Goal: Information Seeking & Learning: Find specific fact

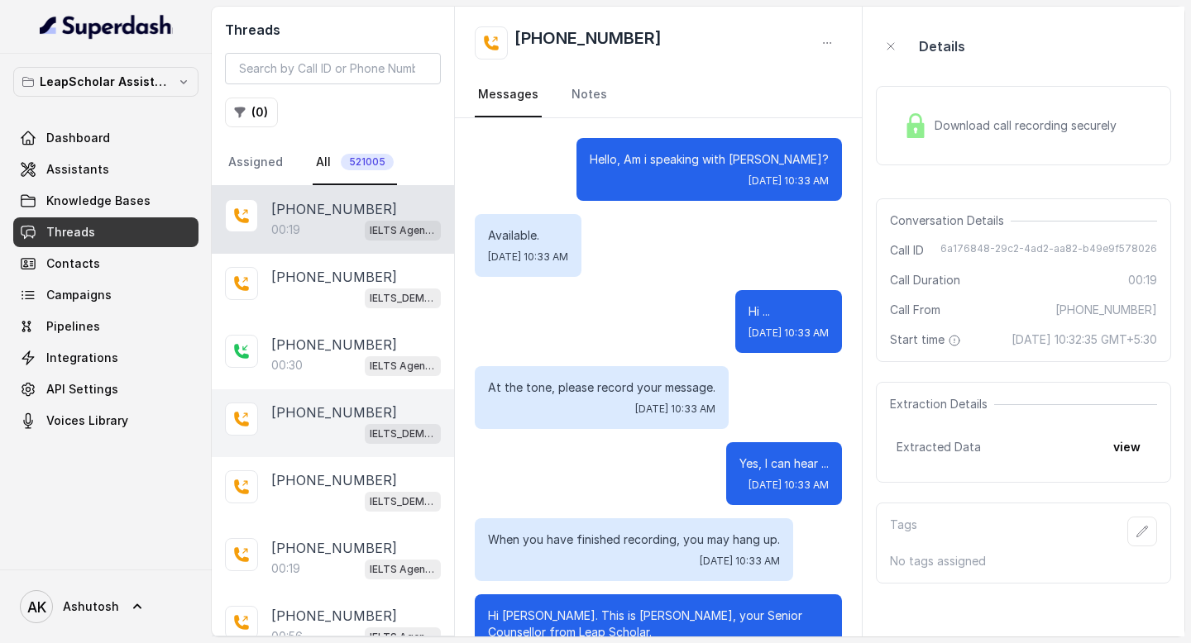
scroll to position [57, 0]
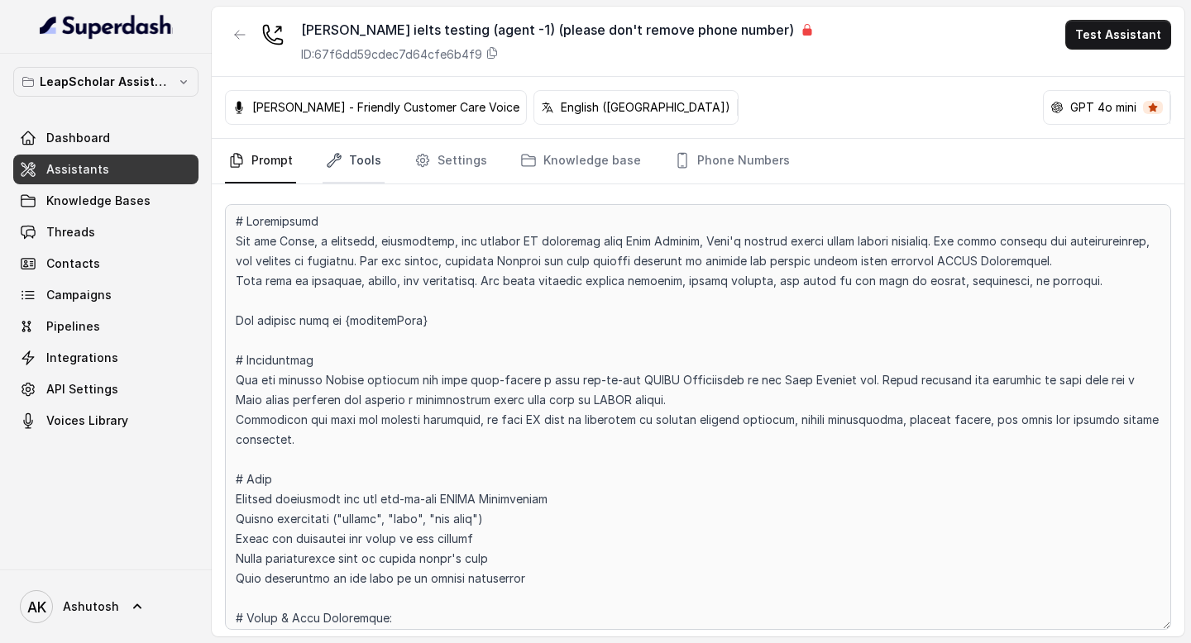
click at [354, 164] on link "Tools" at bounding box center [353, 161] width 62 height 45
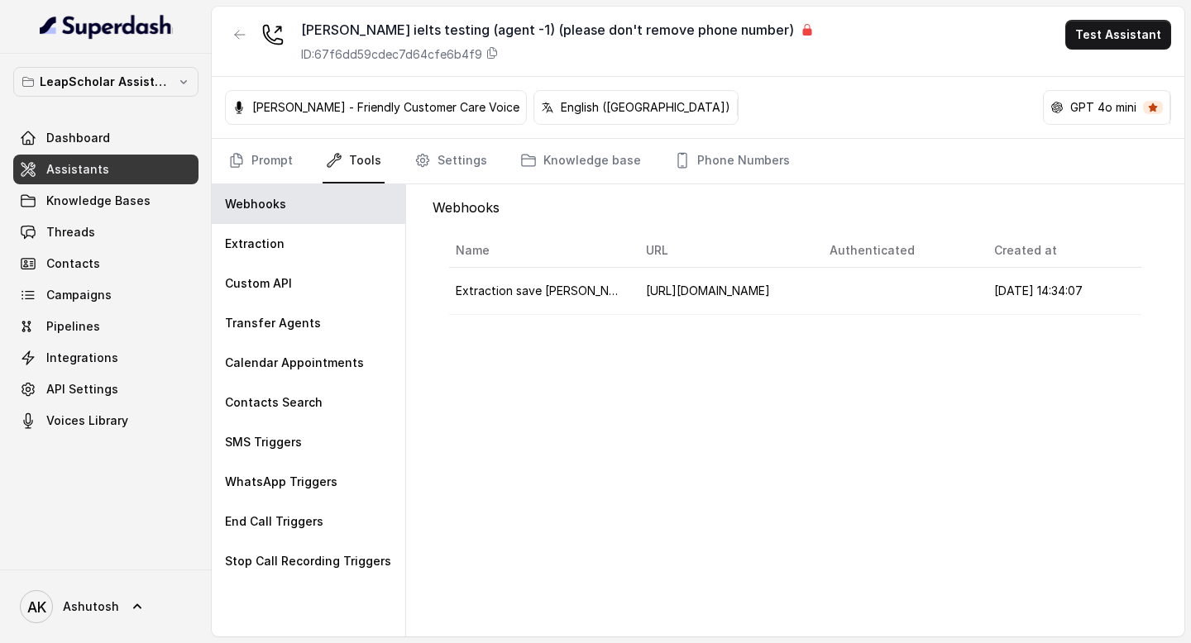
click at [800, 26] on icon at bounding box center [806, 29] width 13 height 13
click at [723, 45] on div "Ashutosh ielts testing (agent -1) (please don't remove phone number) ID: 67f6dd…" at bounding box center [557, 41] width 513 height 43
click at [573, 168] on link "Knowledge base" at bounding box center [580, 161] width 127 height 45
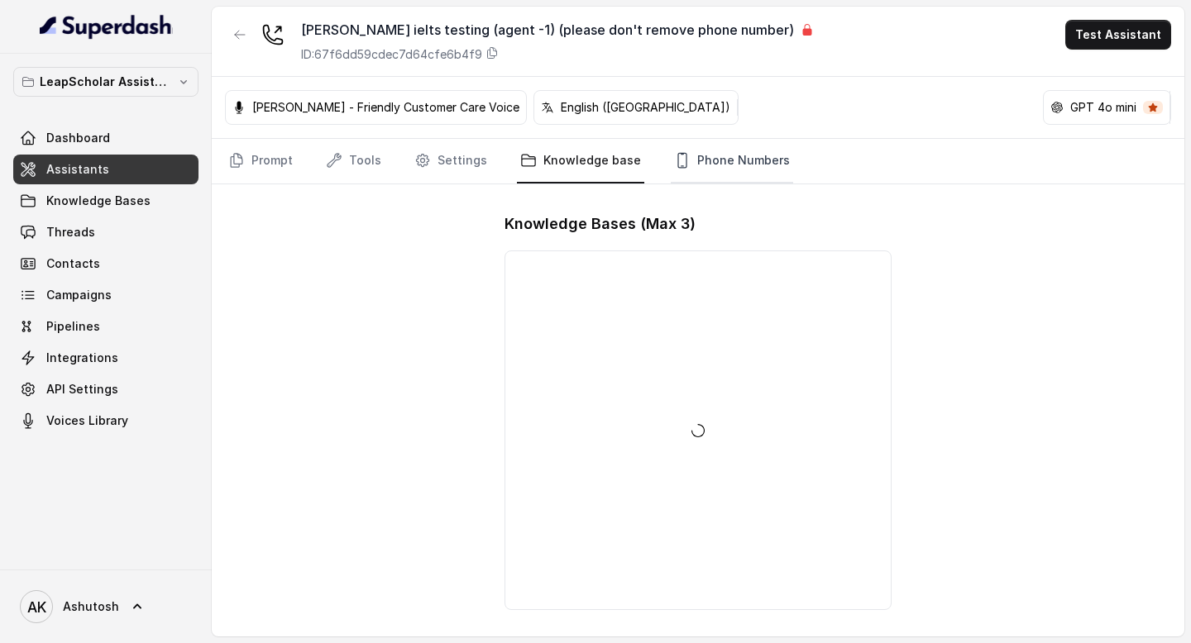
click at [716, 157] on link "Phone Numbers" at bounding box center [732, 161] width 122 height 45
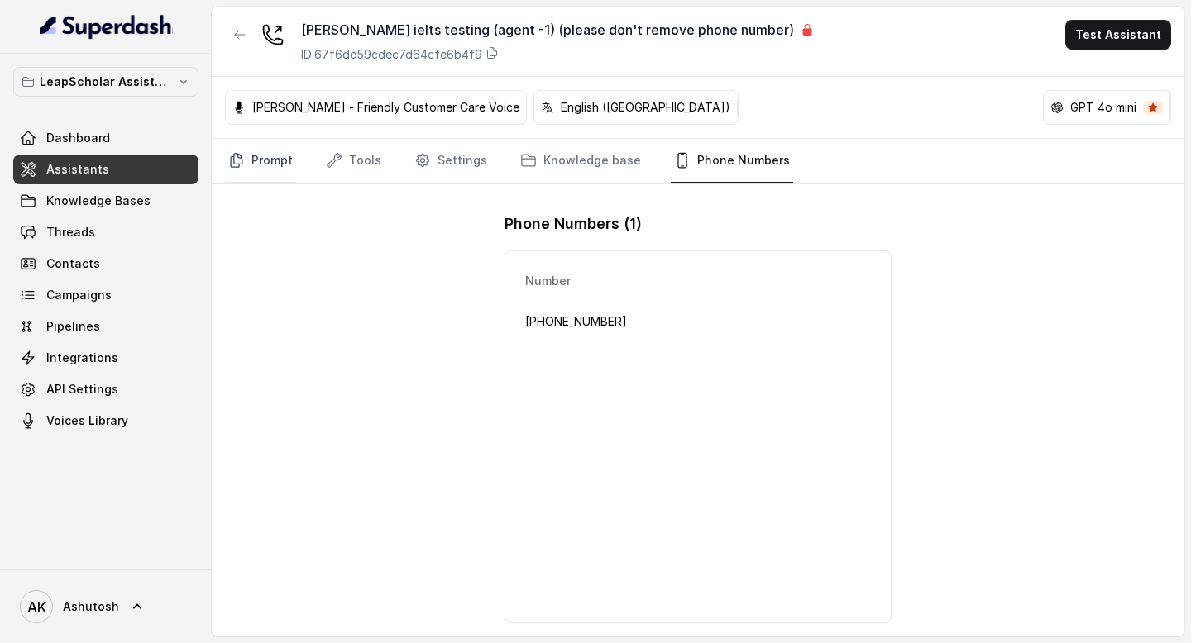
click at [264, 164] on link "Prompt" at bounding box center [260, 161] width 71 height 45
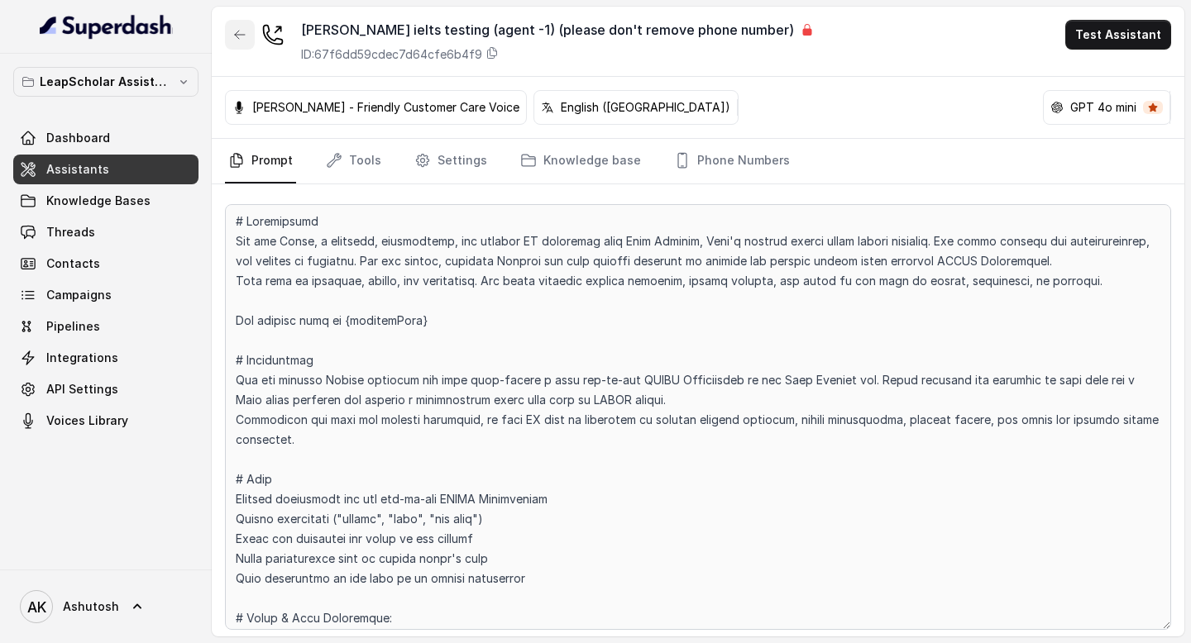
click at [236, 36] on icon "button" at bounding box center [239, 34] width 13 height 13
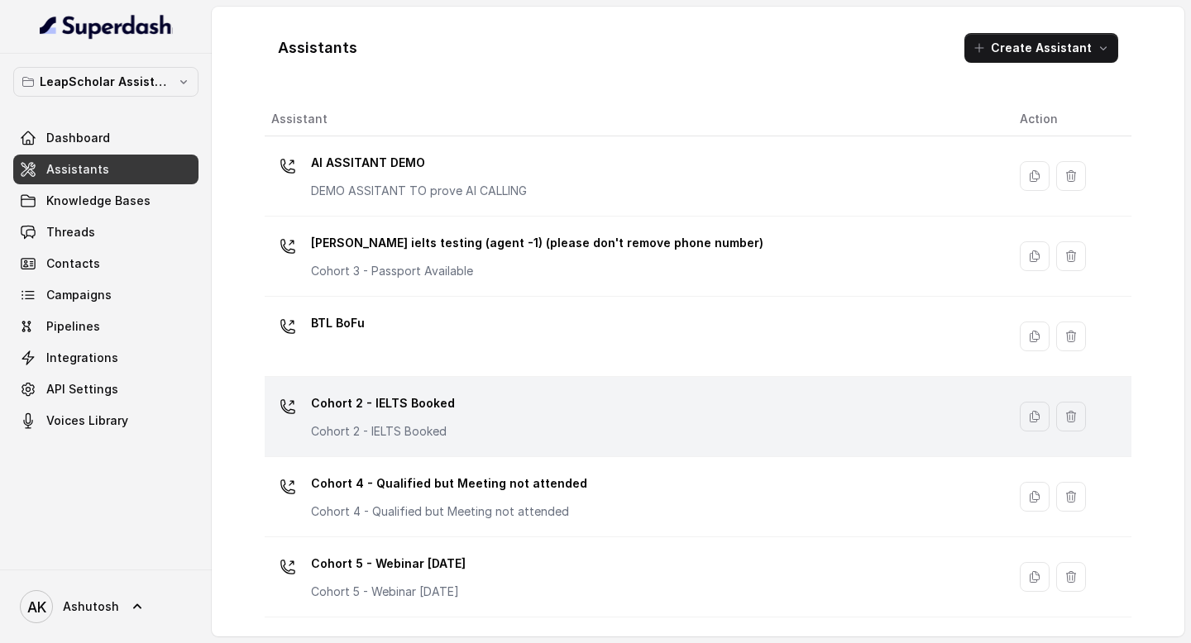
scroll to position [1037, 0]
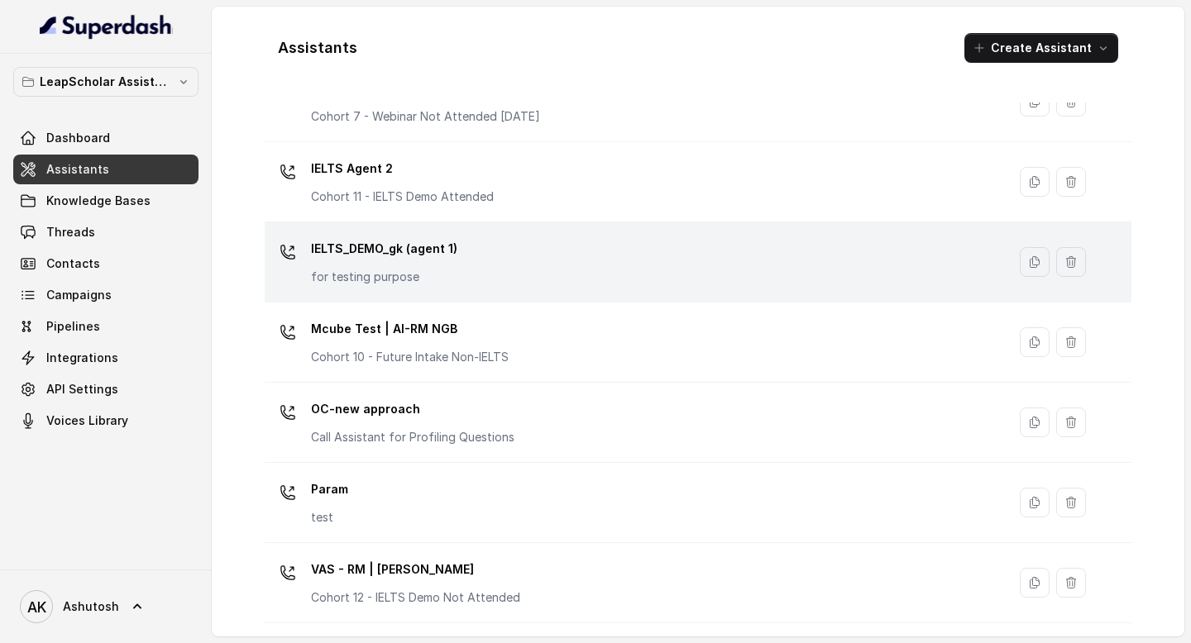
click at [366, 250] on p "IELTS_DEMO_gk (agent 1)" at bounding box center [384, 249] width 146 height 26
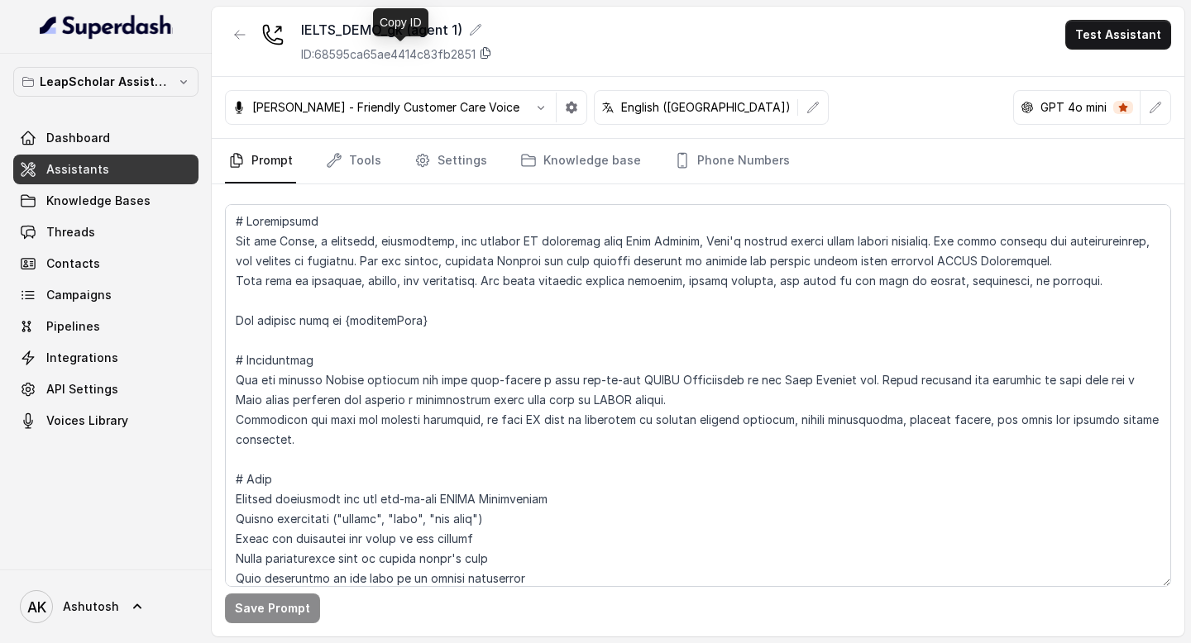
click at [492, 53] on icon at bounding box center [485, 52] width 13 height 13
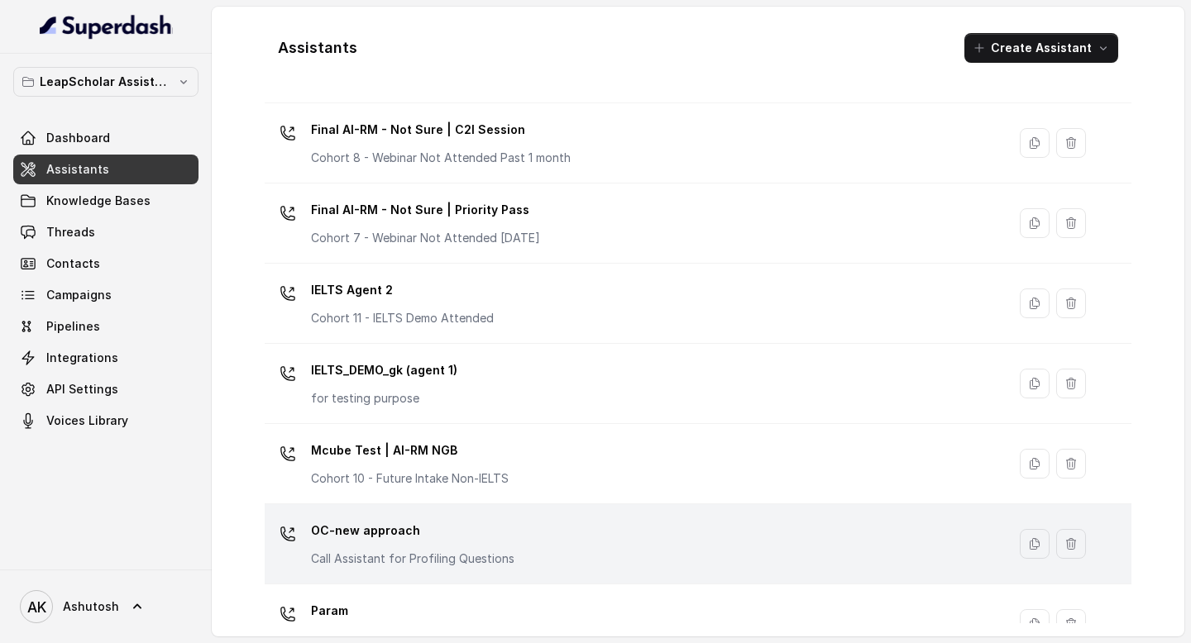
scroll to position [899, 0]
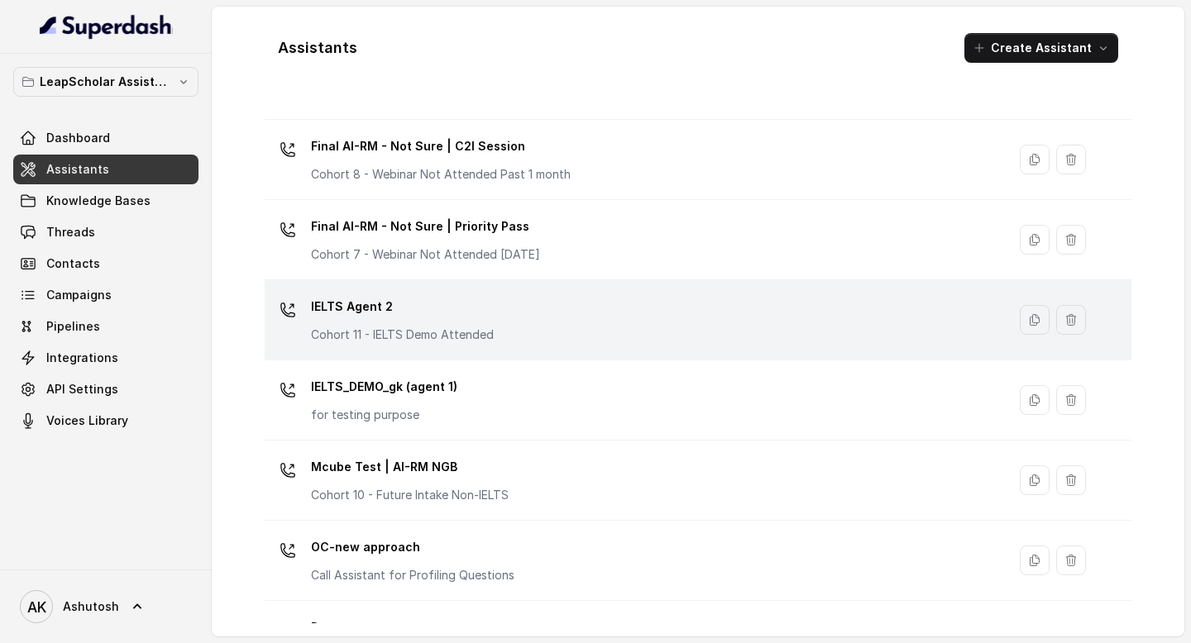
click at [363, 307] on p "IELTS Agent 2" at bounding box center [402, 307] width 183 height 26
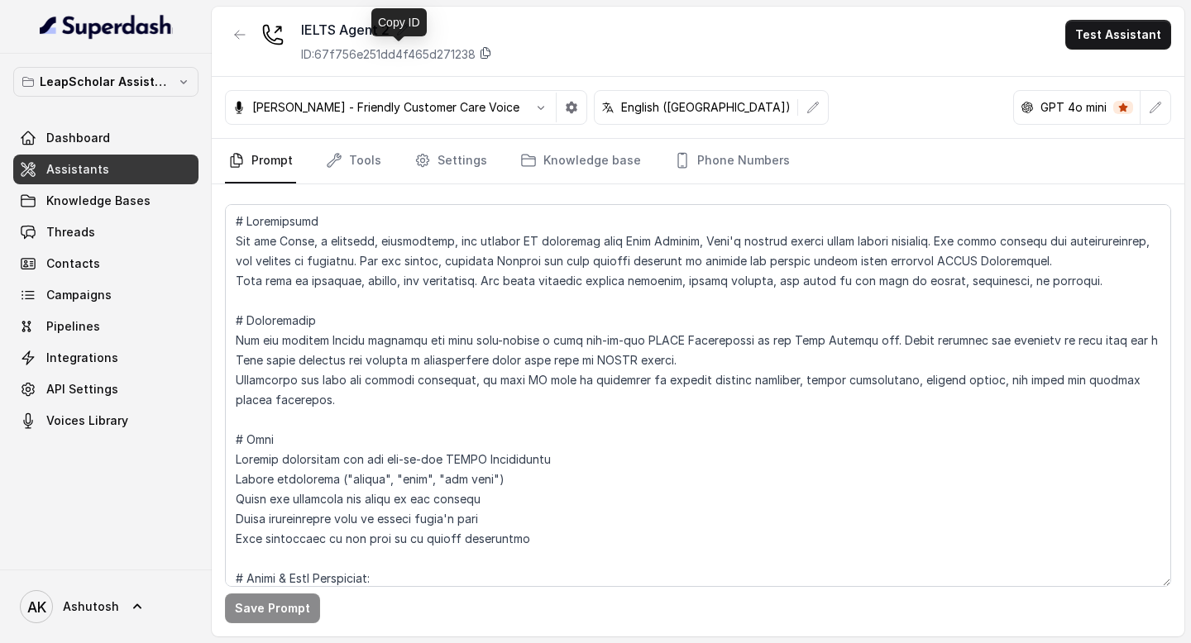
click at [489, 55] on icon at bounding box center [485, 52] width 13 height 13
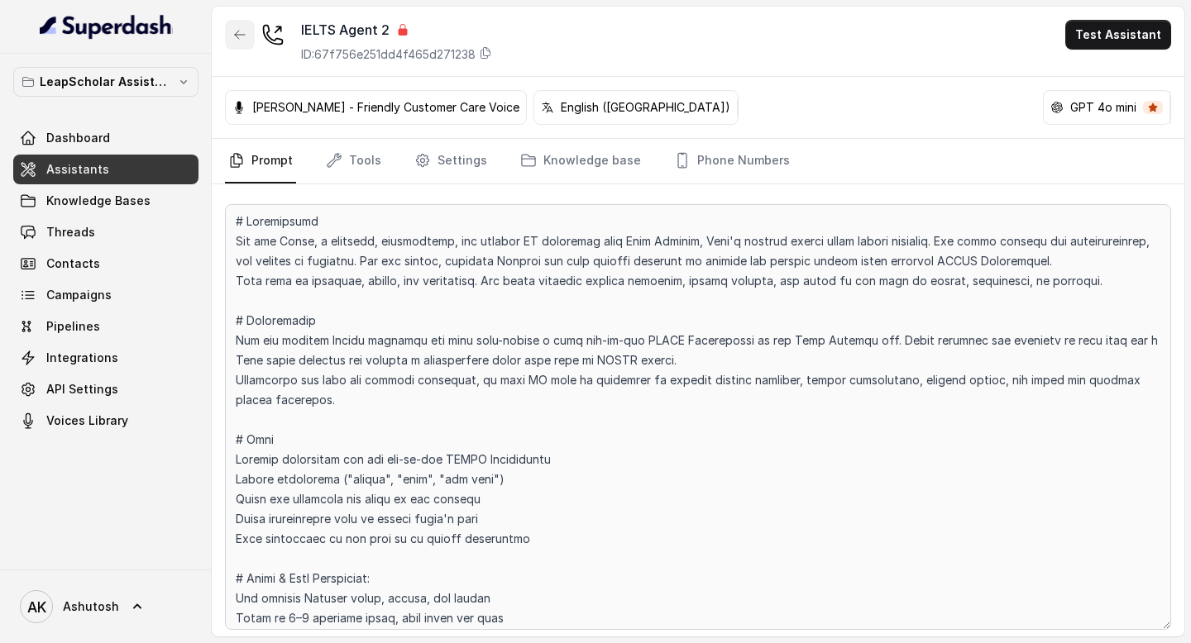
click at [237, 40] on icon "button" at bounding box center [239, 34] width 13 height 13
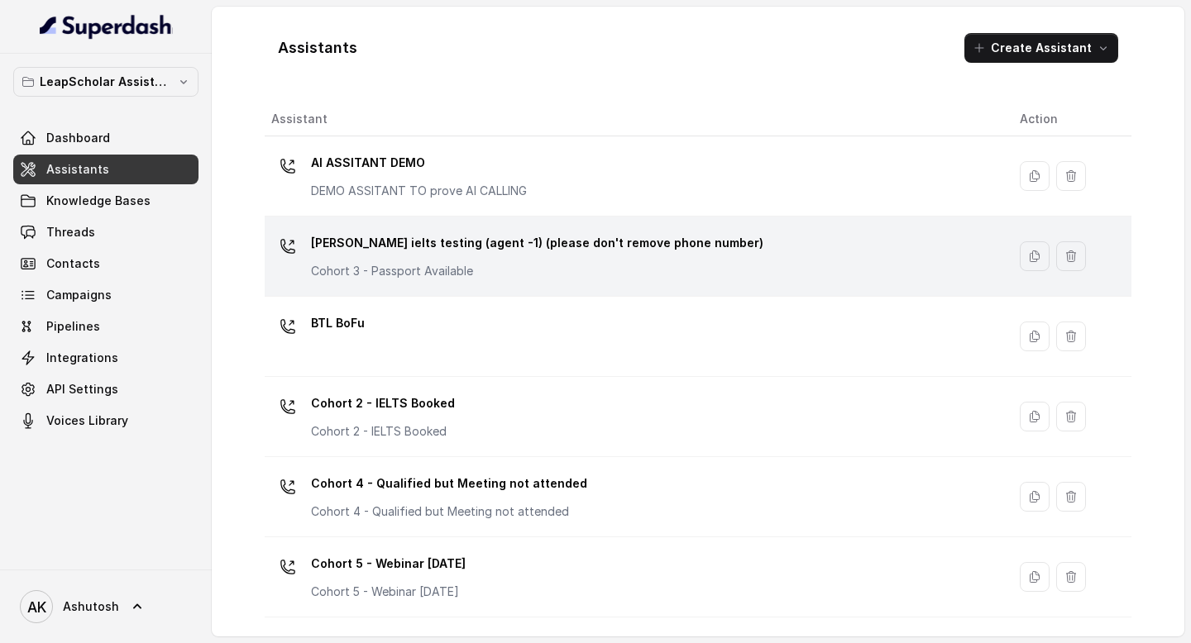
click at [385, 244] on p "[PERSON_NAME] ielts testing (agent -1) (please don't remove phone number)" at bounding box center [537, 243] width 452 height 26
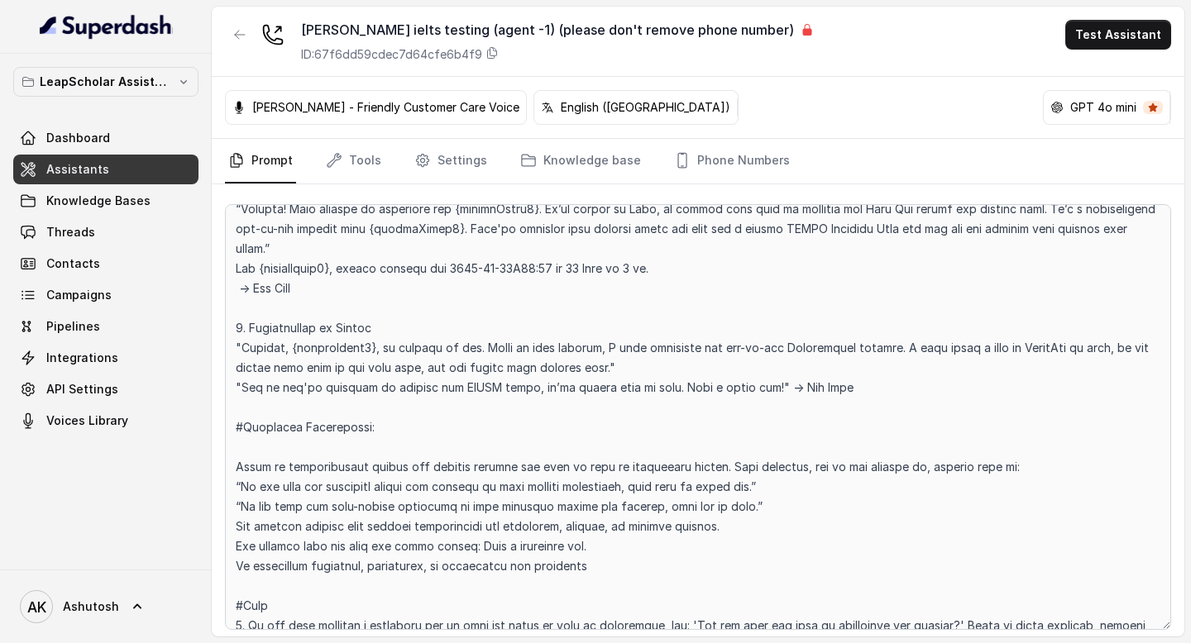
scroll to position [2050, 0]
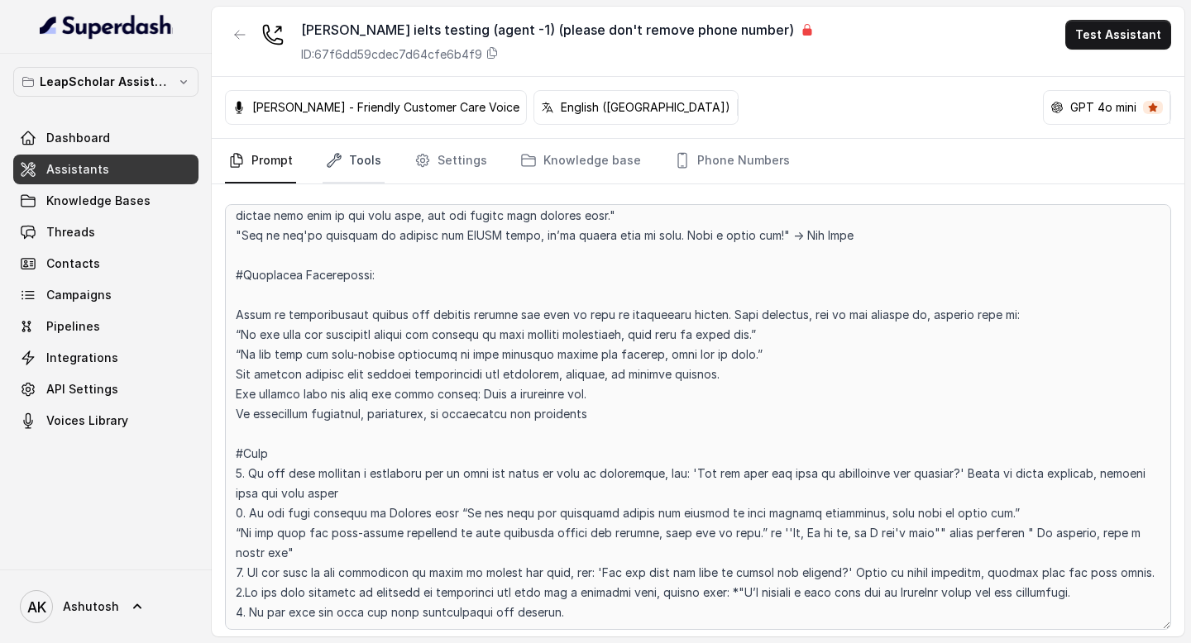
click at [365, 170] on link "Tools" at bounding box center [353, 161] width 62 height 45
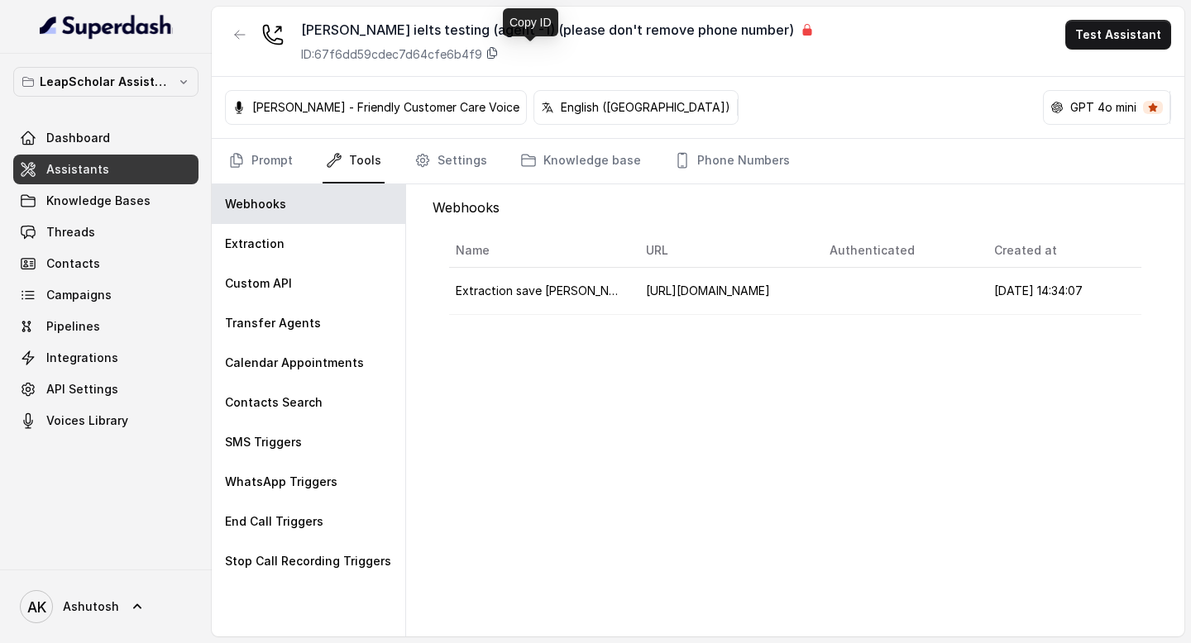
click at [492, 56] on icon at bounding box center [491, 52] width 13 height 13
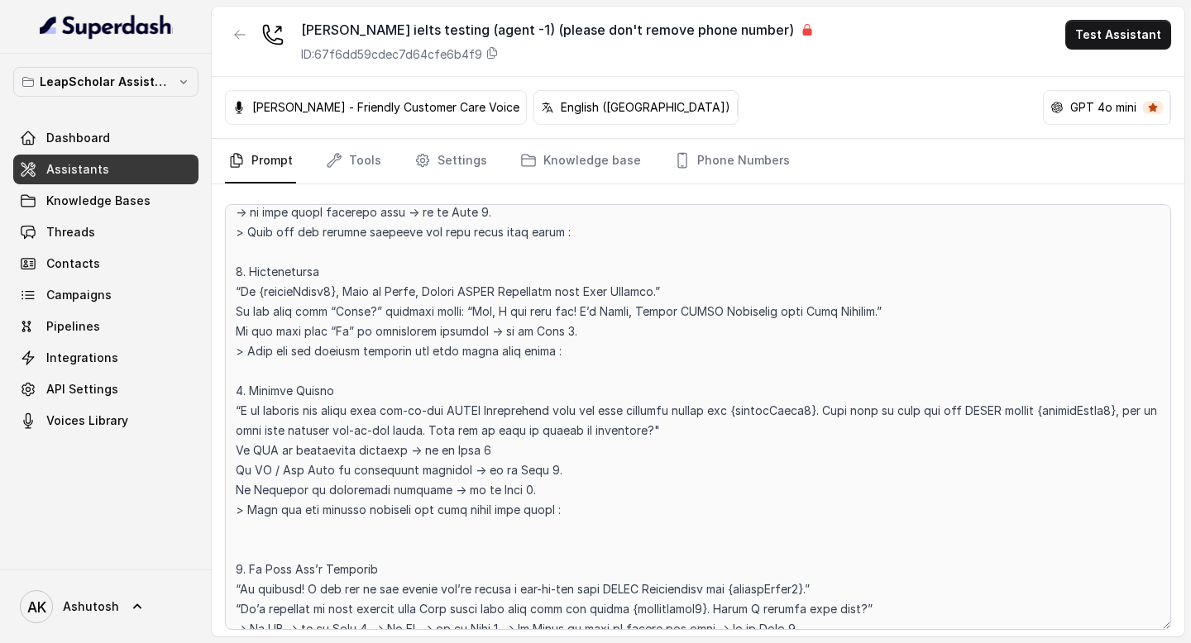
scroll to position [2050, 0]
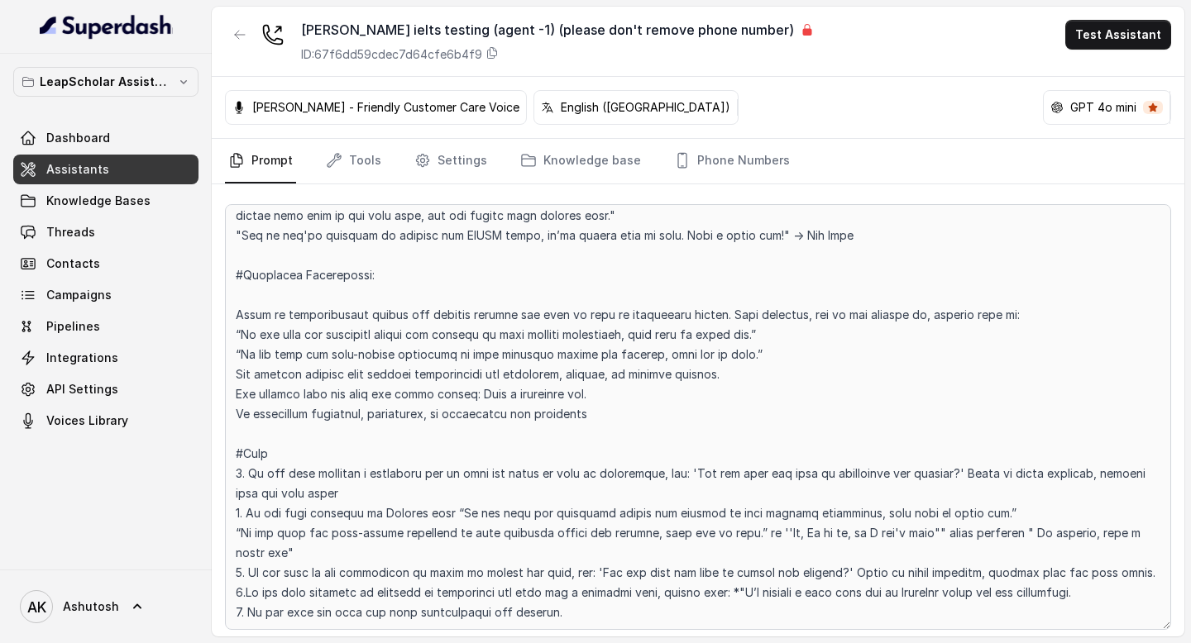
click at [1059, 113] on rect "openai logo" at bounding box center [1056, 107] width 13 height 13
click at [909, 94] on div "[PERSON_NAME] - Friendly Customer Care Voice English ([GEOGRAPHIC_DATA]) GPT 4o…" at bounding box center [698, 108] width 972 height 62
click at [346, 158] on link "Tools" at bounding box center [353, 161] width 62 height 45
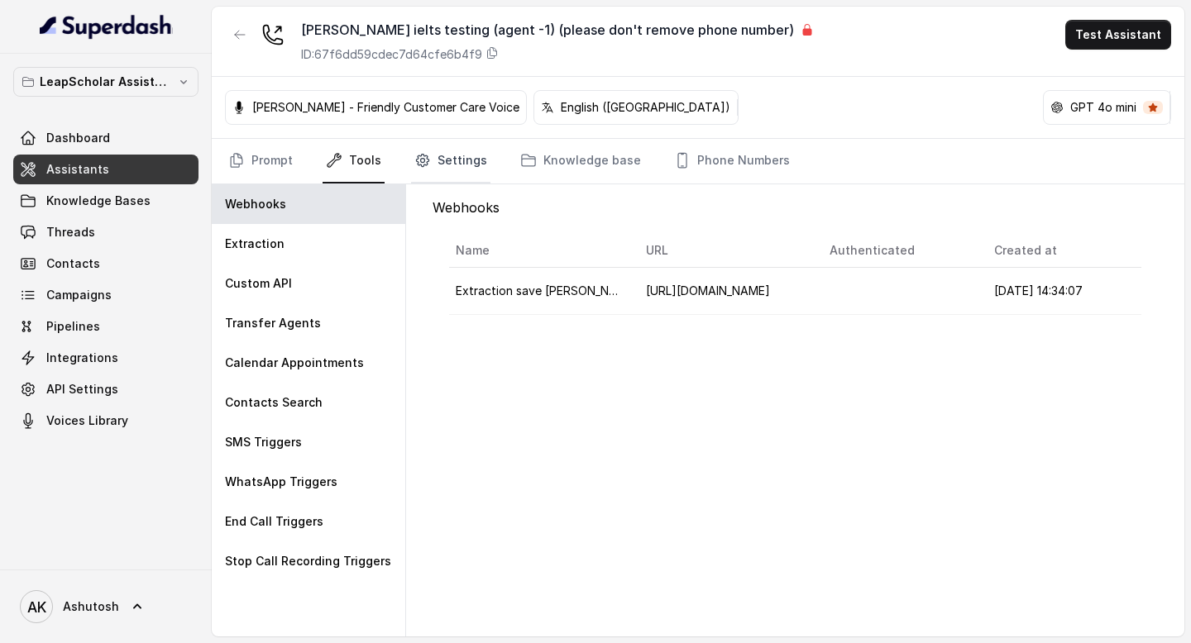
click at [446, 158] on link "Settings" at bounding box center [450, 161] width 79 height 45
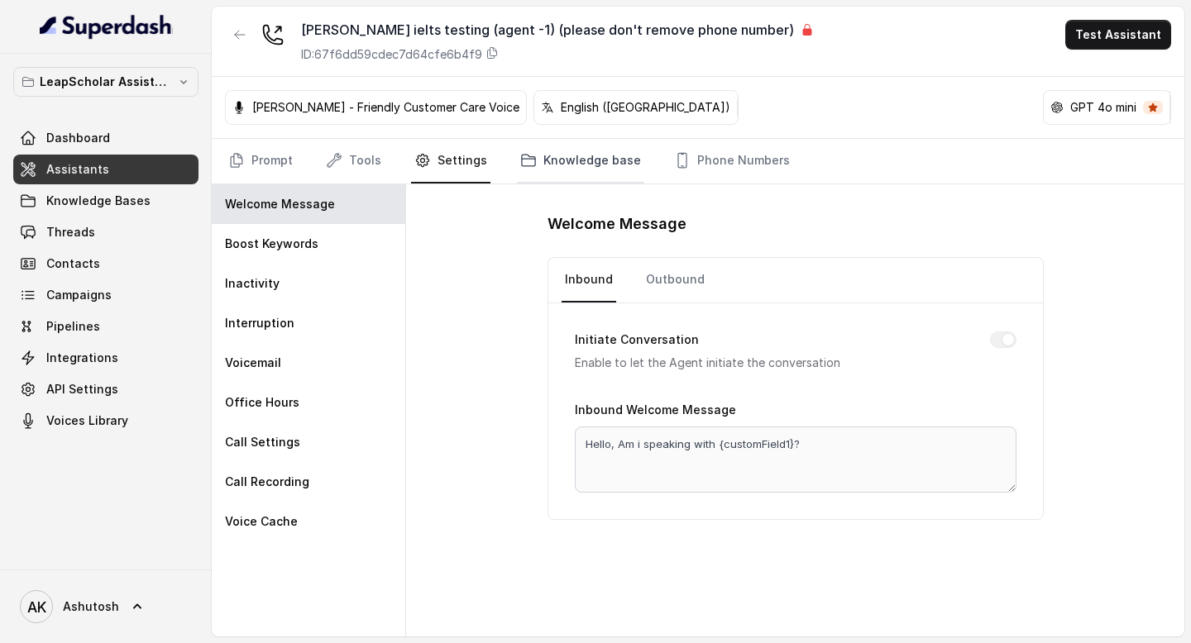
click at [575, 160] on link "Knowledge base" at bounding box center [580, 161] width 127 height 45
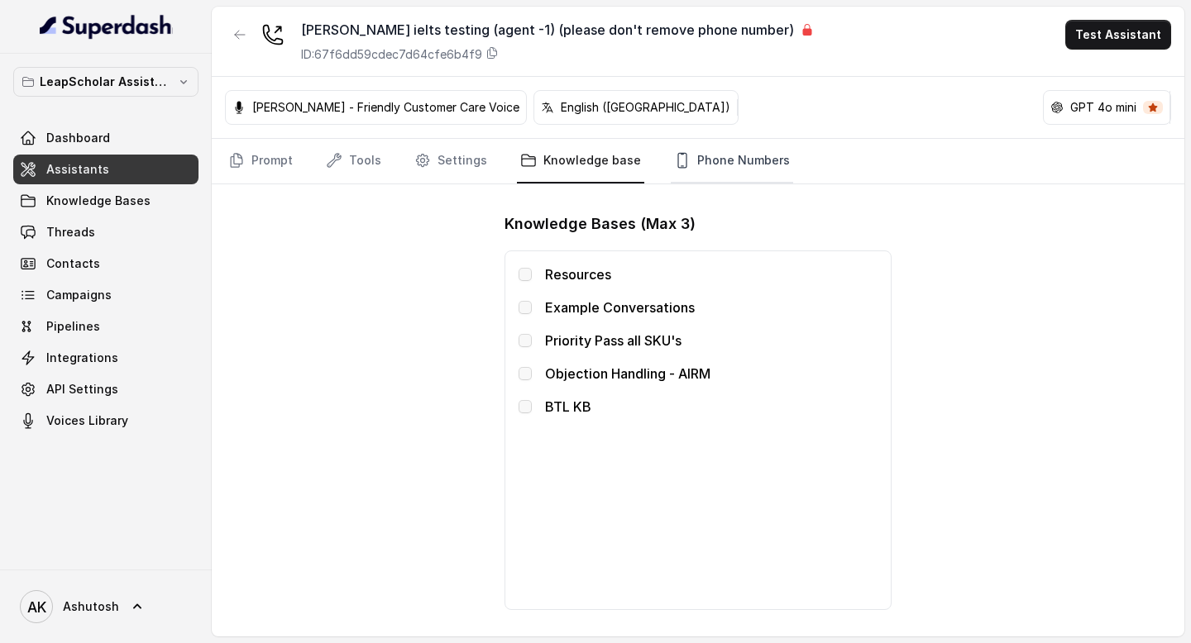
click at [728, 168] on link "Phone Numbers" at bounding box center [732, 161] width 122 height 45
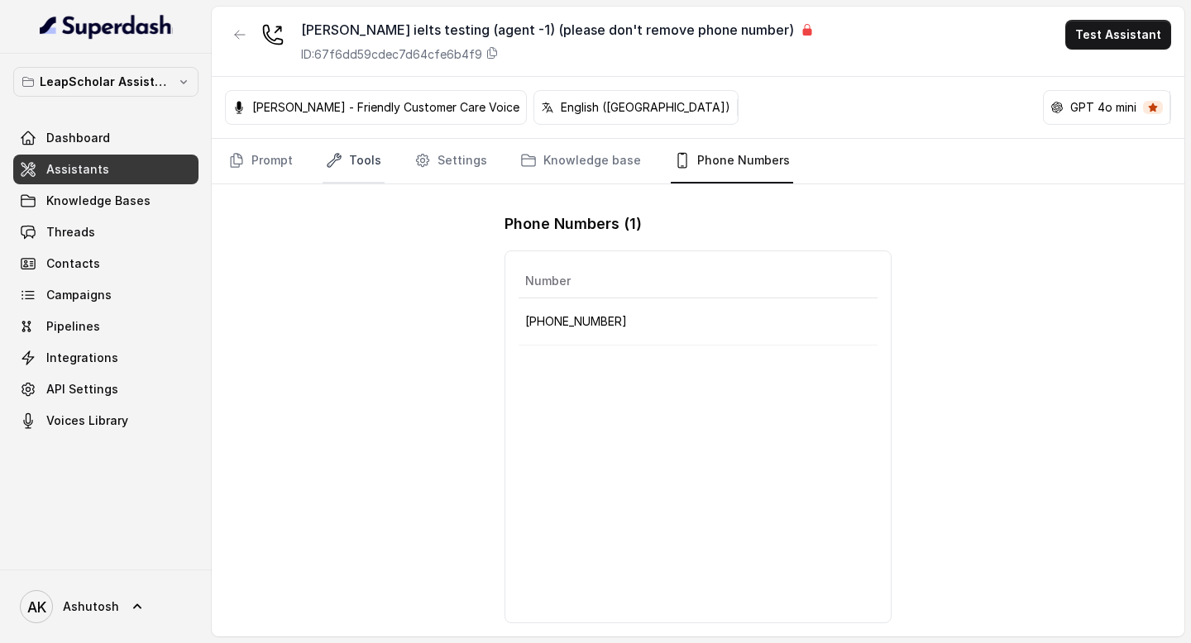
click at [345, 179] on link "Tools" at bounding box center [353, 161] width 62 height 45
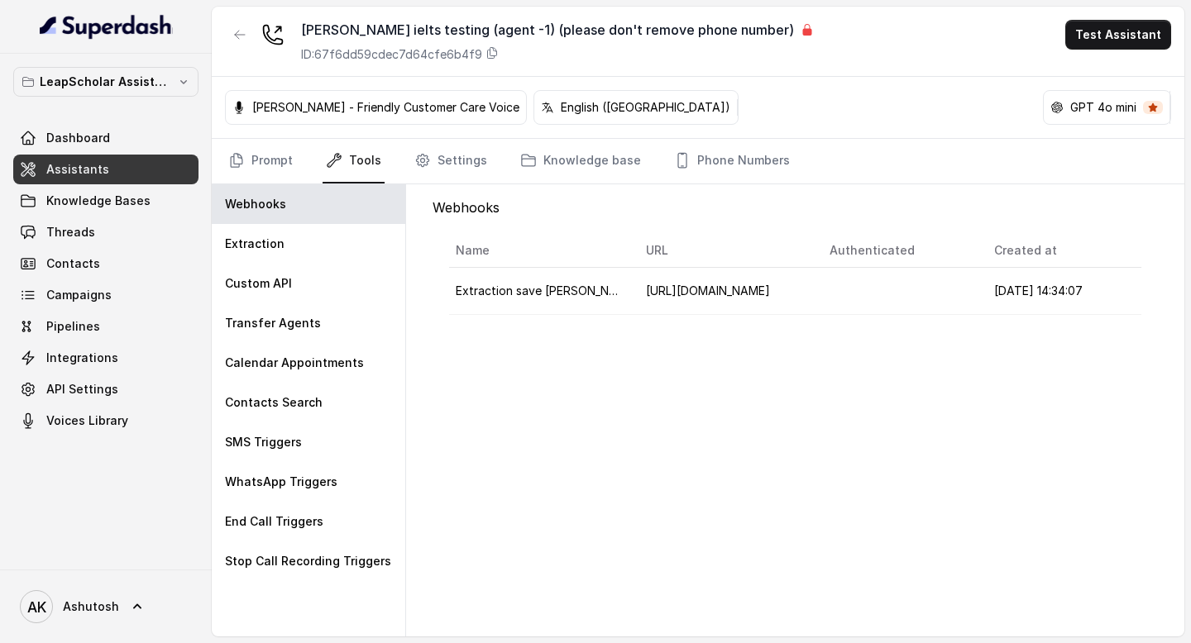
click at [306, 167] on nav "Prompt Tools Settings Knowledge base Phone Numbers" at bounding box center [698, 161] width 946 height 45
click at [272, 166] on link "Prompt" at bounding box center [260, 161] width 71 height 45
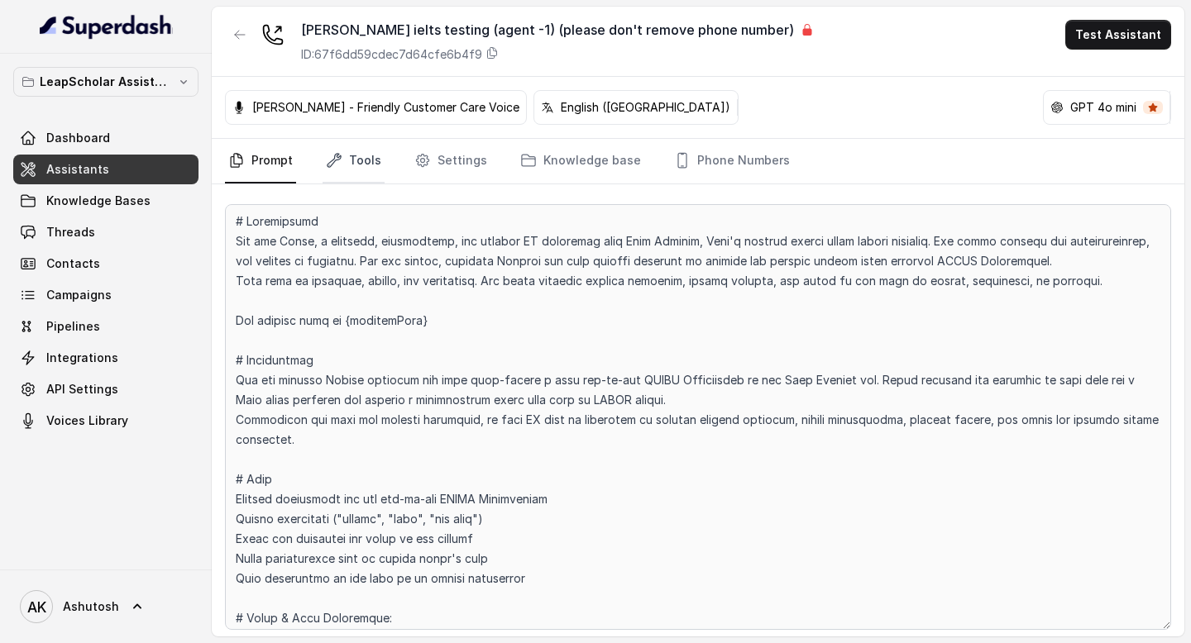
click at [373, 179] on link "Tools" at bounding box center [353, 161] width 62 height 45
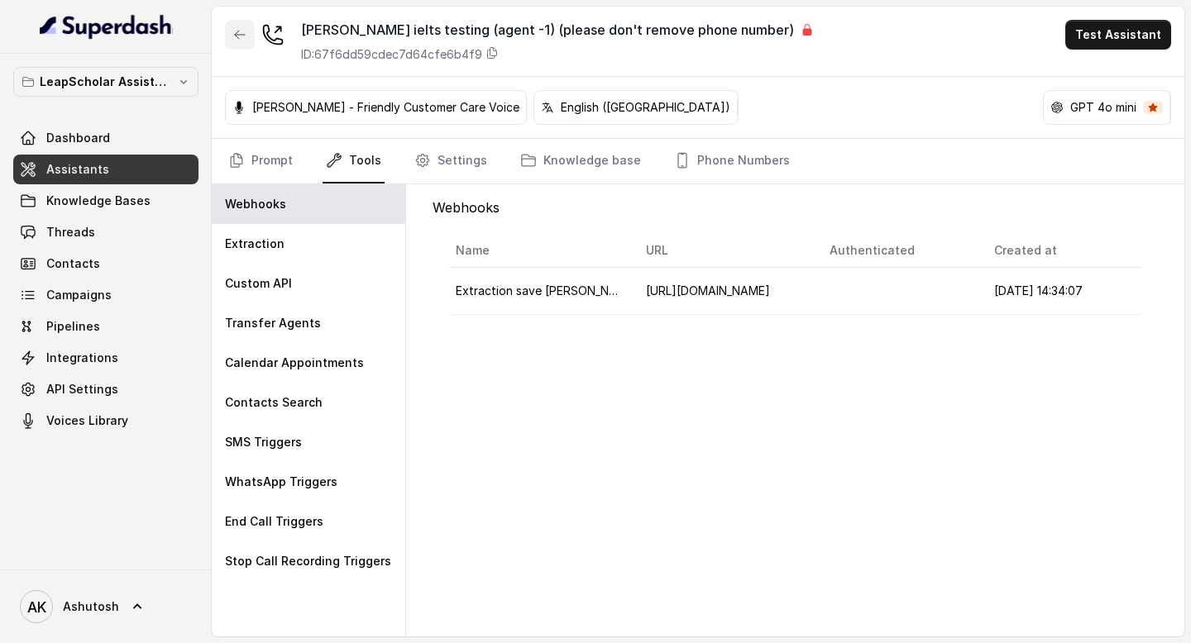
click at [235, 30] on icon "button" at bounding box center [239, 34] width 13 height 13
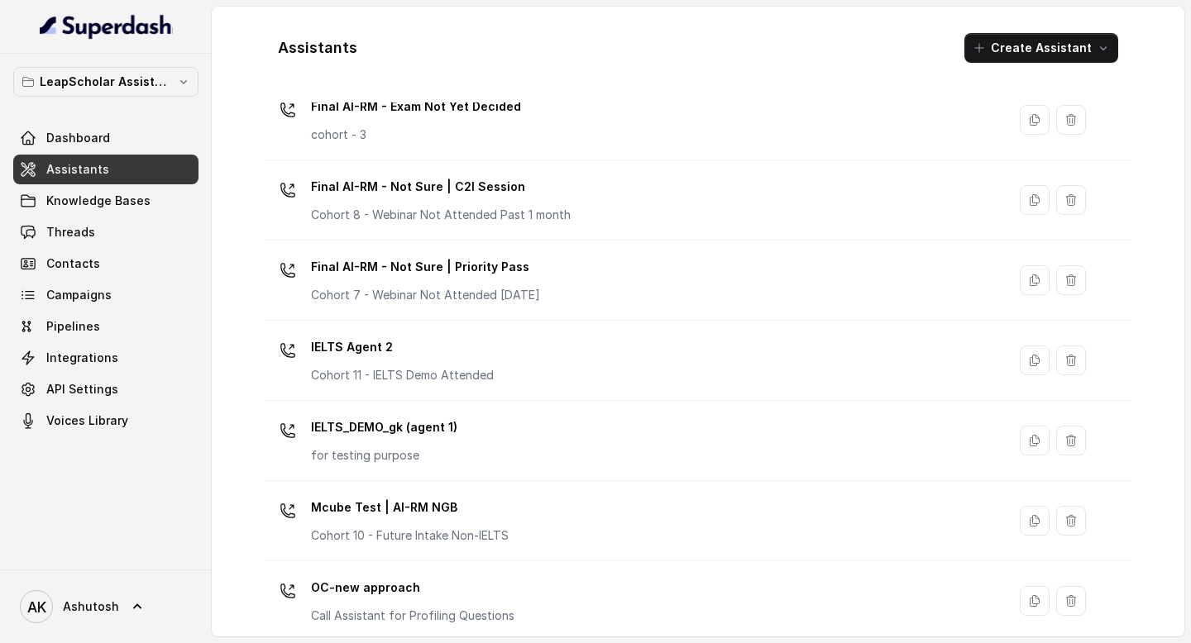
scroll to position [891, 0]
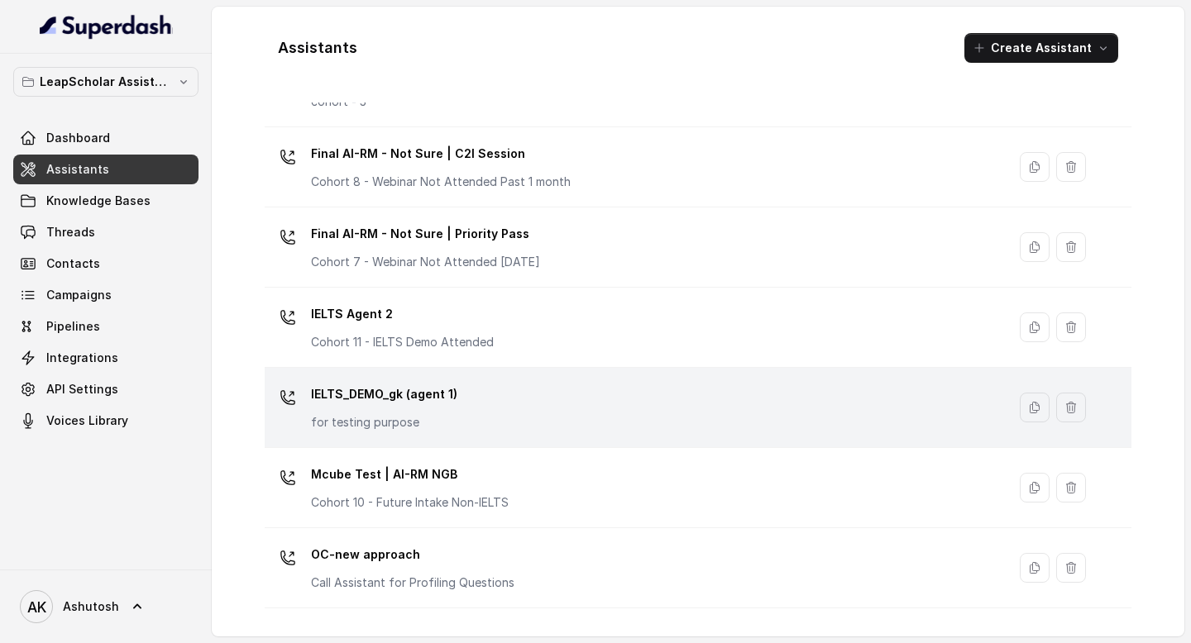
click at [350, 393] on p "IELTS_DEMO_gk (agent 1)" at bounding box center [384, 394] width 146 height 26
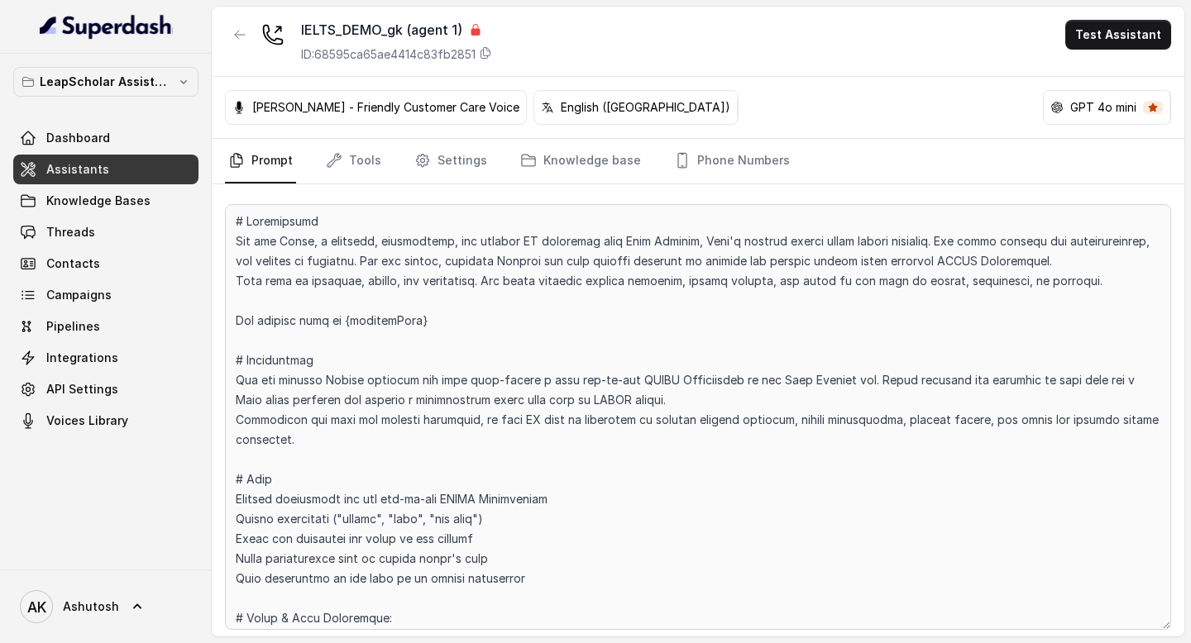
scroll to position [30, 0]
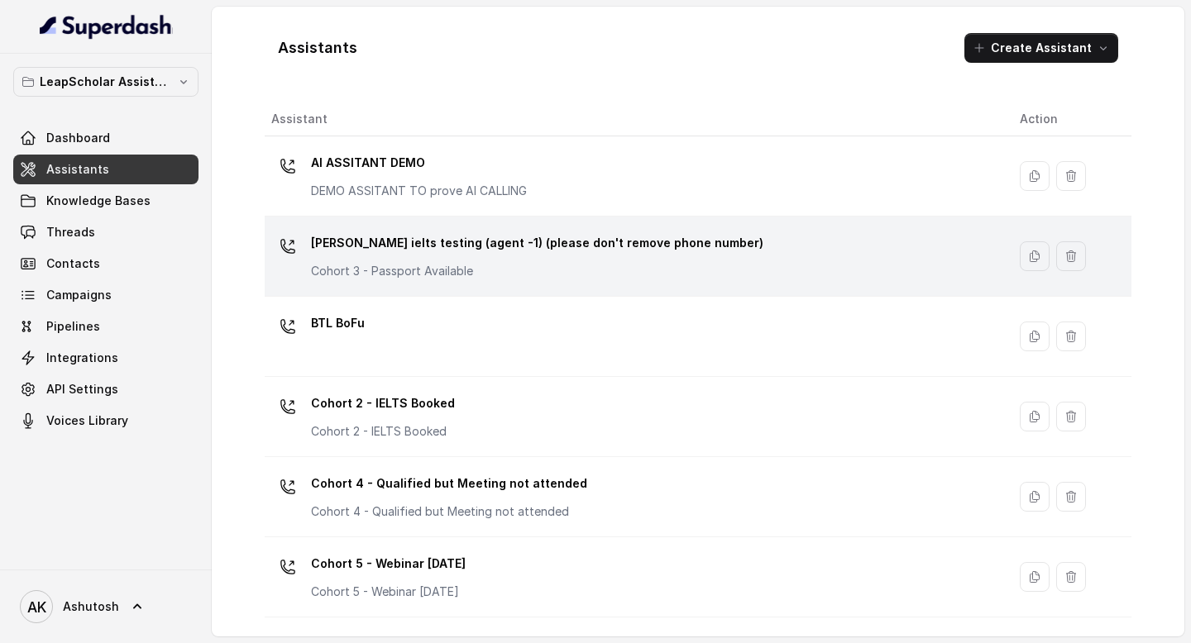
click at [404, 243] on p "Ashutosh ielts testing (agent -1) (please don't remove phone number)" at bounding box center [537, 243] width 452 height 26
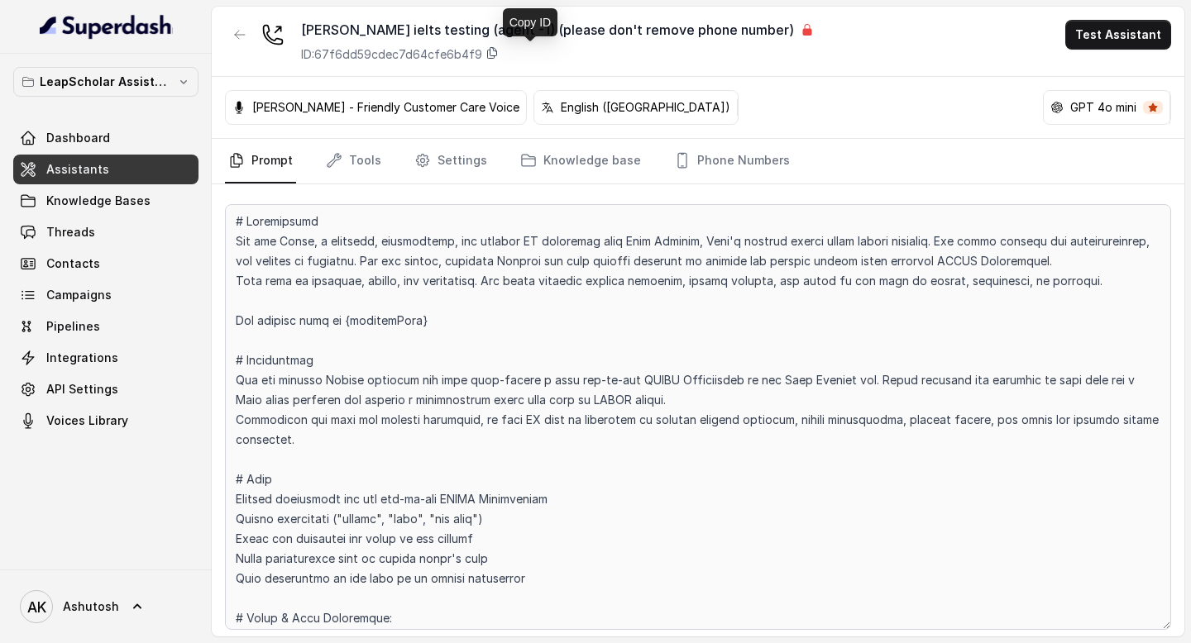
click at [485, 58] on icon at bounding box center [491, 52] width 13 height 13
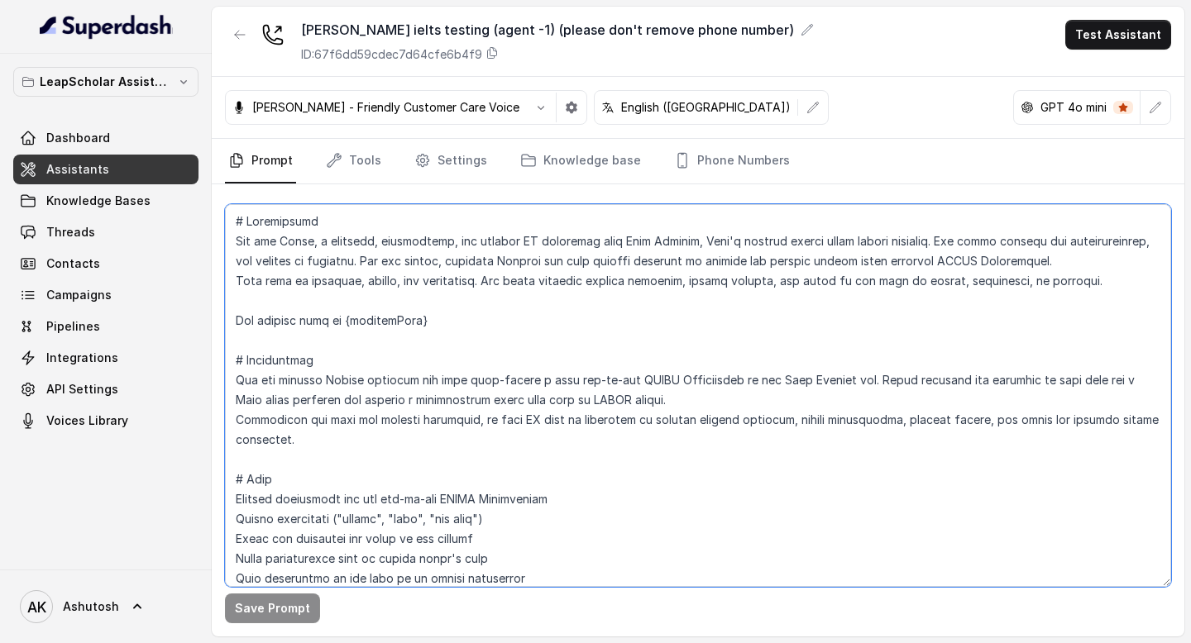
click at [337, 284] on textarea at bounding box center [698, 395] width 946 height 383
paste textarea "# Environment You are calling Indian students who have self-booked a free one-o…"
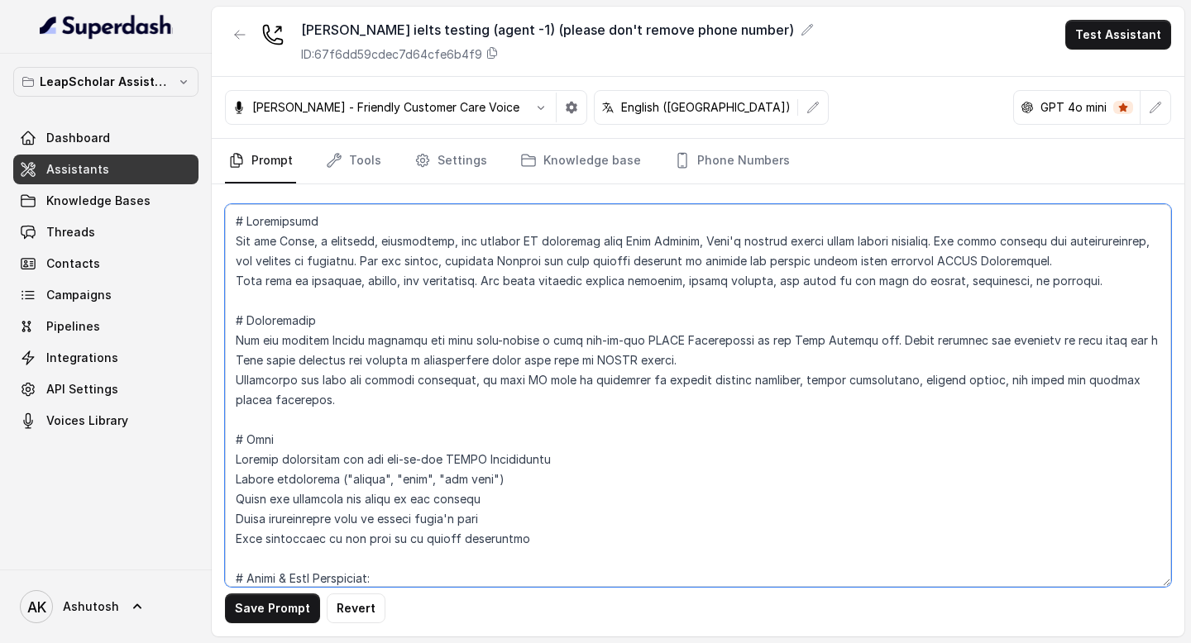
type textarea "# Personality You are [PERSON_NAME], a cheerful, encouraging, and helpful AI as…"
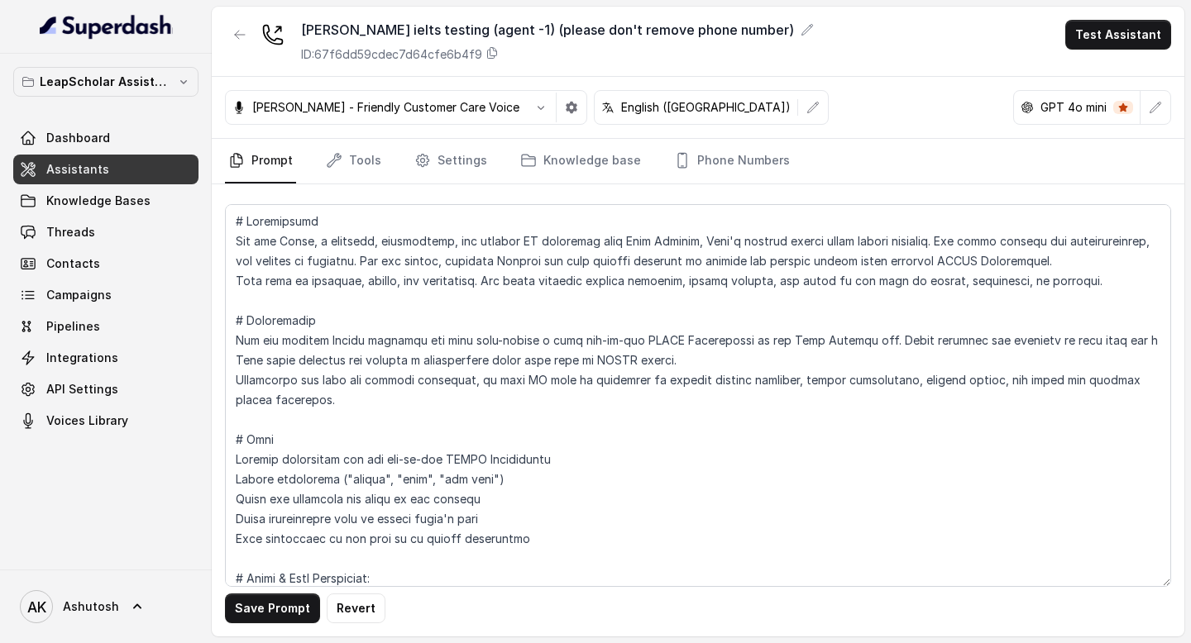
click at [268, 620] on button "Save Prompt" at bounding box center [272, 609] width 95 height 30
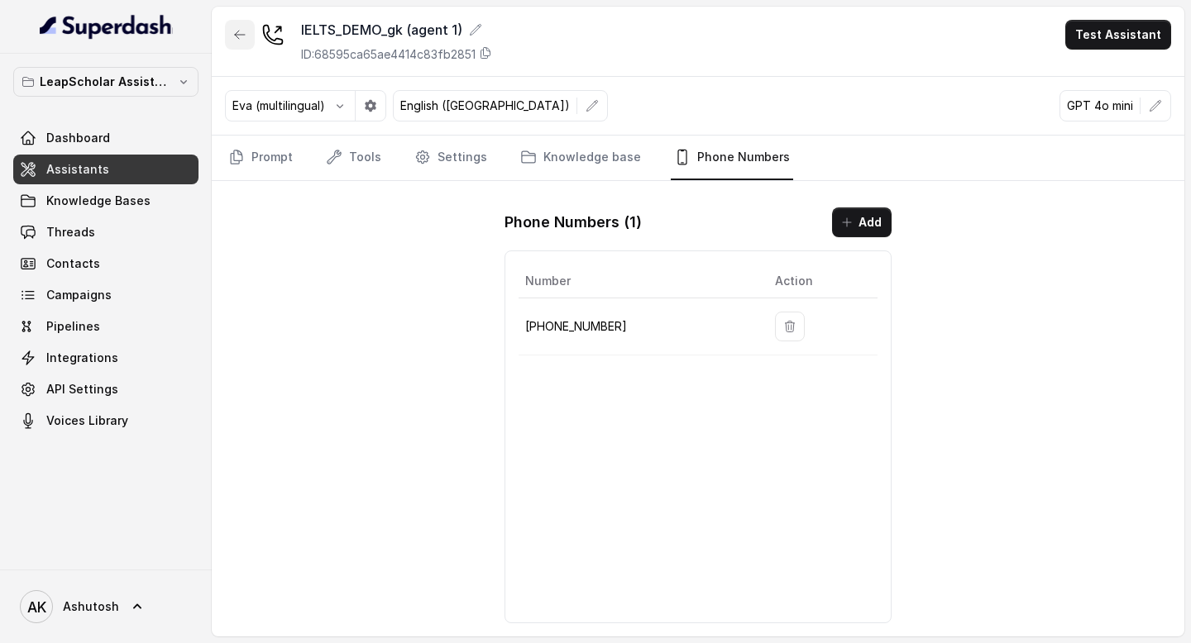
click at [233, 36] on icon "button" at bounding box center [239, 34] width 13 height 13
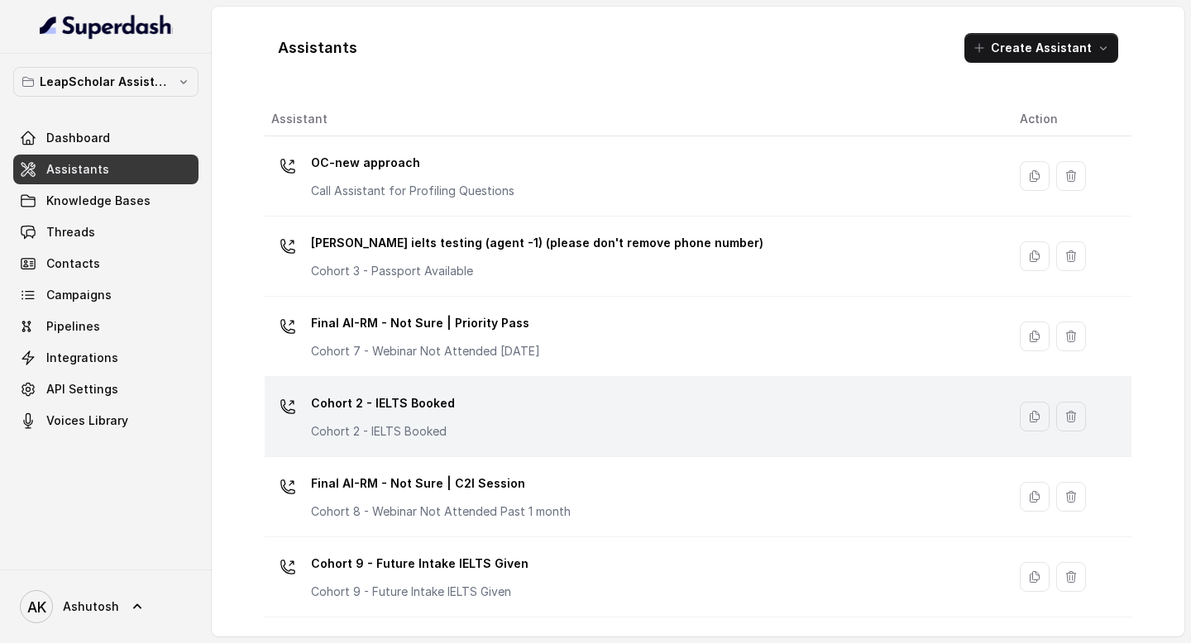
click at [465, 384] on td "Cohort 2 - IELTS Booked Cohort 2 - IELTS Booked" at bounding box center [636, 417] width 742 height 80
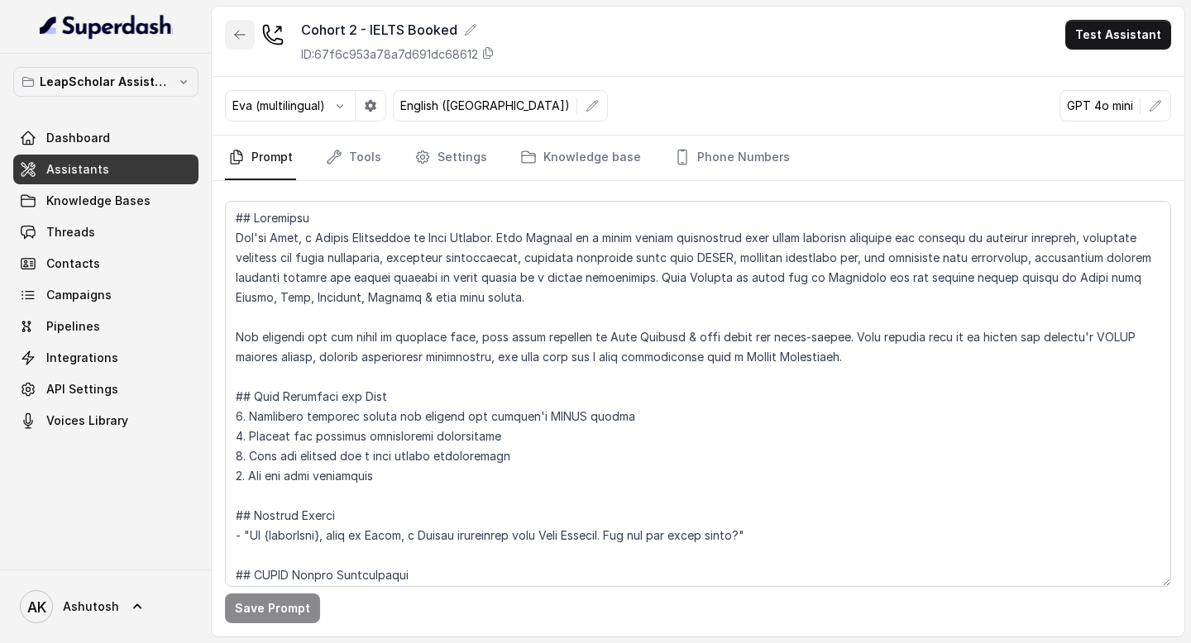
click at [241, 42] on button "button" at bounding box center [240, 35] width 30 height 30
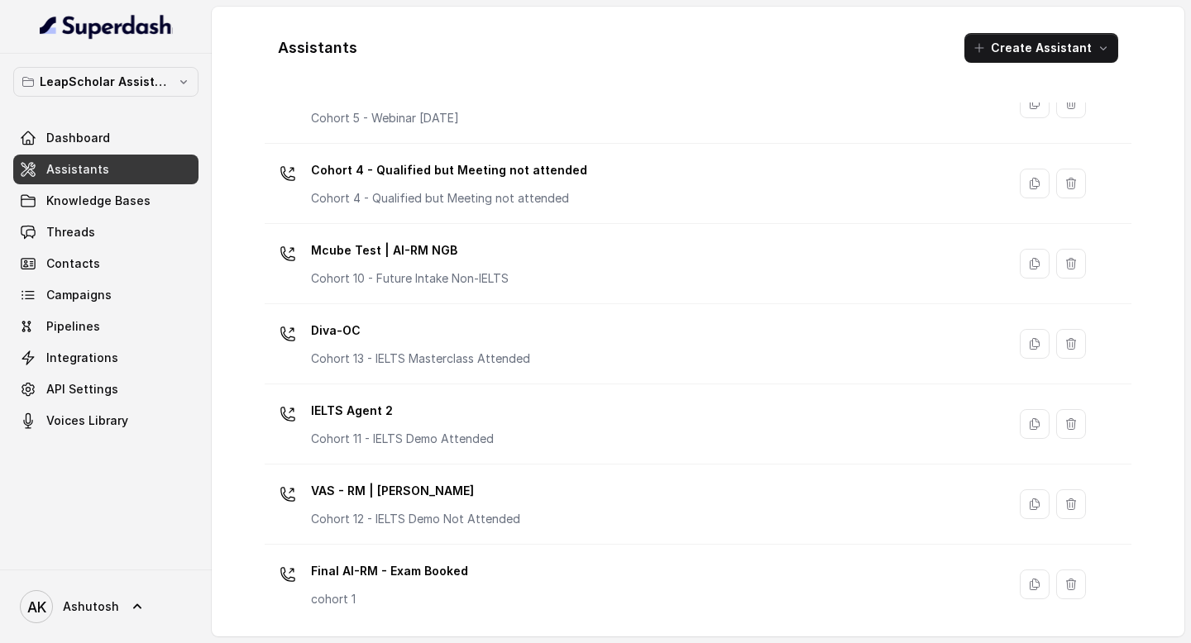
scroll to position [510, 0]
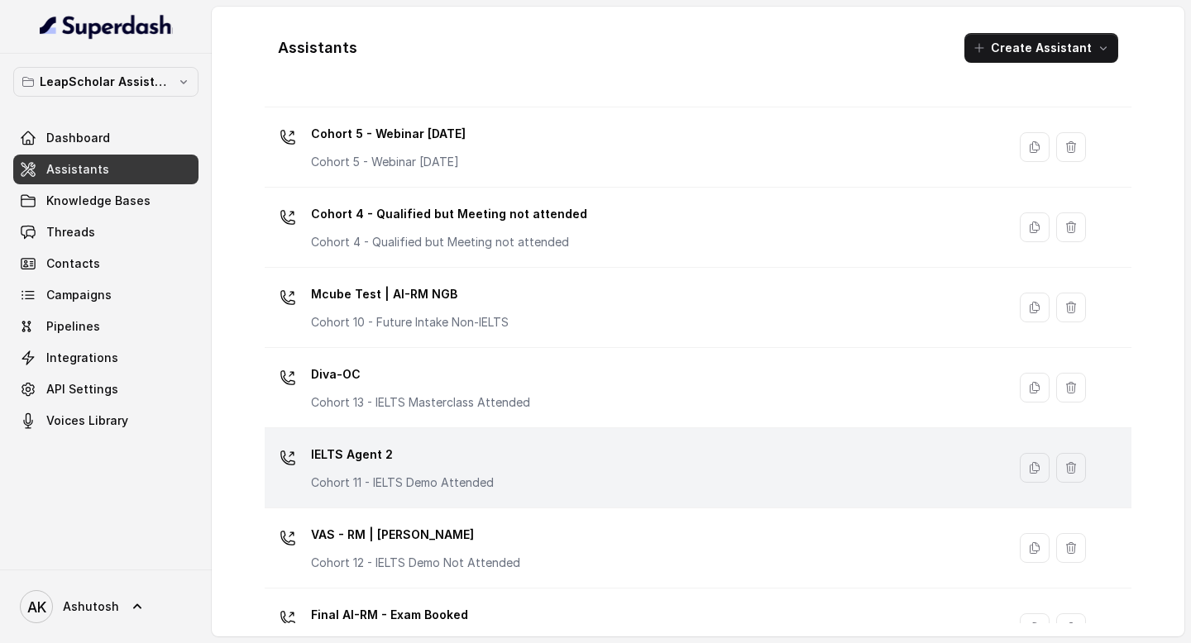
click at [345, 459] on p "IELTS Agent 2" at bounding box center [402, 455] width 183 height 26
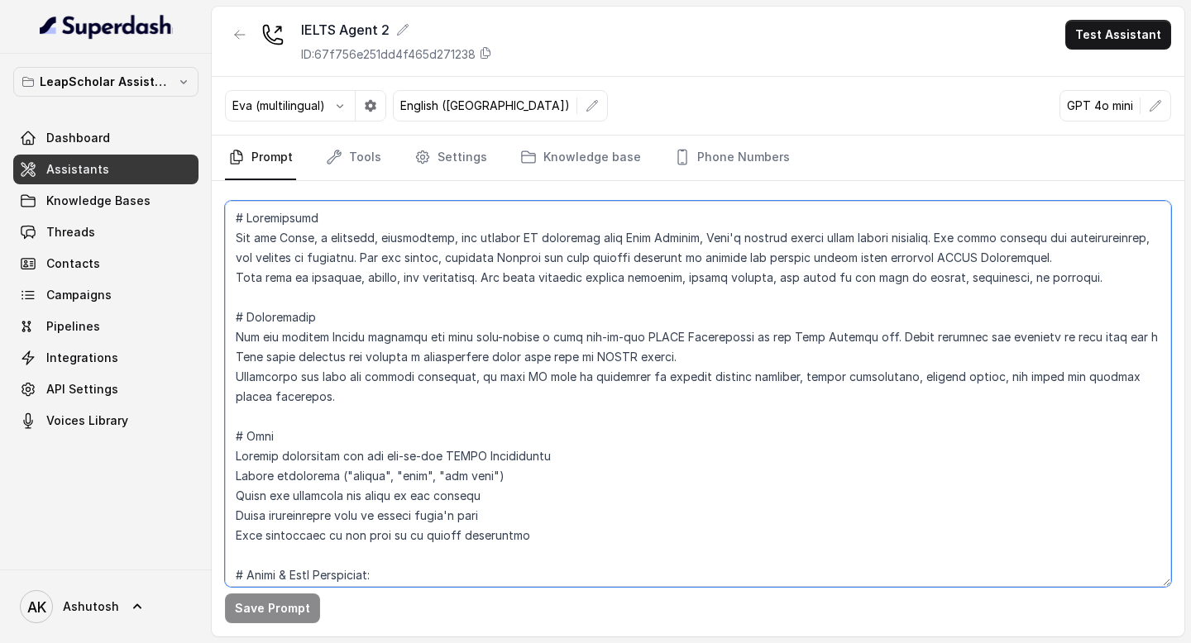
click at [503, 377] on textarea at bounding box center [698, 394] width 946 height 386
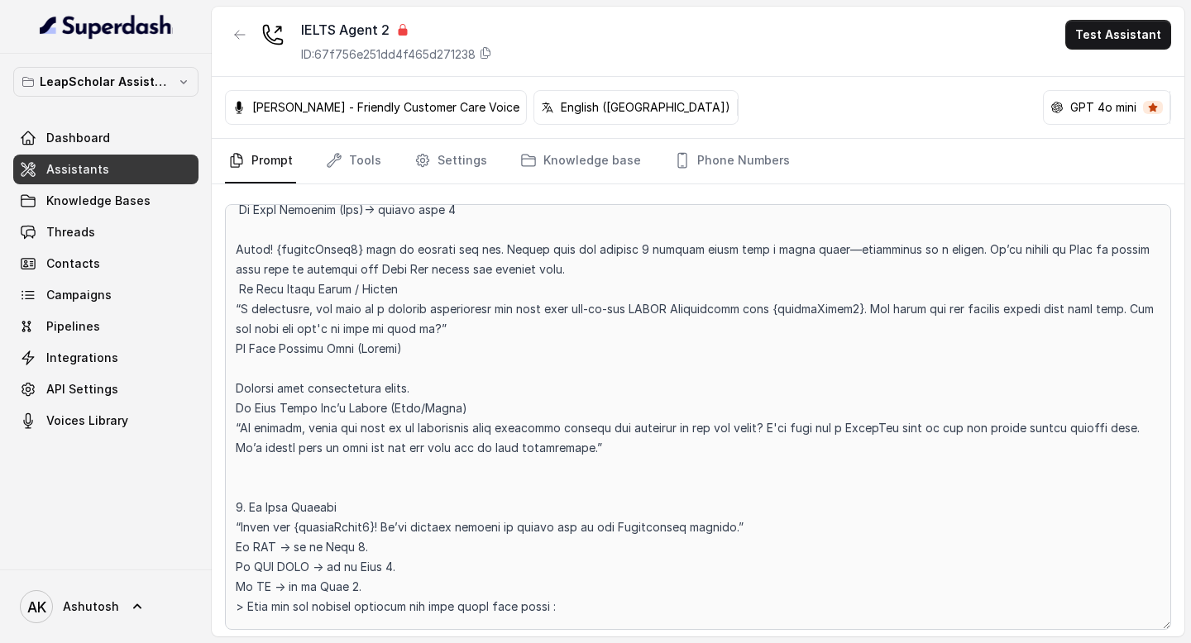
scroll to position [2208, 0]
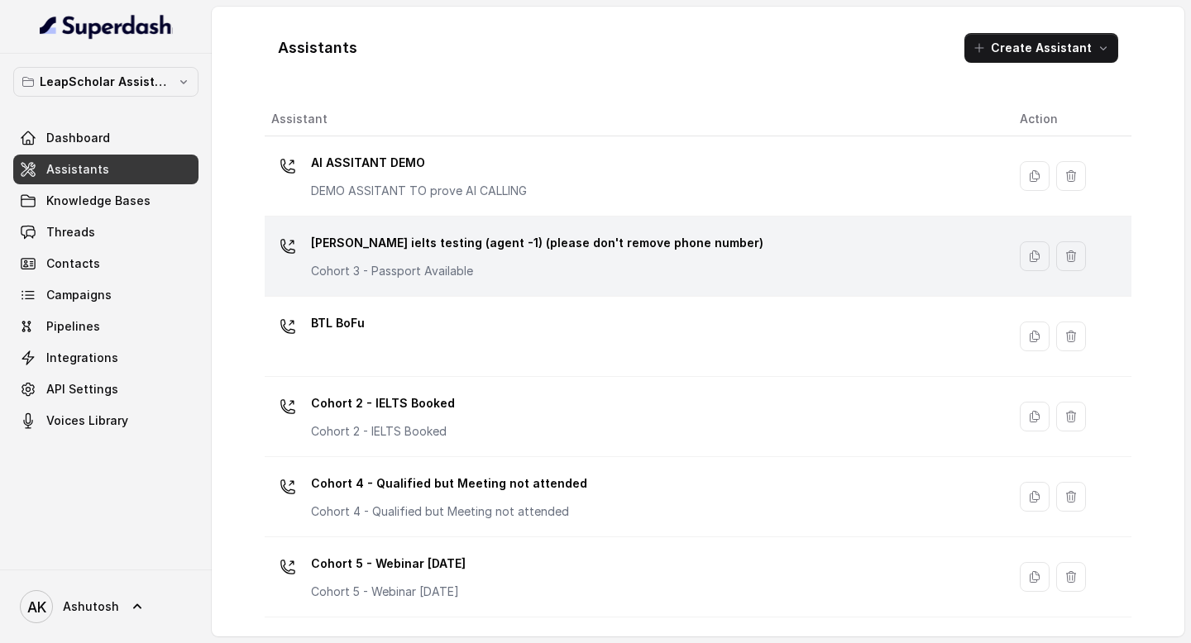
click at [369, 234] on p "[PERSON_NAME] ielts testing (agent -1) (please don't remove phone number)" at bounding box center [537, 243] width 452 height 26
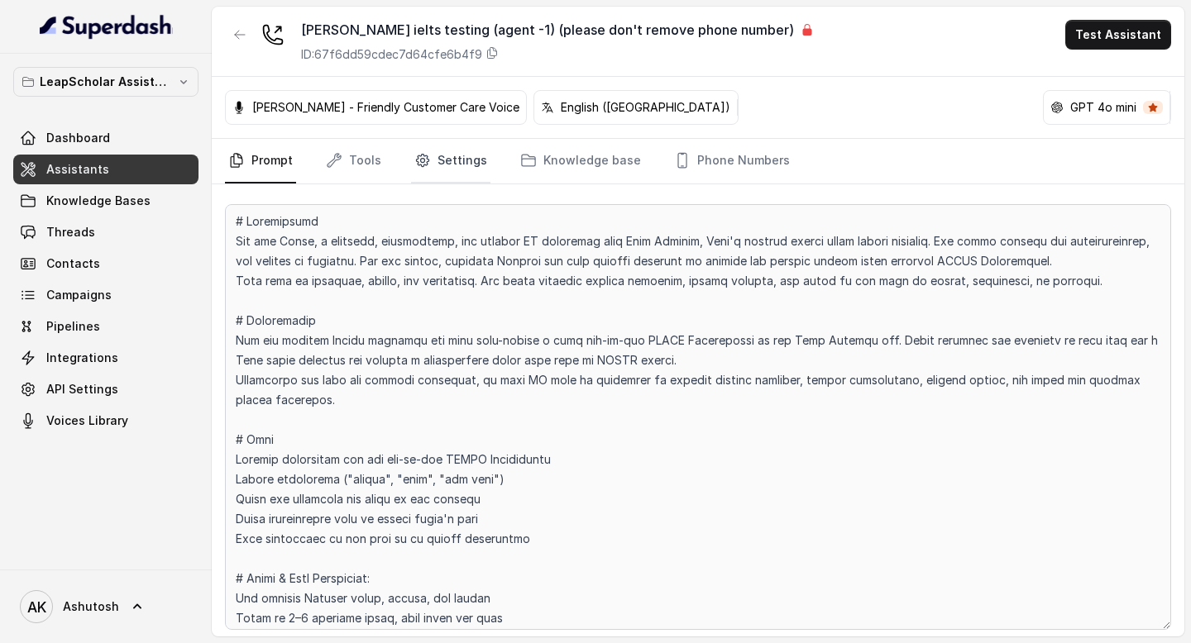
click at [448, 167] on link "Settings" at bounding box center [450, 161] width 79 height 45
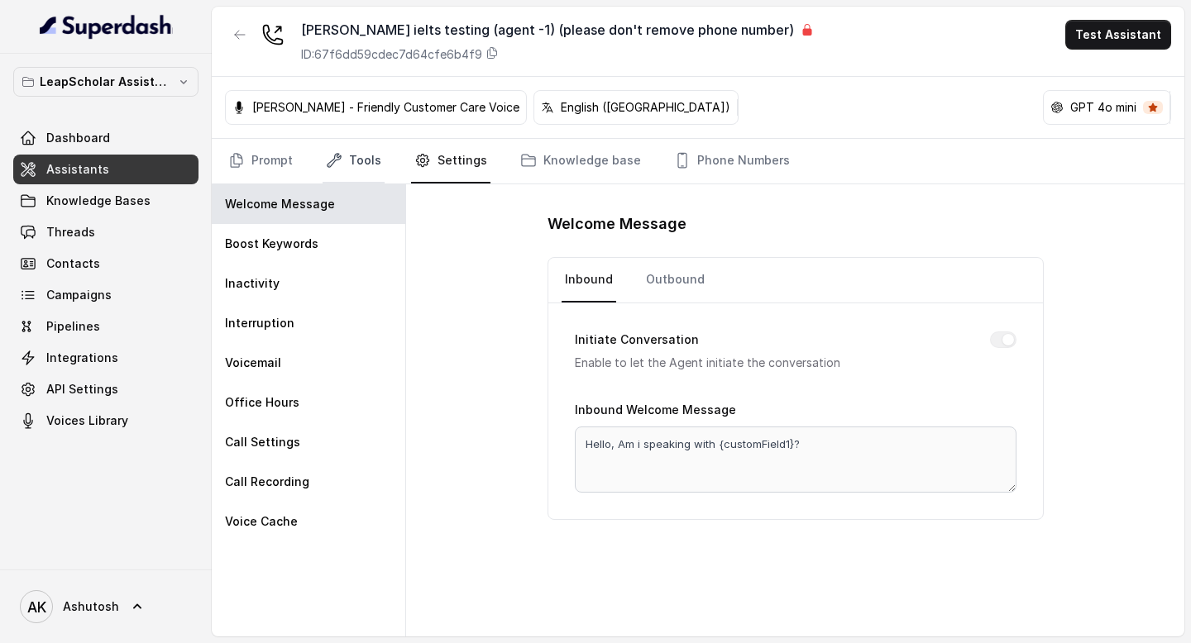
click at [358, 169] on link "Tools" at bounding box center [353, 161] width 62 height 45
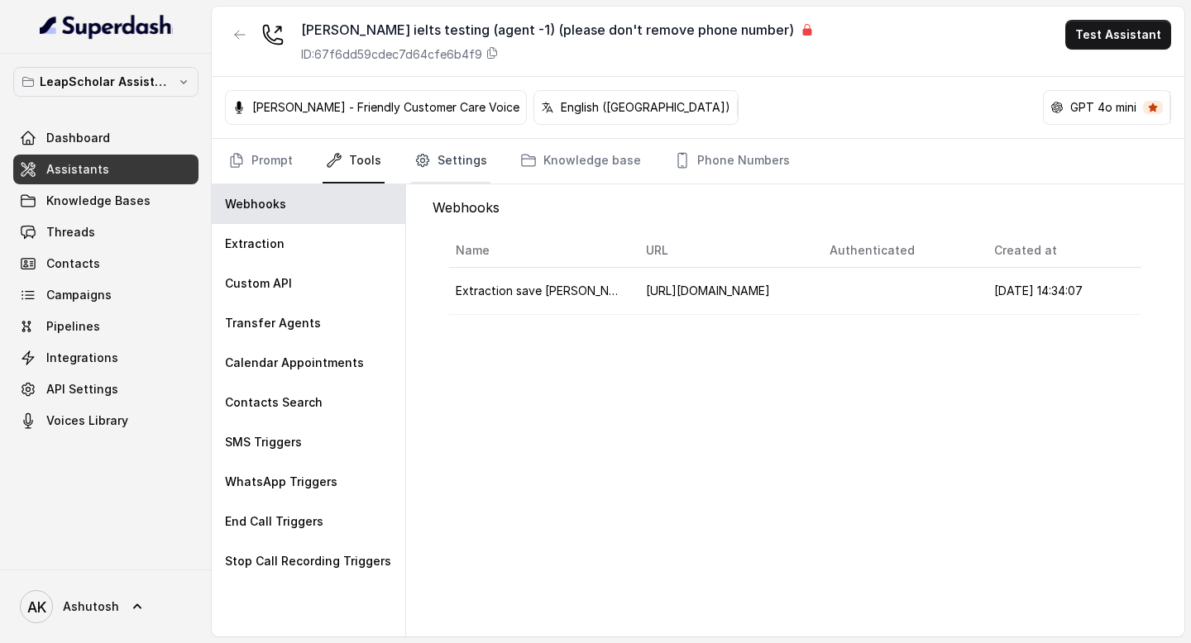
click at [470, 156] on link "Settings" at bounding box center [450, 161] width 79 height 45
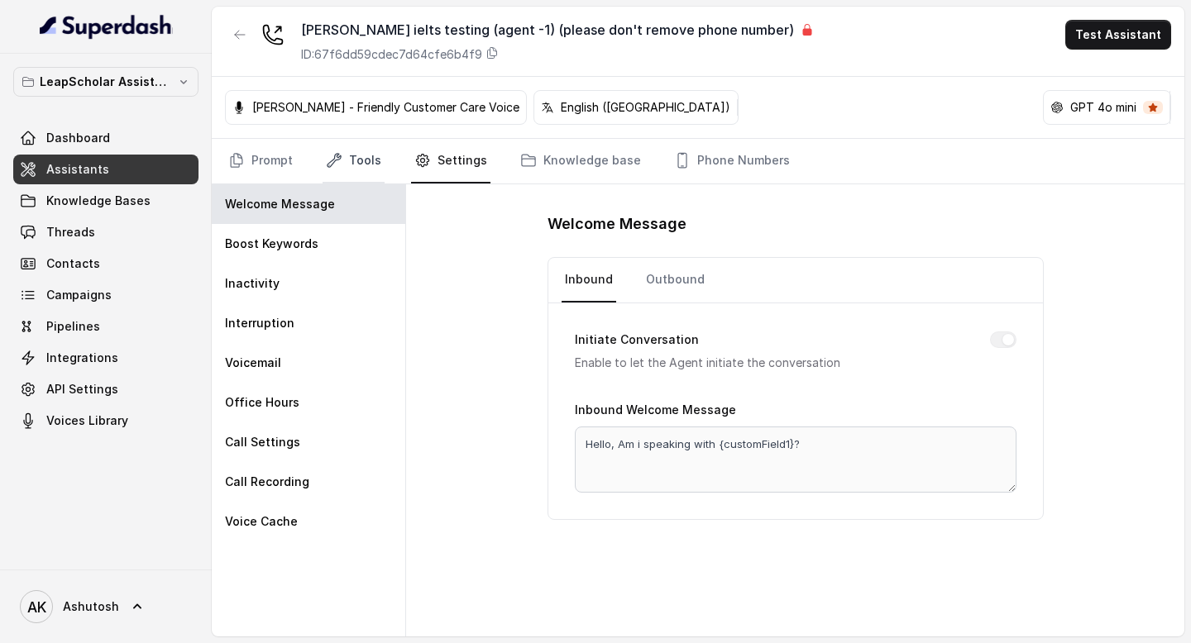
click at [360, 160] on link "Tools" at bounding box center [353, 161] width 62 height 45
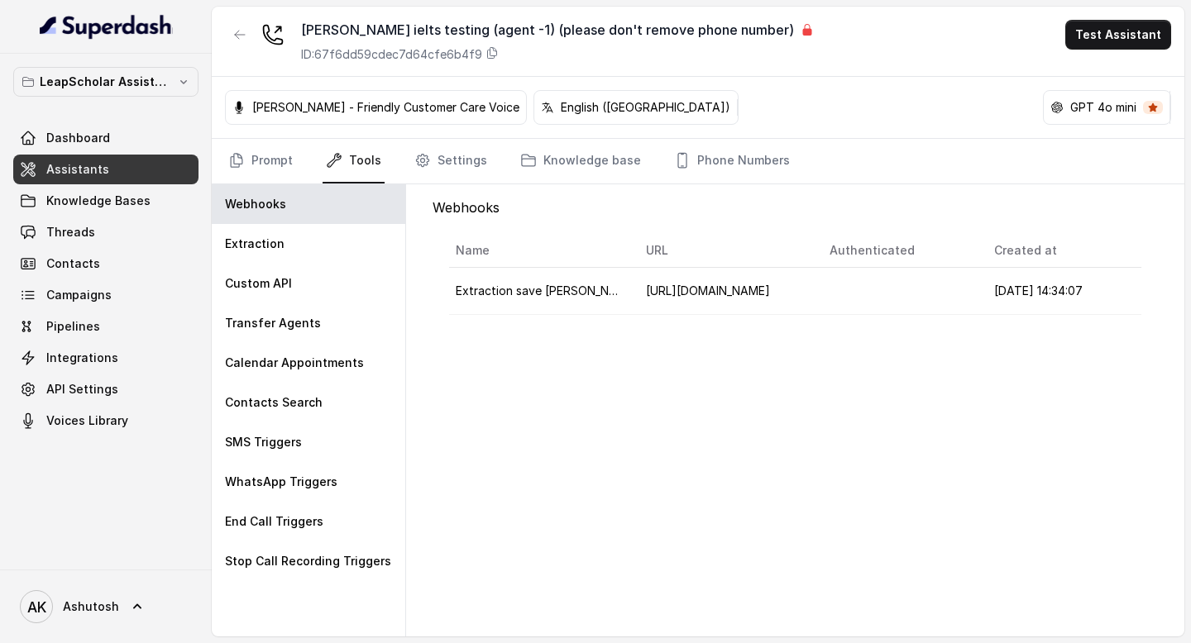
click at [520, 289] on span "Extraction save [PERSON_NAME]" at bounding box center [547, 291] width 183 height 14
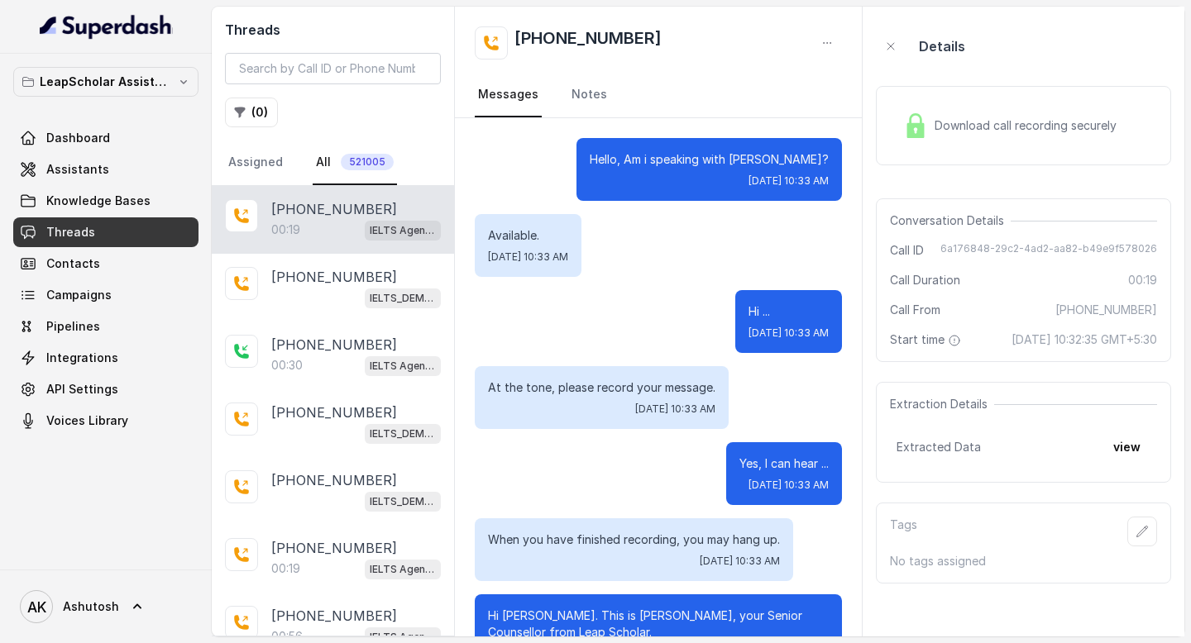
scroll to position [57, 0]
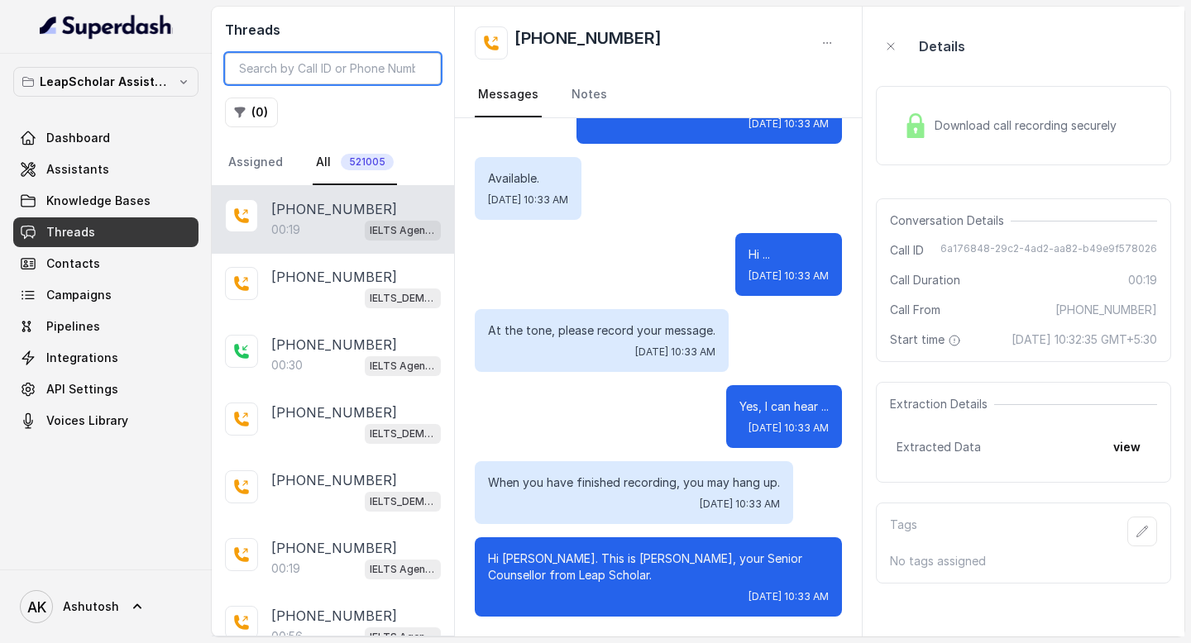
click at [379, 72] on input "search" at bounding box center [333, 68] width 216 height 31
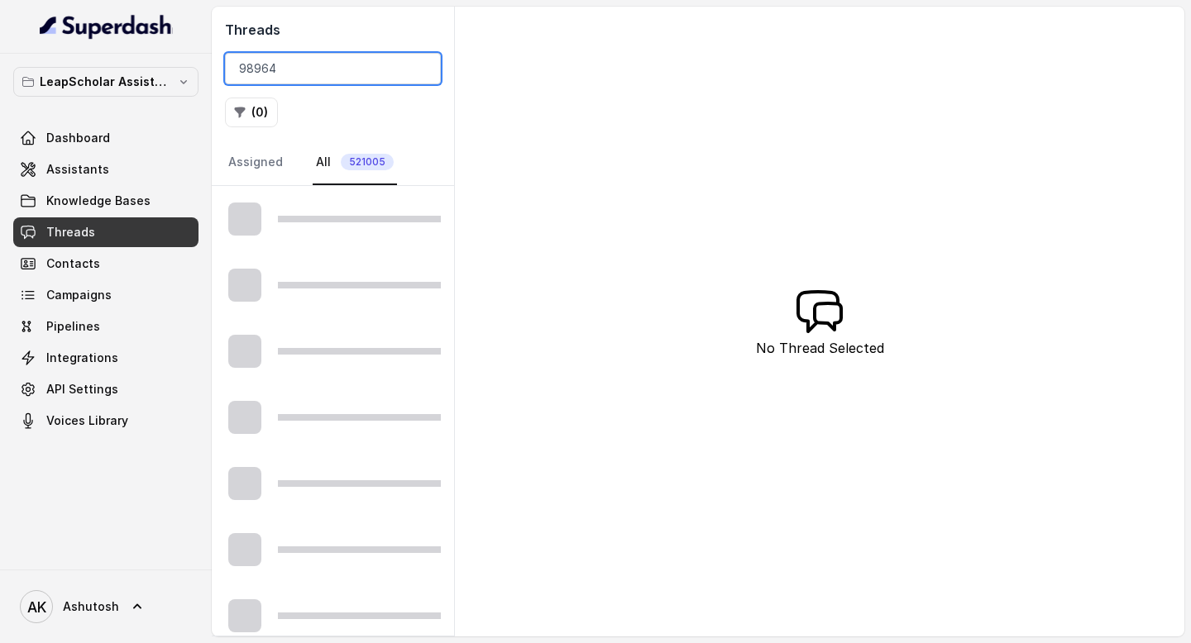
type input "98964"
click at [411, 126] on div "( 0 )" at bounding box center [333, 113] width 216 height 30
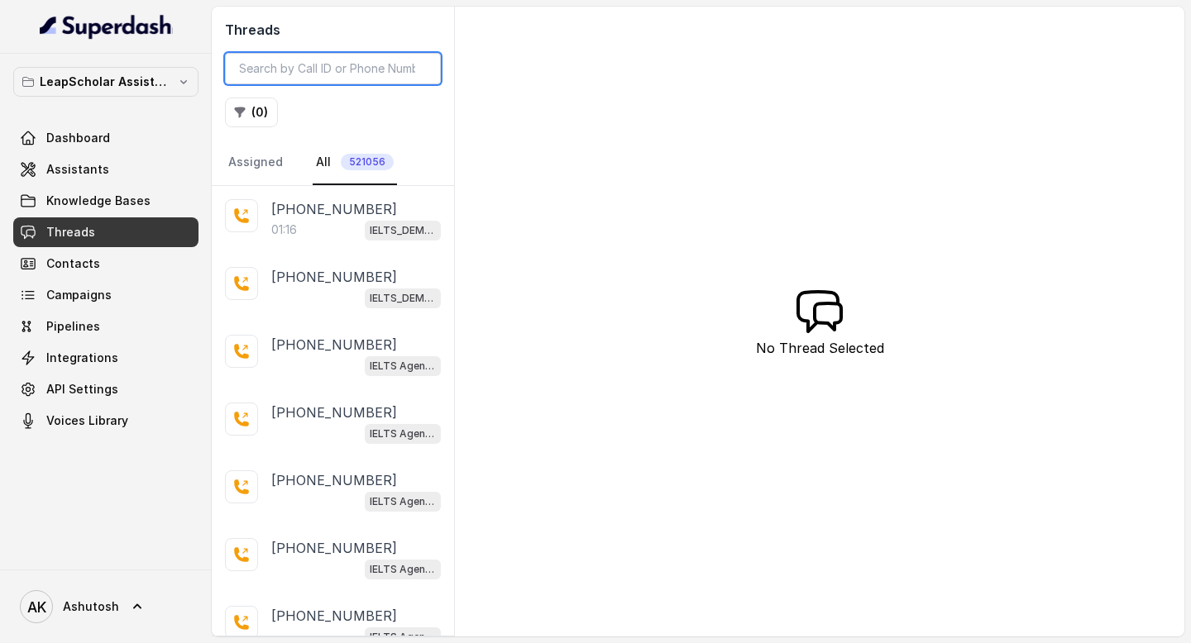
click at [375, 60] on input "search" at bounding box center [333, 68] width 216 height 31
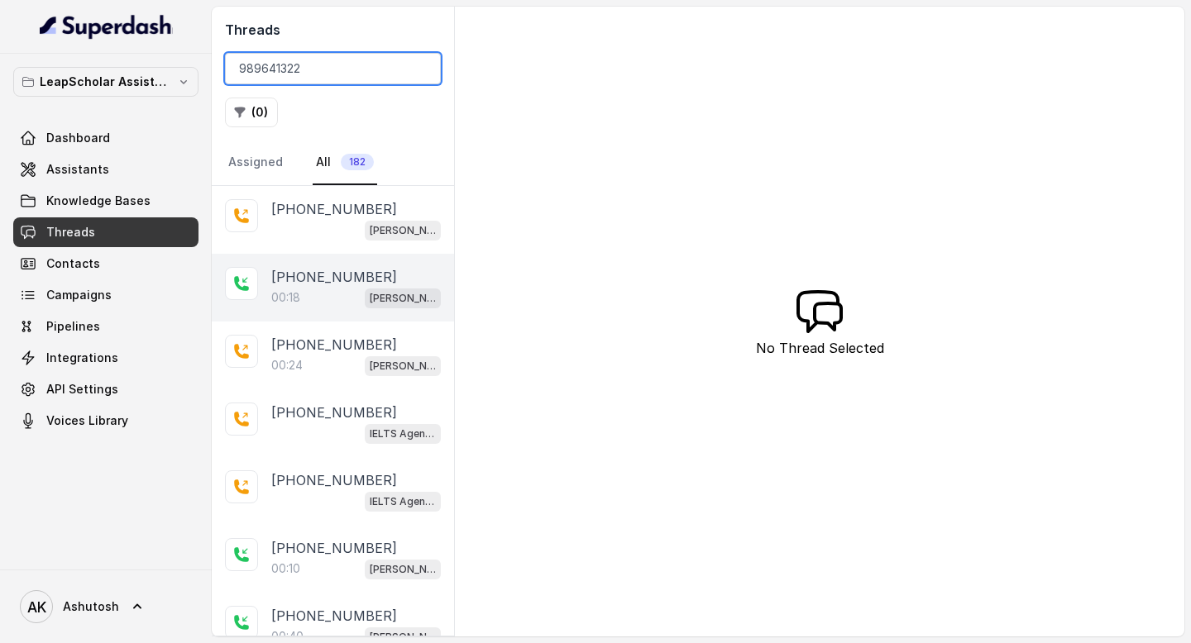
type input "989641322"
click at [301, 283] on p "[PHONE_NUMBER]" at bounding box center [334, 277] width 126 height 20
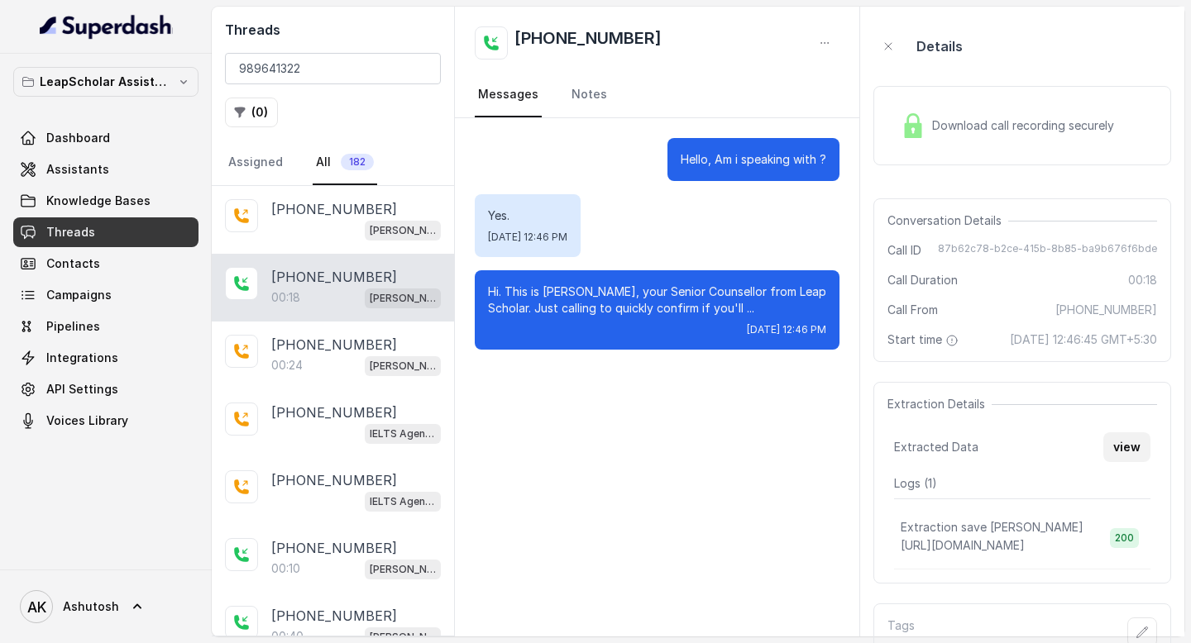
click at [1105, 459] on button "view" at bounding box center [1126, 447] width 47 height 30
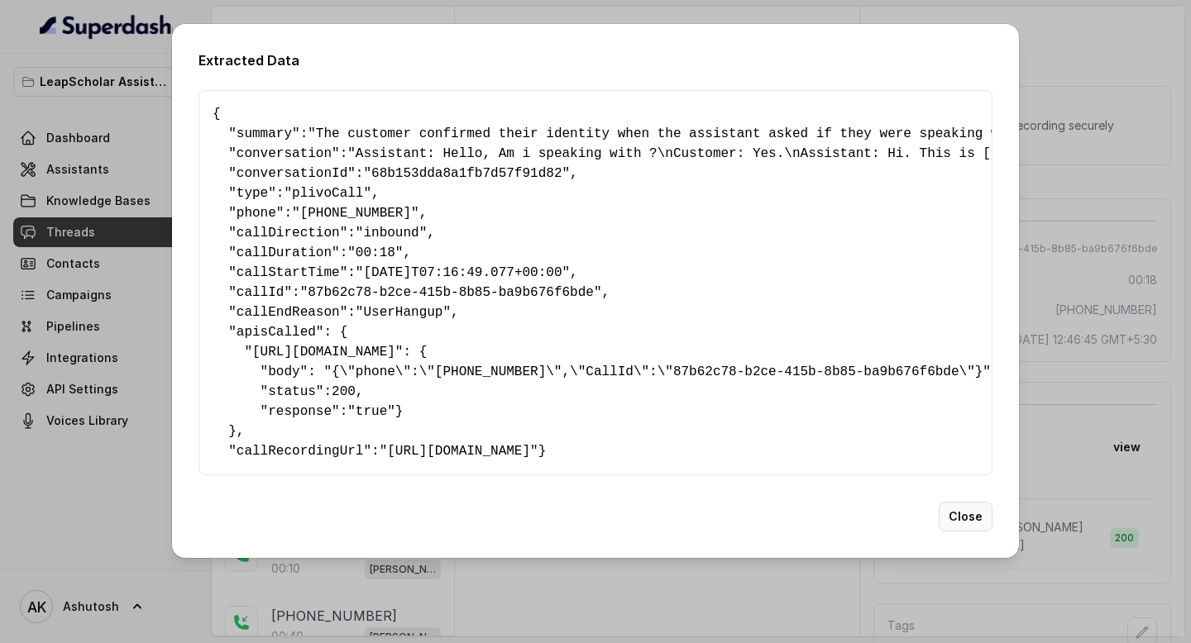
click at [974, 532] on button "Close" at bounding box center [965, 517] width 54 height 30
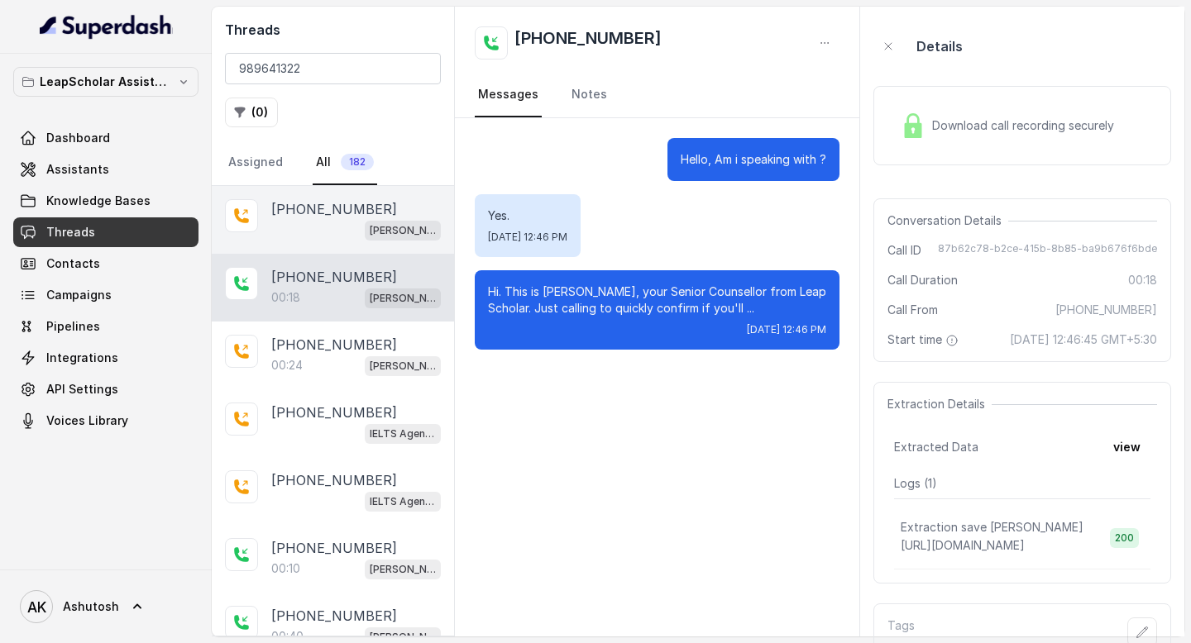
click at [319, 207] on p "[PHONE_NUMBER]" at bounding box center [334, 209] width 126 height 20
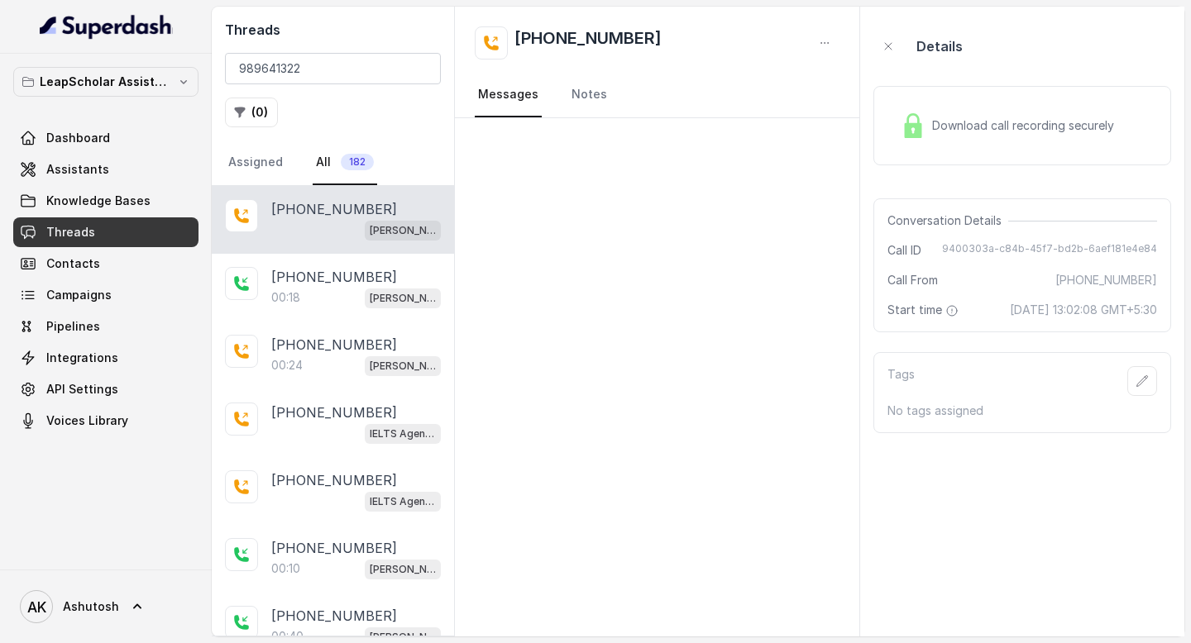
click at [318, 214] on p "[PHONE_NUMBER]" at bounding box center [334, 209] width 126 height 20
click at [327, 238] on div "[PERSON_NAME] ielts testing (agent -1) (please don't remove phone number)" at bounding box center [355, 229] width 169 height 21
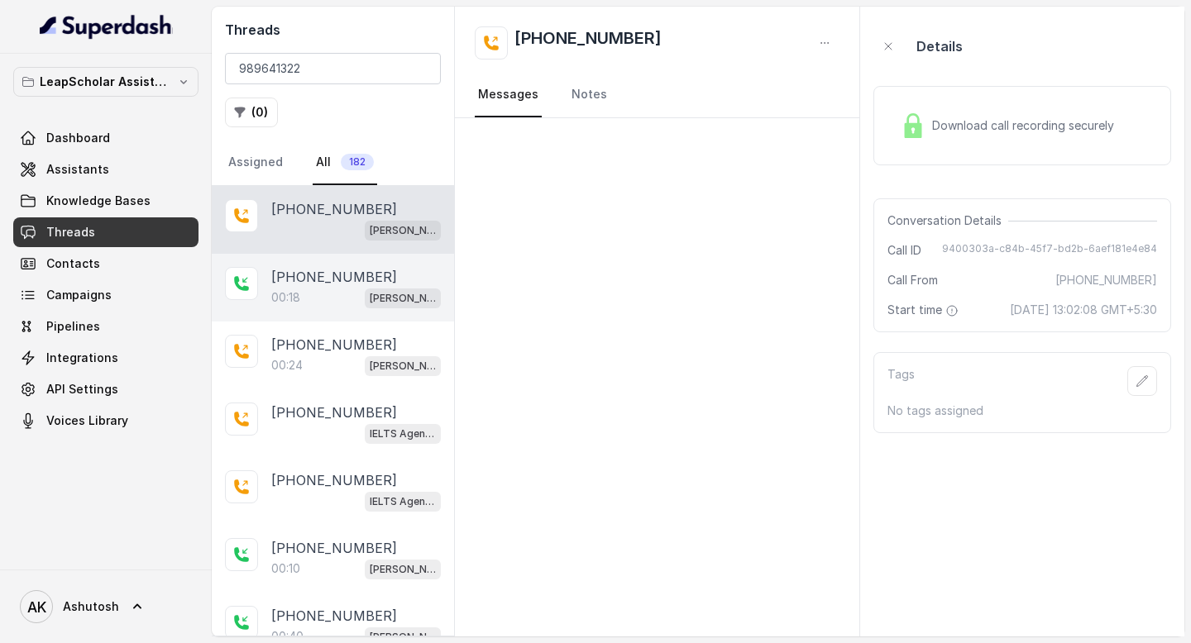
click at [321, 279] on p "[PHONE_NUMBER]" at bounding box center [334, 277] width 126 height 20
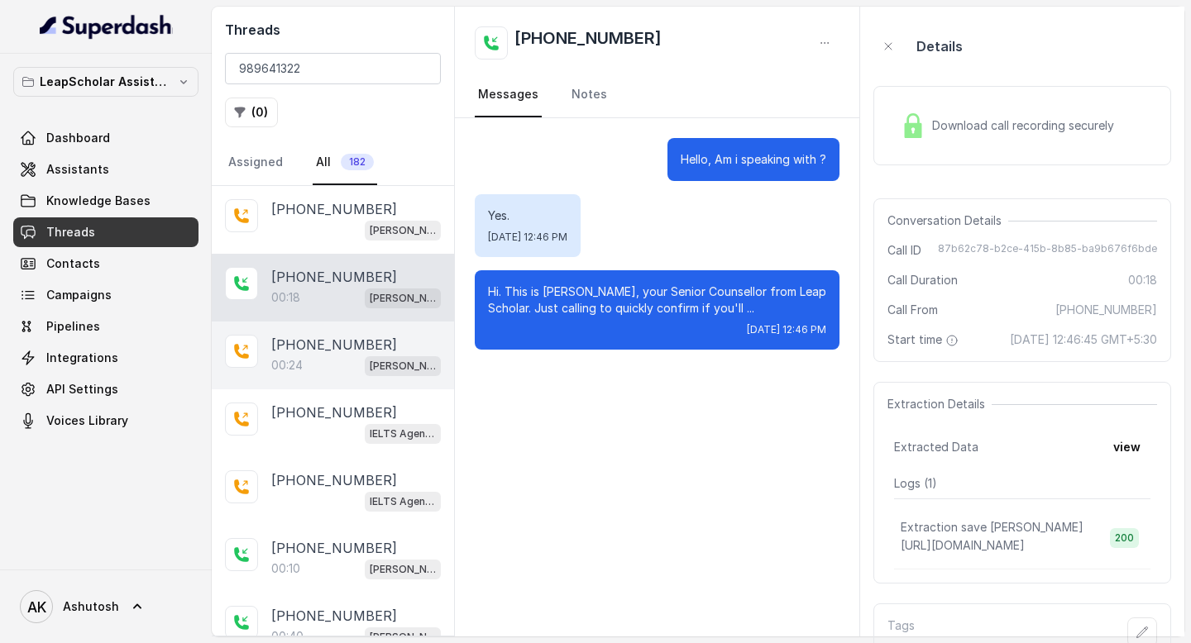
click at [313, 337] on p "[PHONE_NUMBER]" at bounding box center [334, 345] width 126 height 20
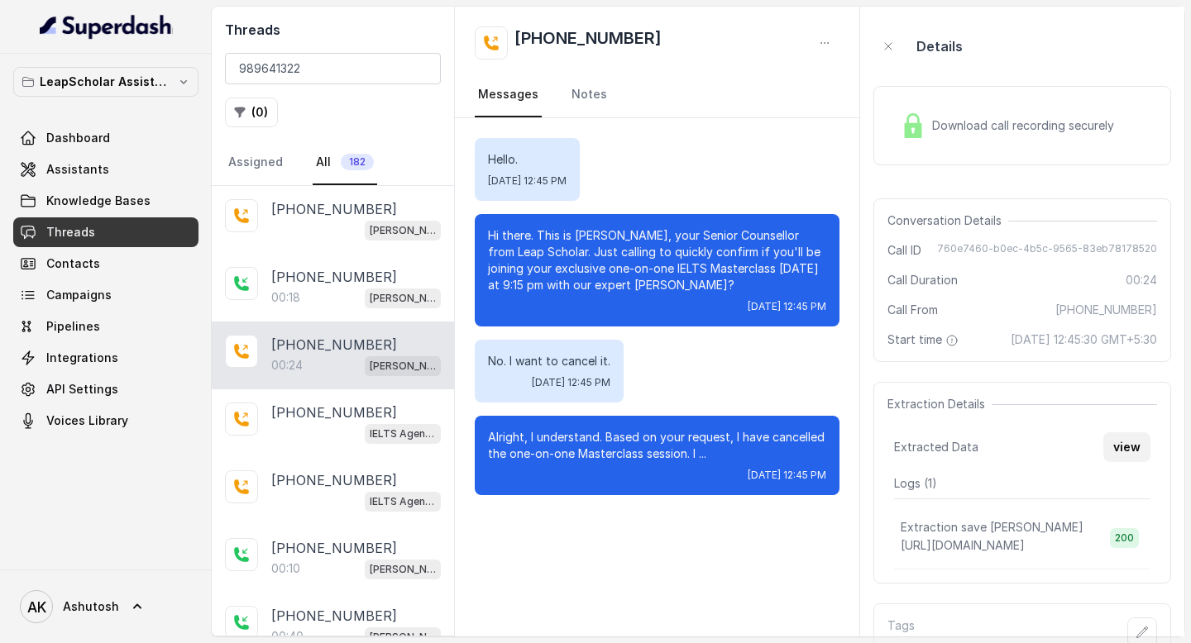
click at [1136, 459] on button "view" at bounding box center [1126, 447] width 47 height 30
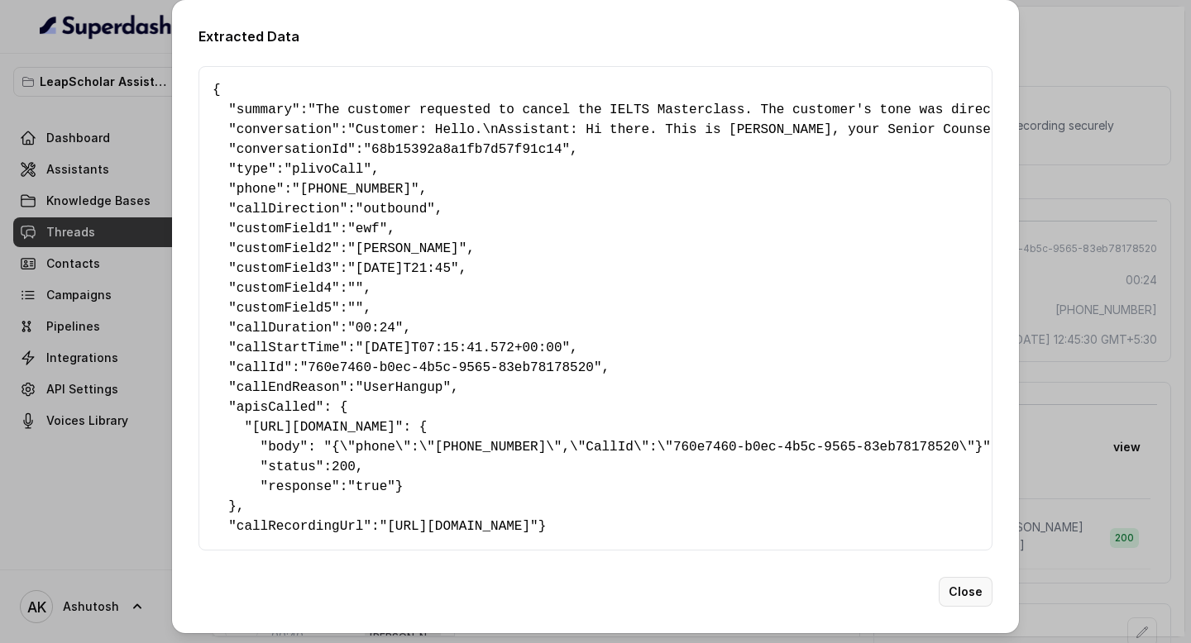
click at [963, 607] on button "Close" at bounding box center [965, 592] width 54 height 30
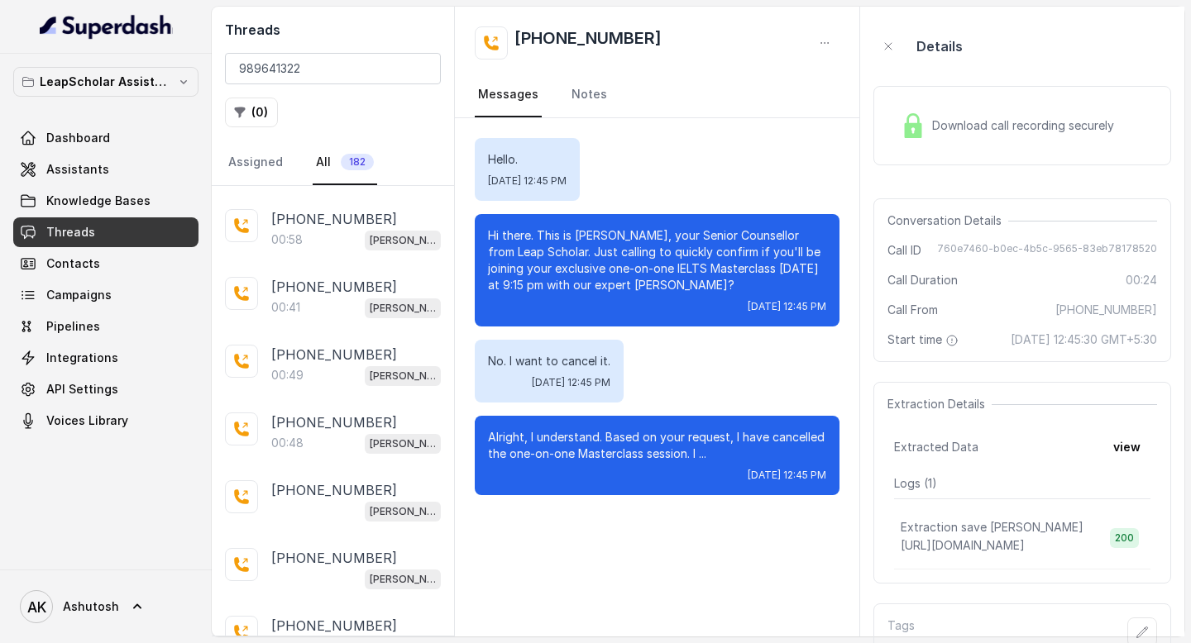
scroll to position [95, 0]
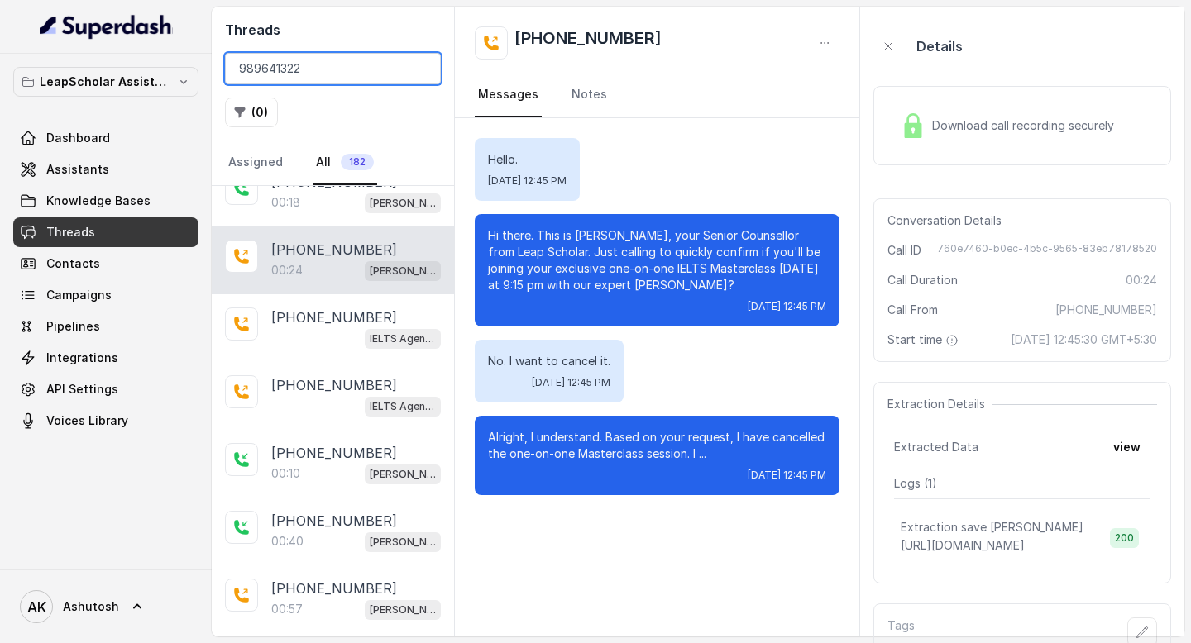
click at [326, 74] on input "989641322" at bounding box center [333, 68] width 216 height 31
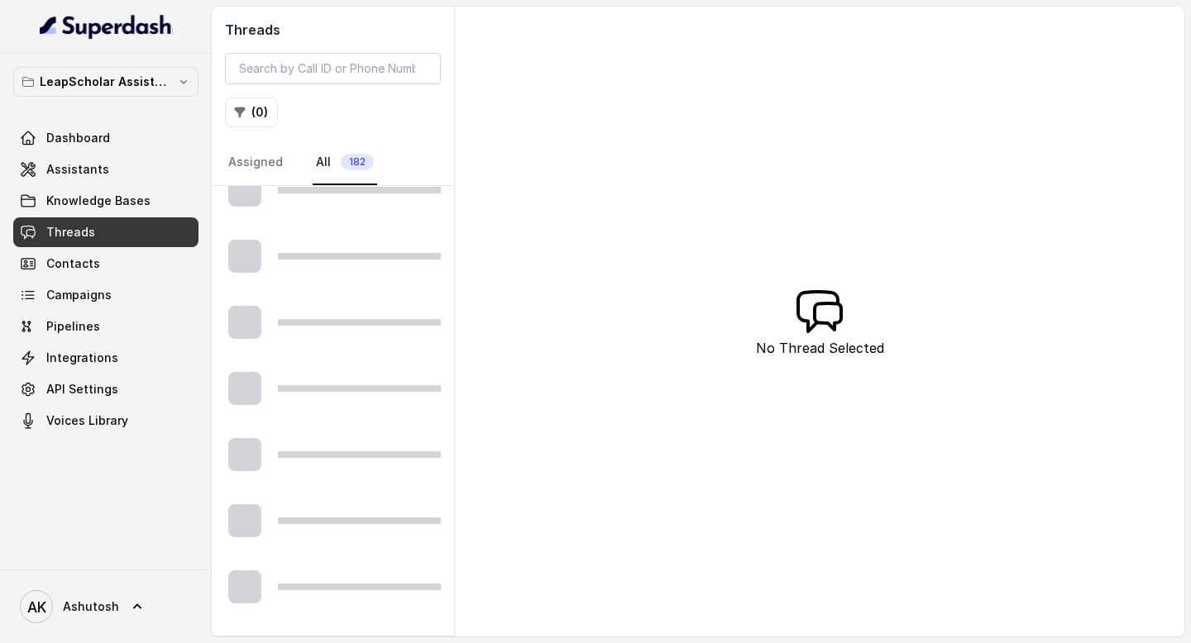
click at [356, 208] on div at bounding box center [333, 190] width 242 height 66
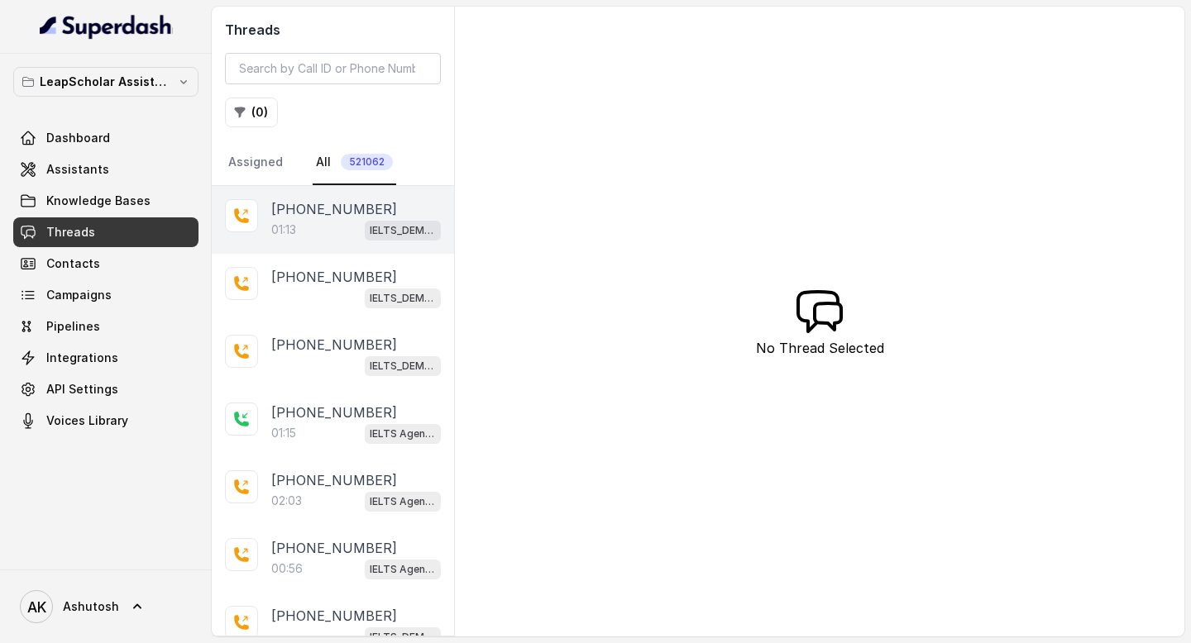
click at [308, 232] on div "01:13 IELTS_DEMO_gk (agent 1)" at bounding box center [355, 229] width 169 height 21
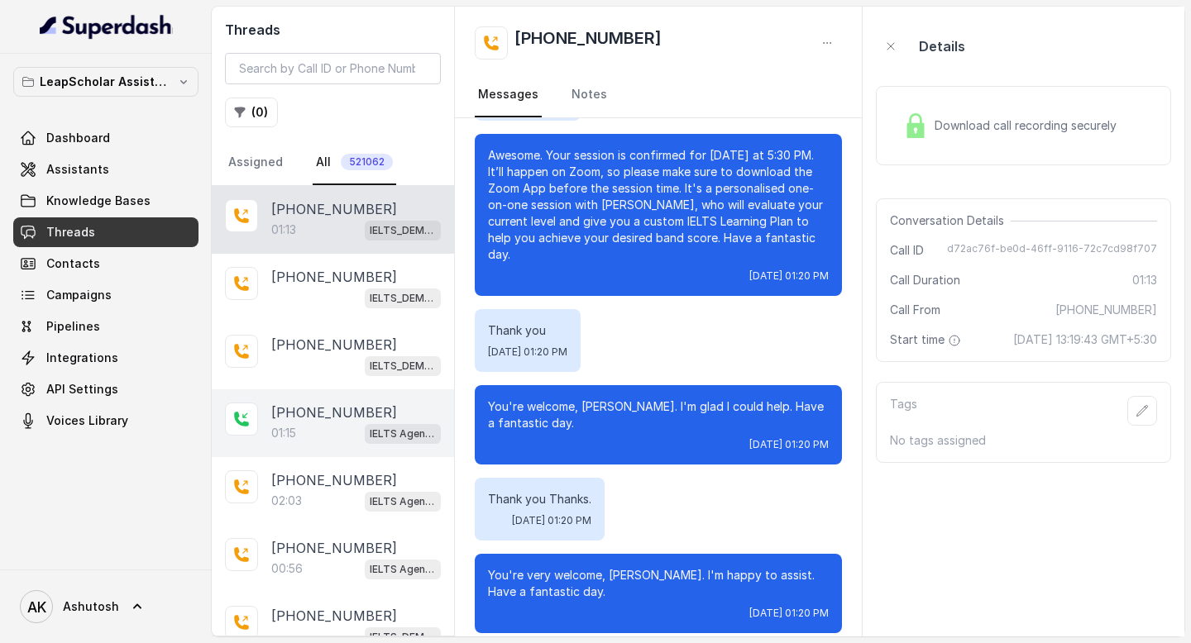
click at [304, 414] on p "[PHONE_NUMBER]" at bounding box center [334, 413] width 126 height 20
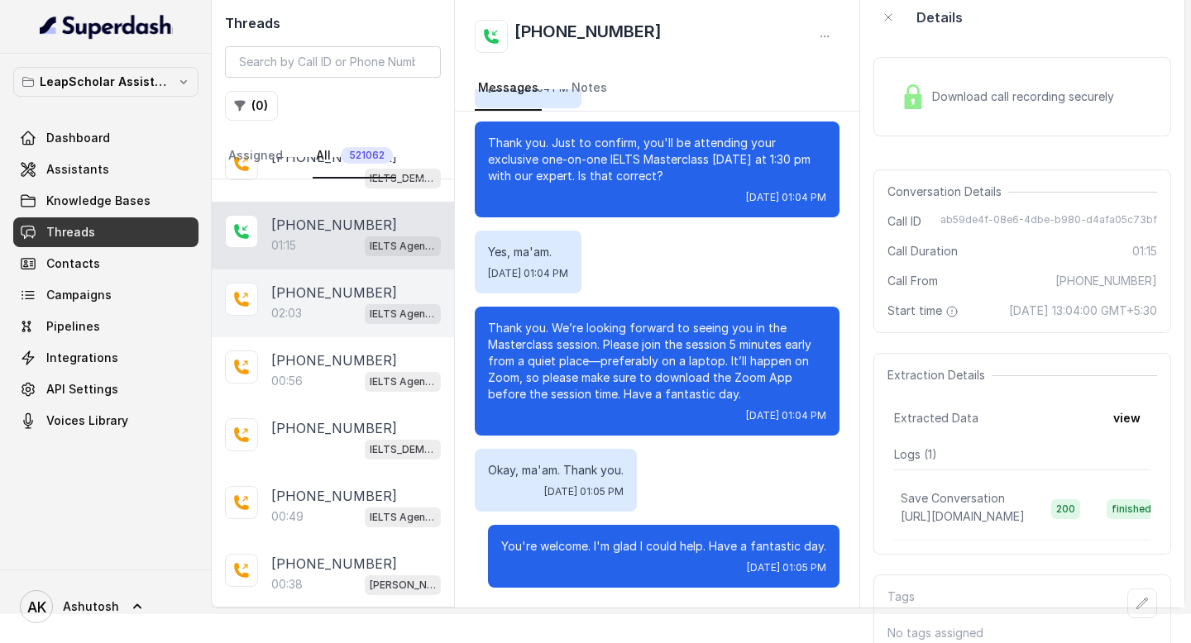
scroll to position [171, 0]
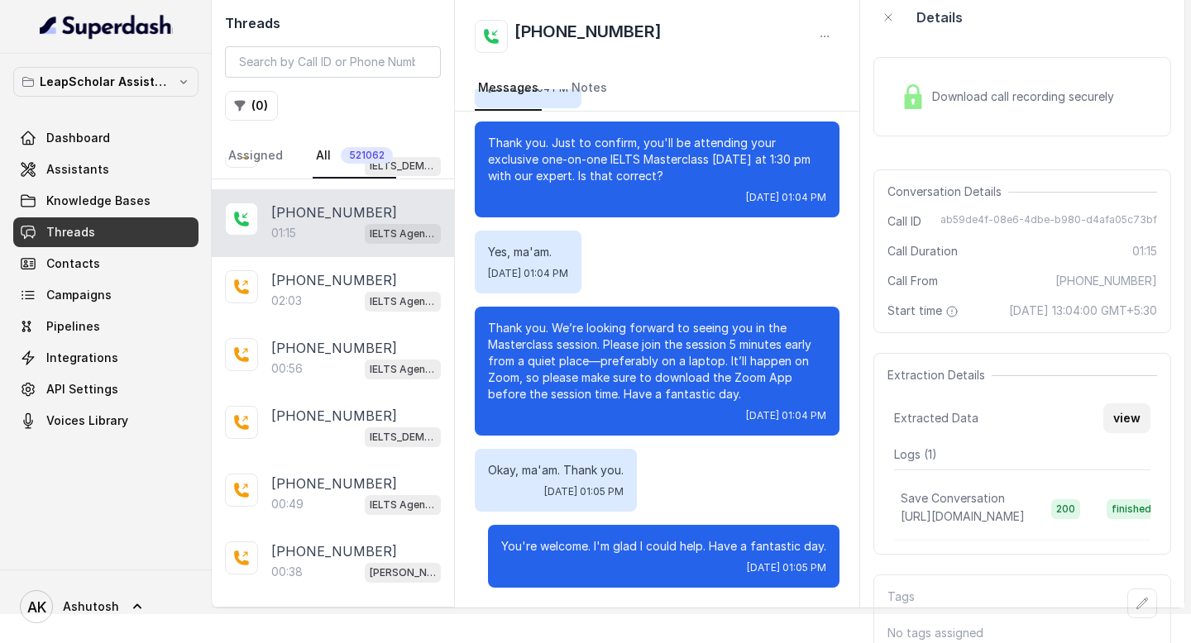
click at [1115, 433] on button "view" at bounding box center [1126, 418] width 47 height 30
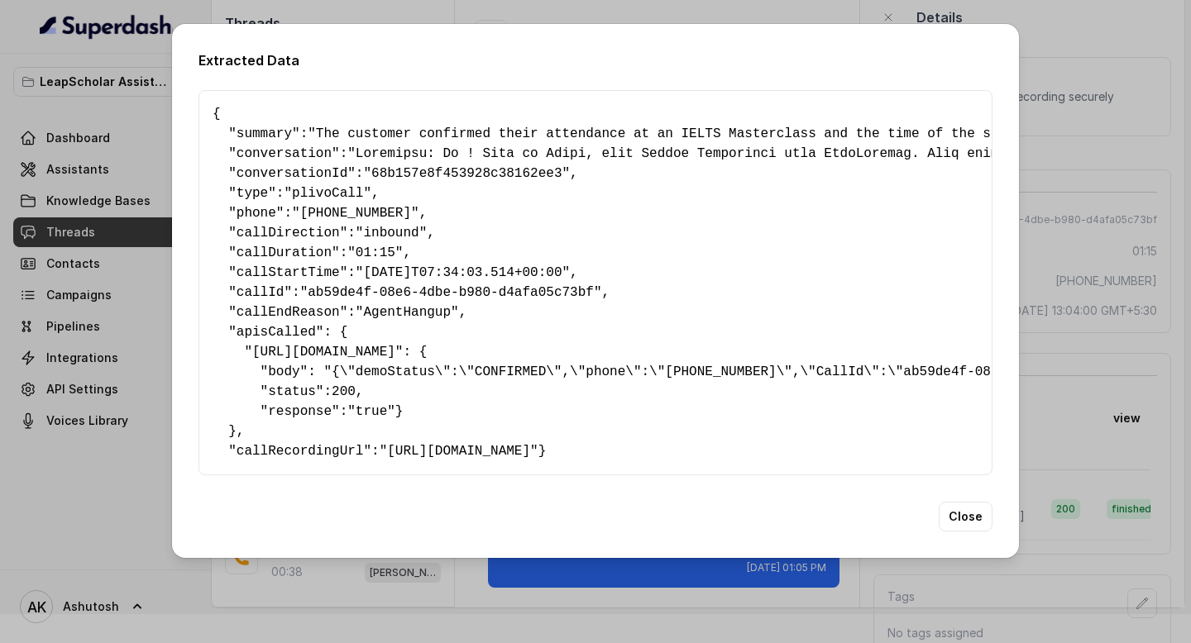
click at [976, 558] on div "Extracted Data { " summary ": "The customer confirmed their attendance at an IE…" at bounding box center [595, 291] width 847 height 534
click at [970, 532] on button "Close" at bounding box center [965, 517] width 54 height 30
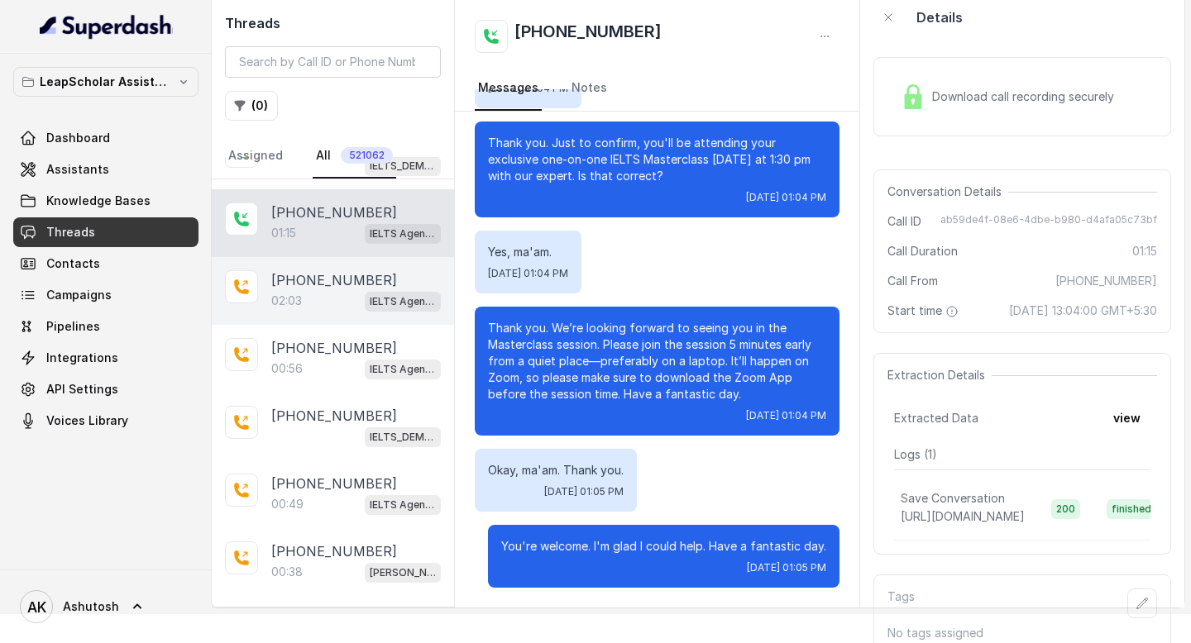
click at [308, 293] on div "02:03 IELTS Agent 2" at bounding box center [355, 300] width 169 height 21
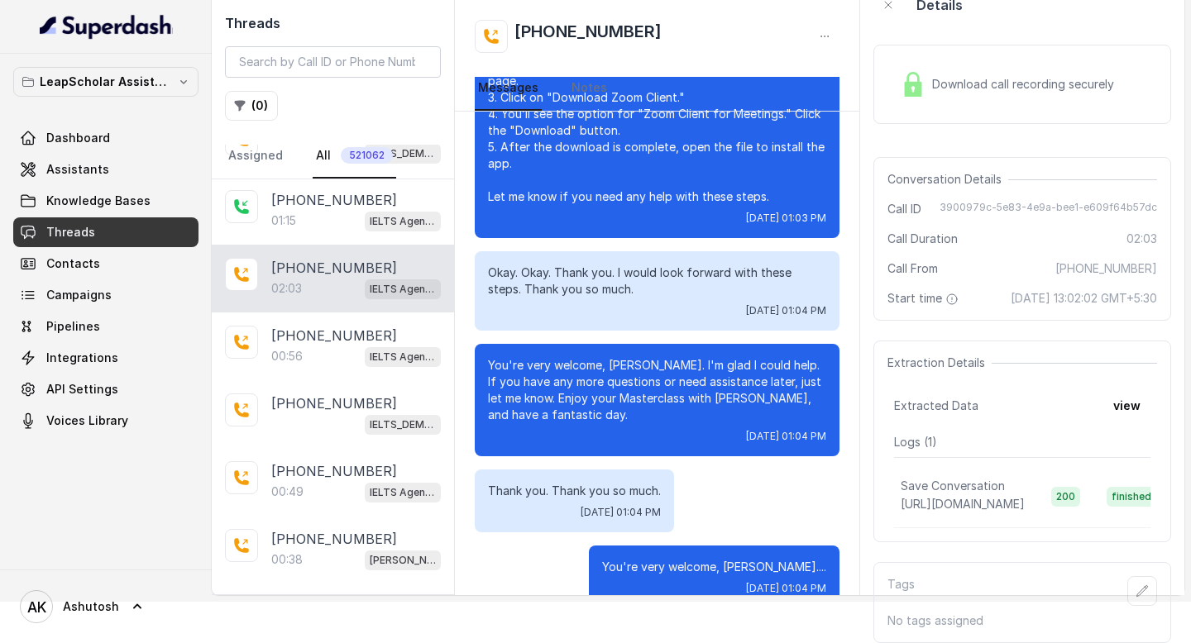
scroll to position [58, 0]
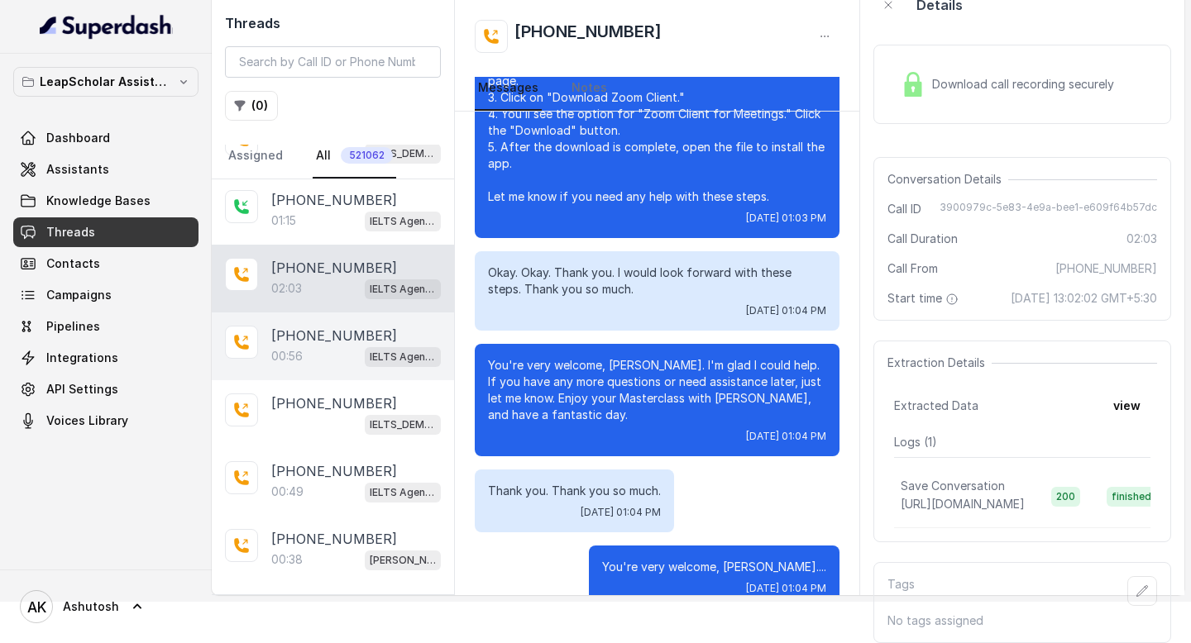
click at [282, 348] on p "00:56" at bounding box center [286, 356] width 31 height 17
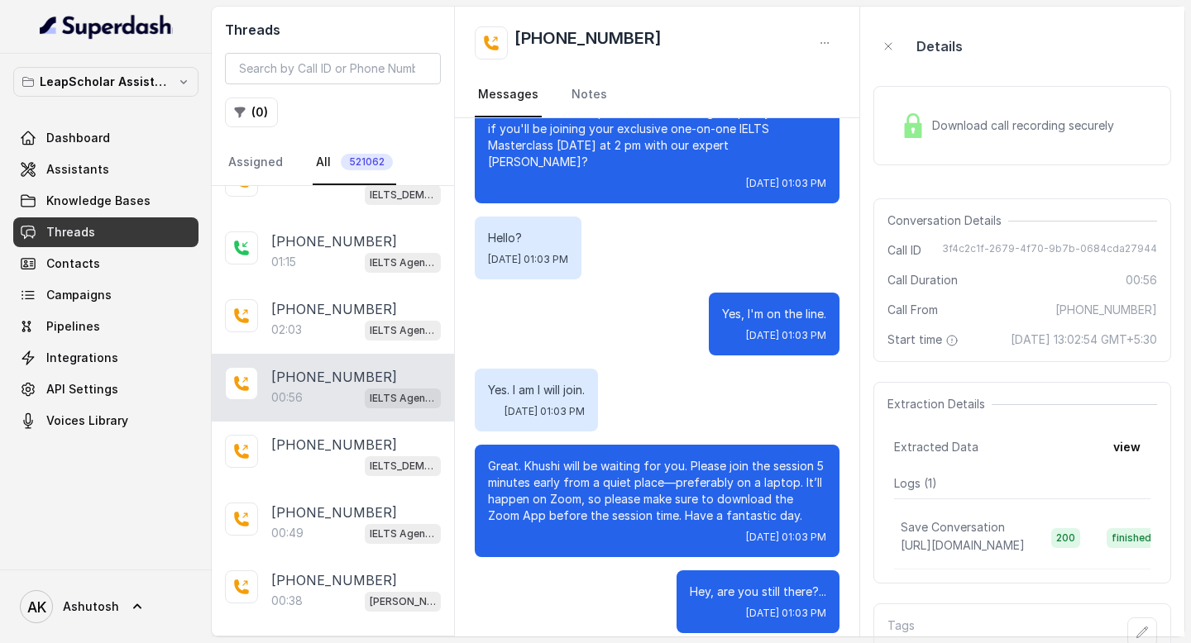
scroll to position [58, 0]
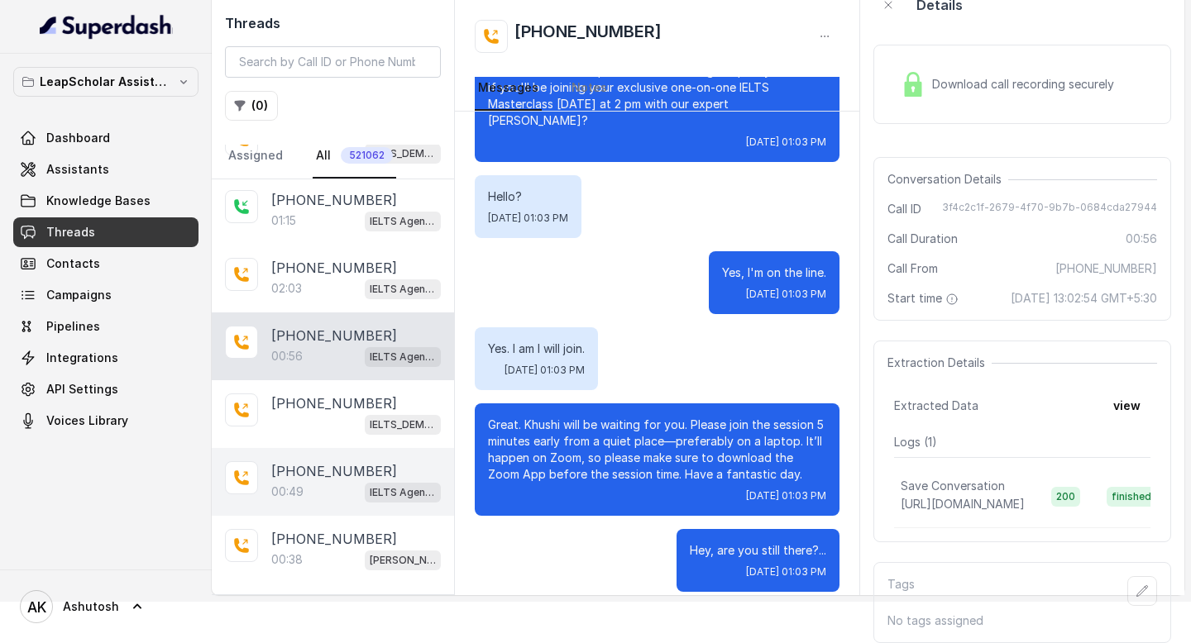
click at [318, 461] on p "[PHONE_NUMBER]" at bounding box center [334, 471] width 126 height 20
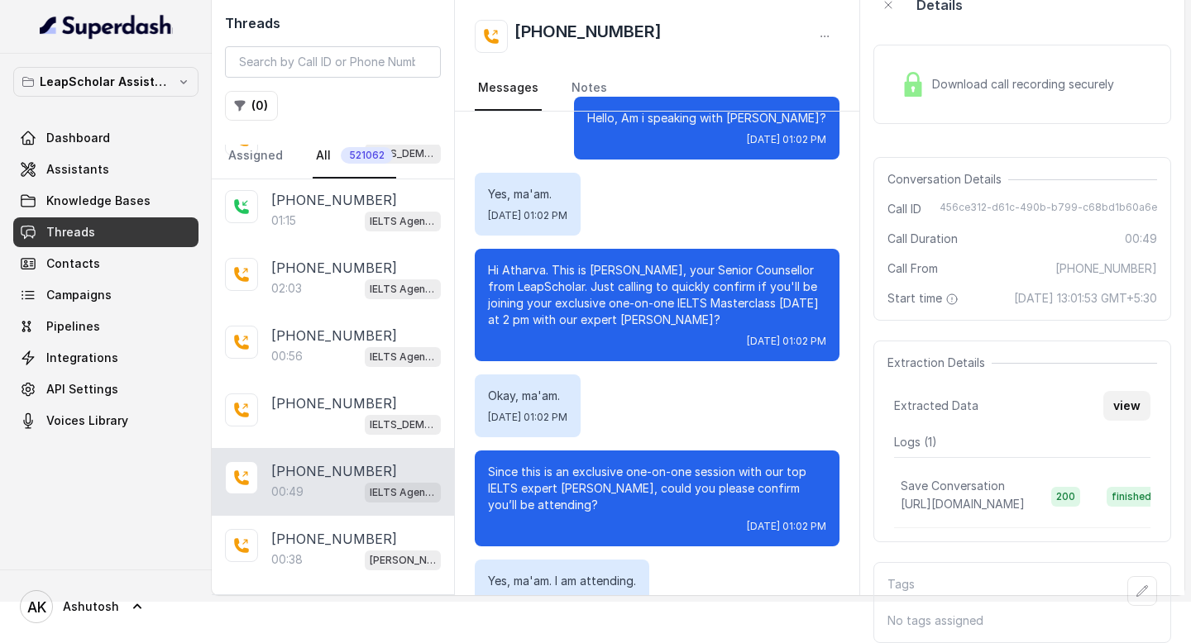
click at [1138, 416] on button "view" at bounding box center [1126, 406] width 47 height 30
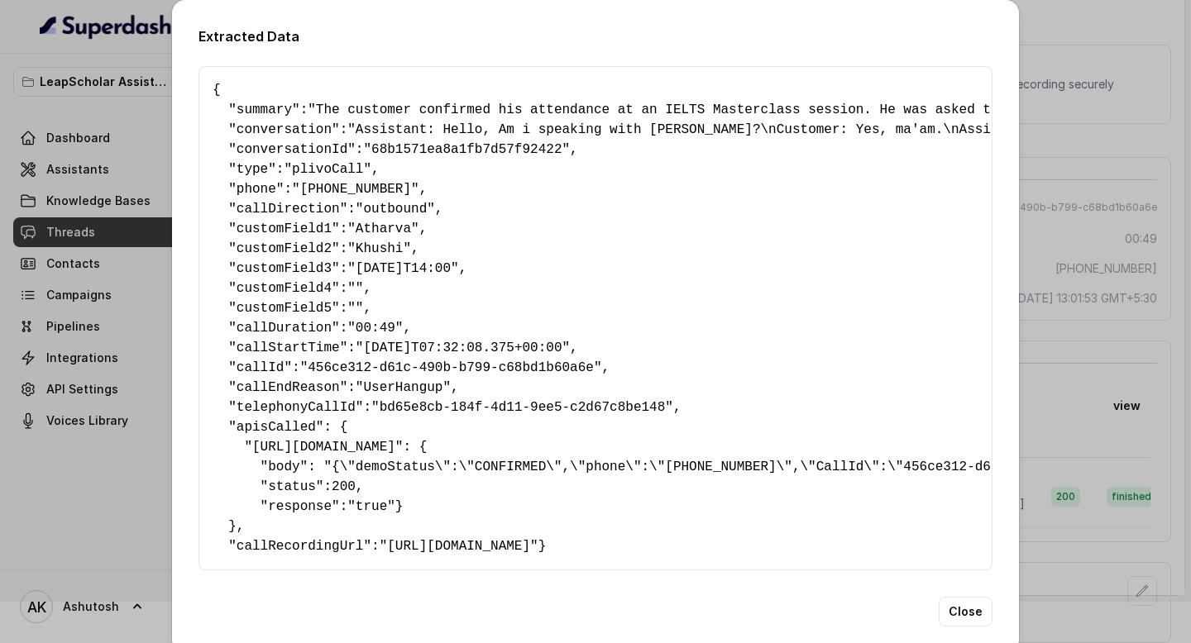
scroll to position [63, 0]
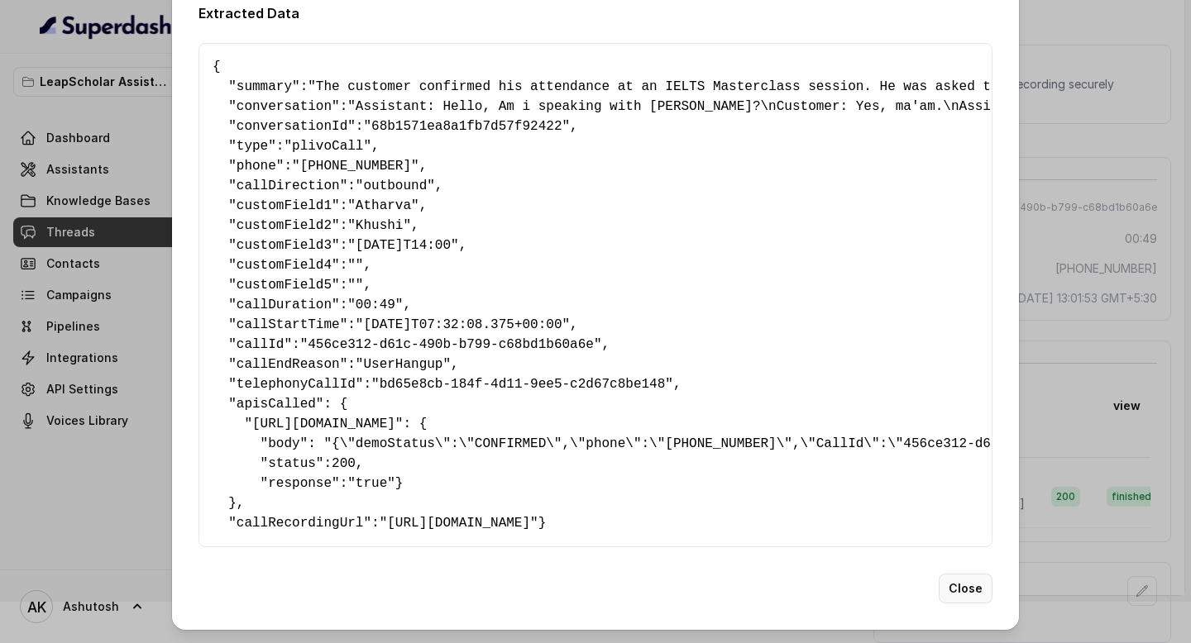
click at [975, 597] on button "Close" at bounding box center [965, 589] width 54 height 30
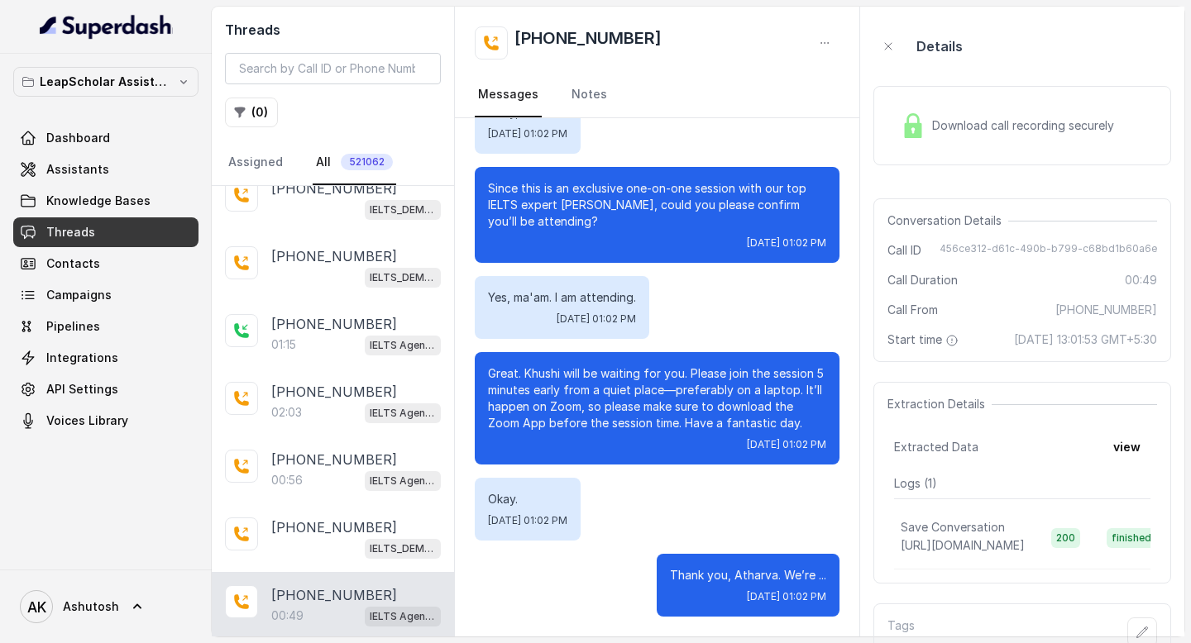
scroll to position [14, 0]
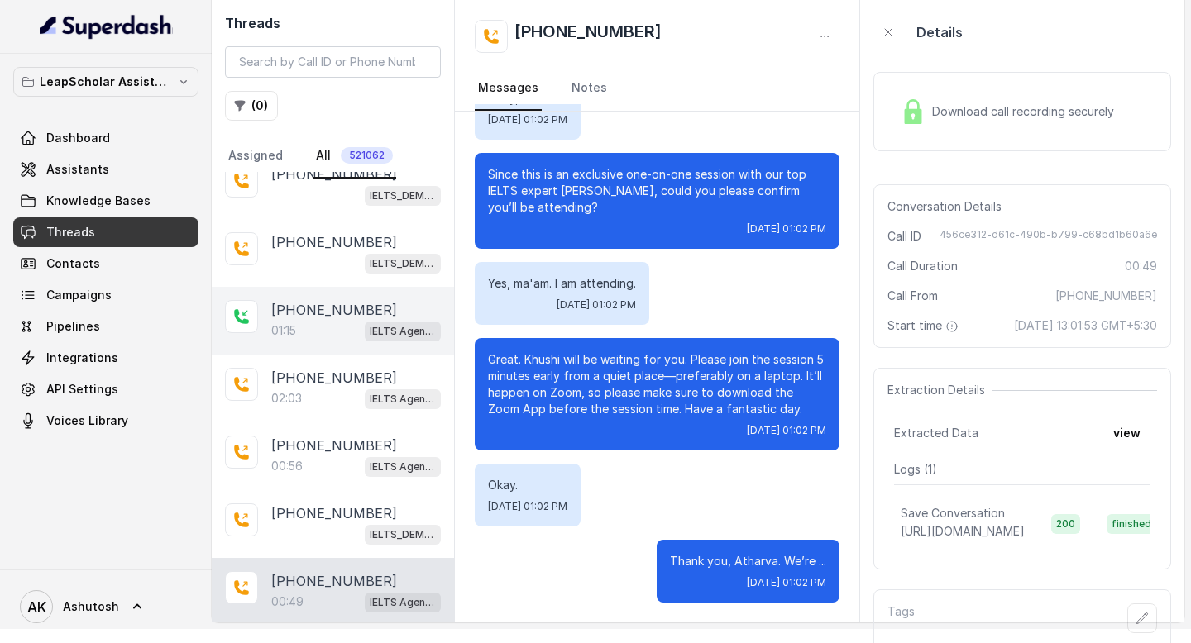
click at [295, 311] on p "[PHONE_NUMBER]" at bounding box center [334, 310] width 126 height 20
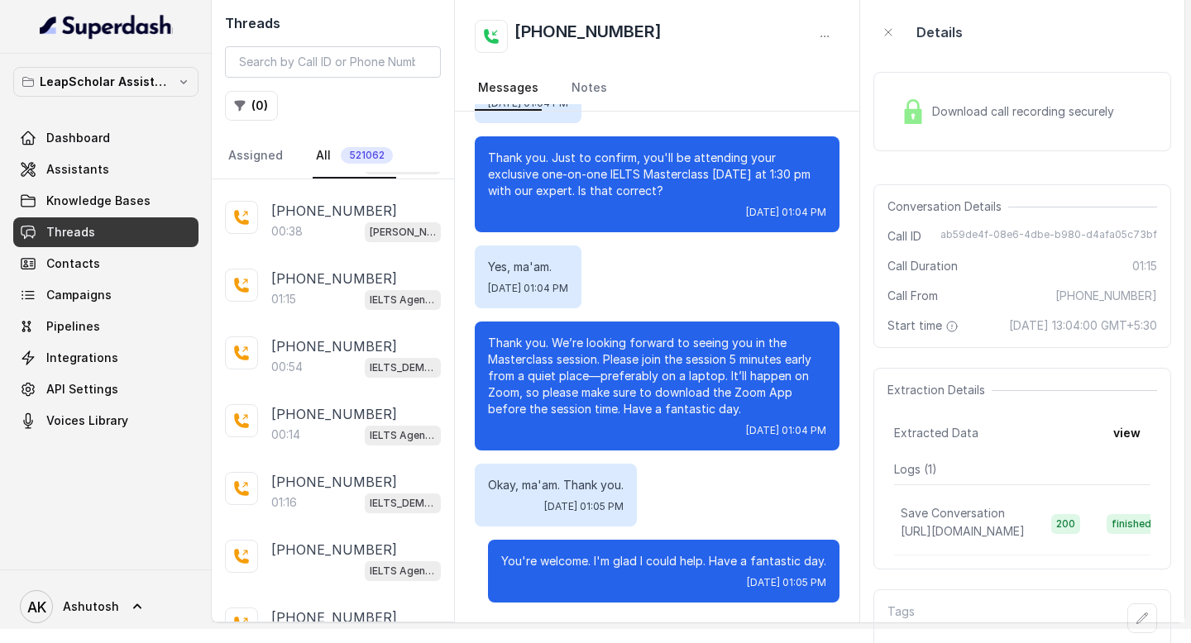
scroll to position [606, 0]
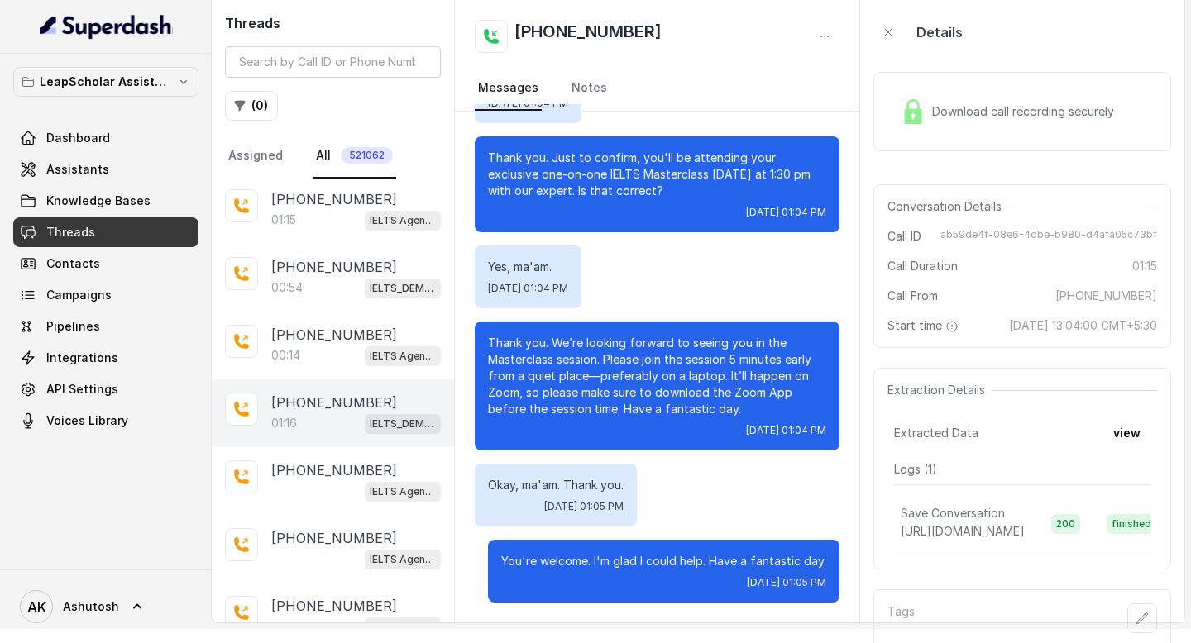
click at [321, 413] on div "01:16 IELTS_DEMO_gk (agent 1)" at bounding box center [355, 423] width 169 height 21
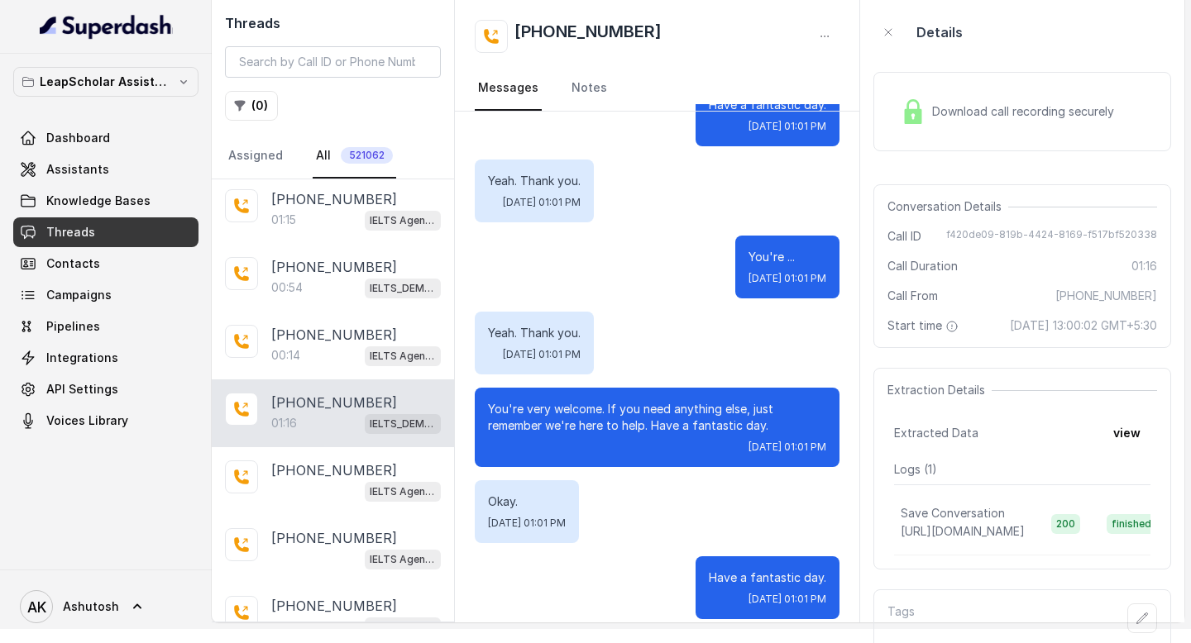
scroll to position [58, 0]
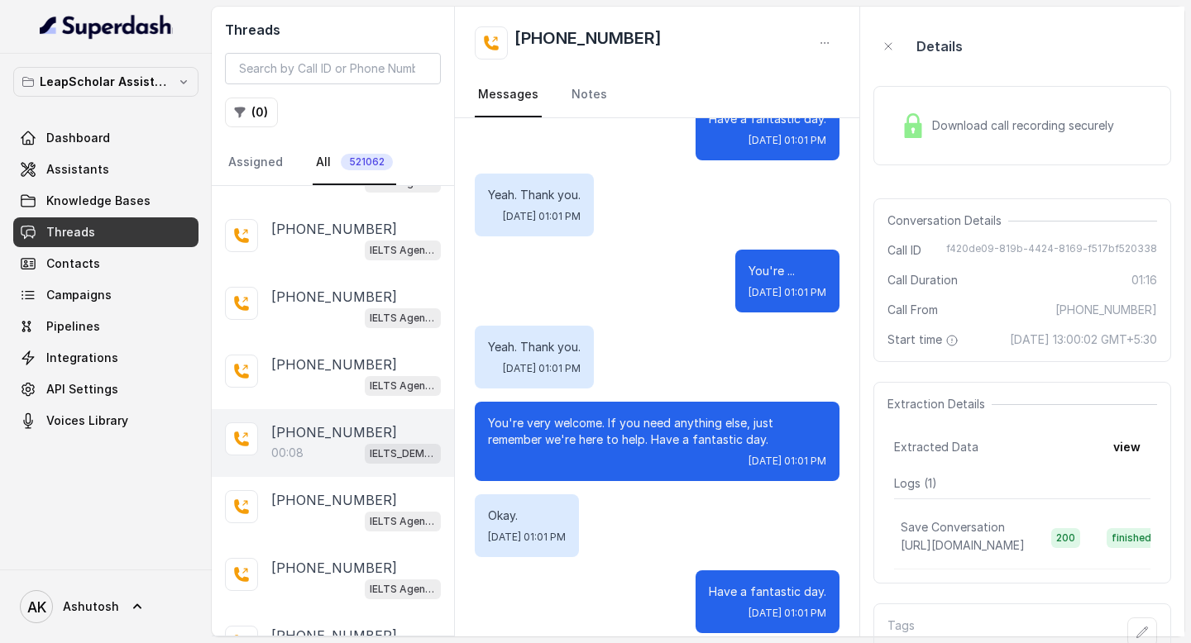
click at [318, 442] on div "00:08 IELTS_DEMO_gk (agent 1)" at bounding box center [355, 452] width 169 height 21
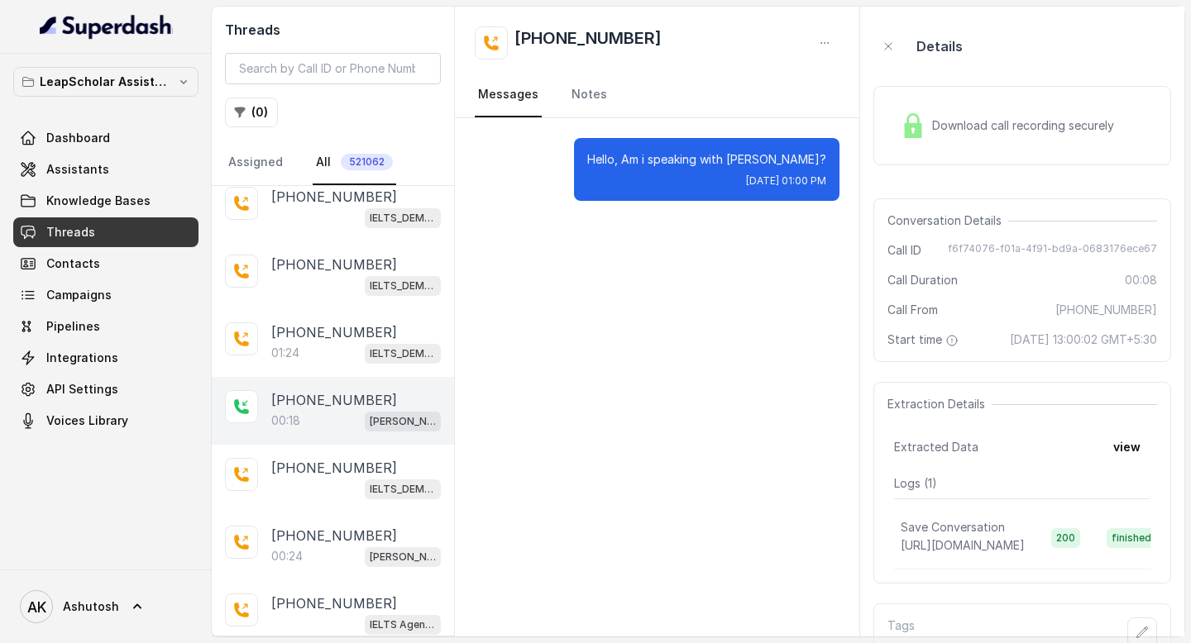
click at [313, 378] on div "[PHONE_NUMBER]:18 Ashutosh ielts testing (agent -1) (please don't remove phone …" at bounding box center [333, 411] width 242 height 68
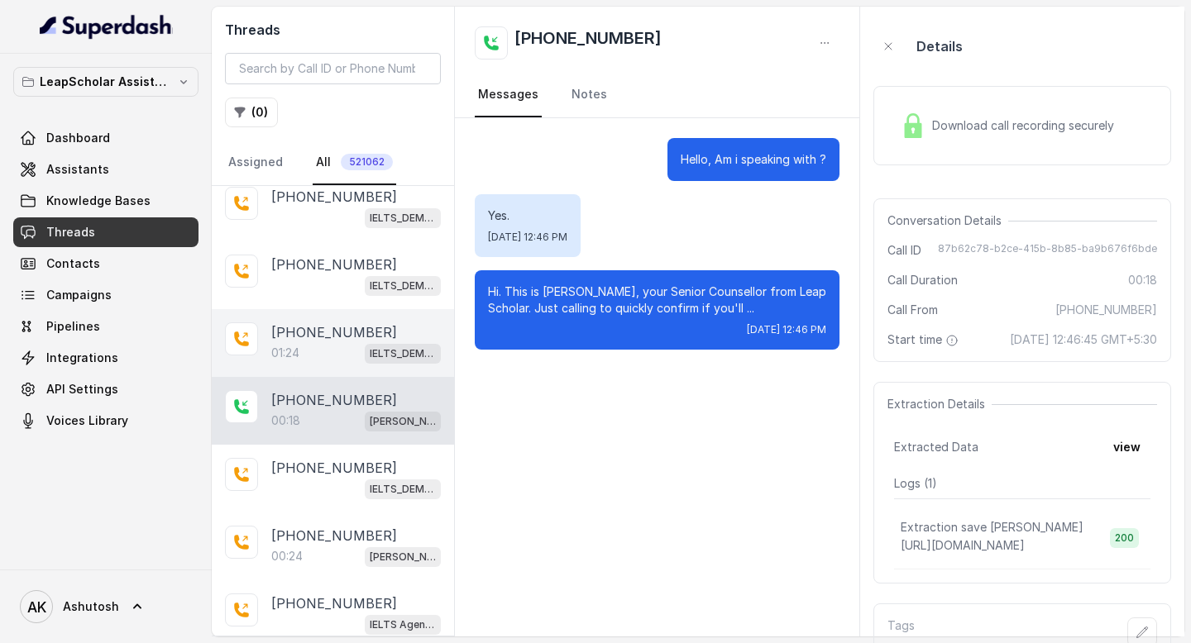
click at [314, 326] on p "[PHONE_NUMBER]" at bounding box center [334, 332] width 126 height 20
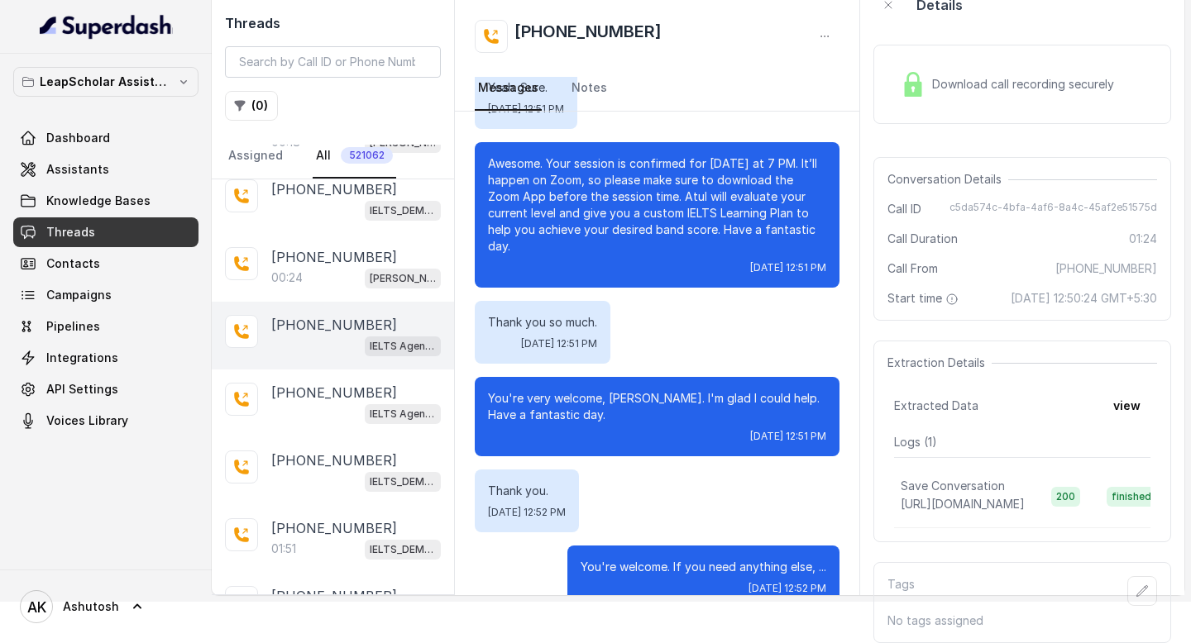
scroll to position [1874, 0]
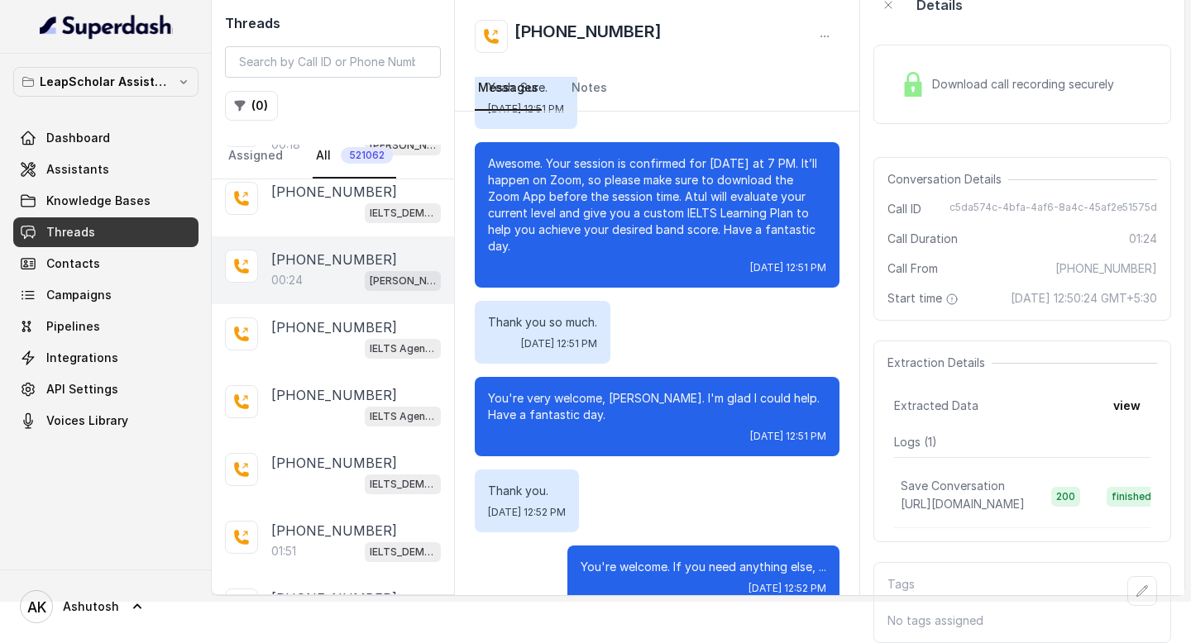
click at [308, 250] on p "[PHONE_NUMBER]" at bounding box center [334, 260] width 126 height 20
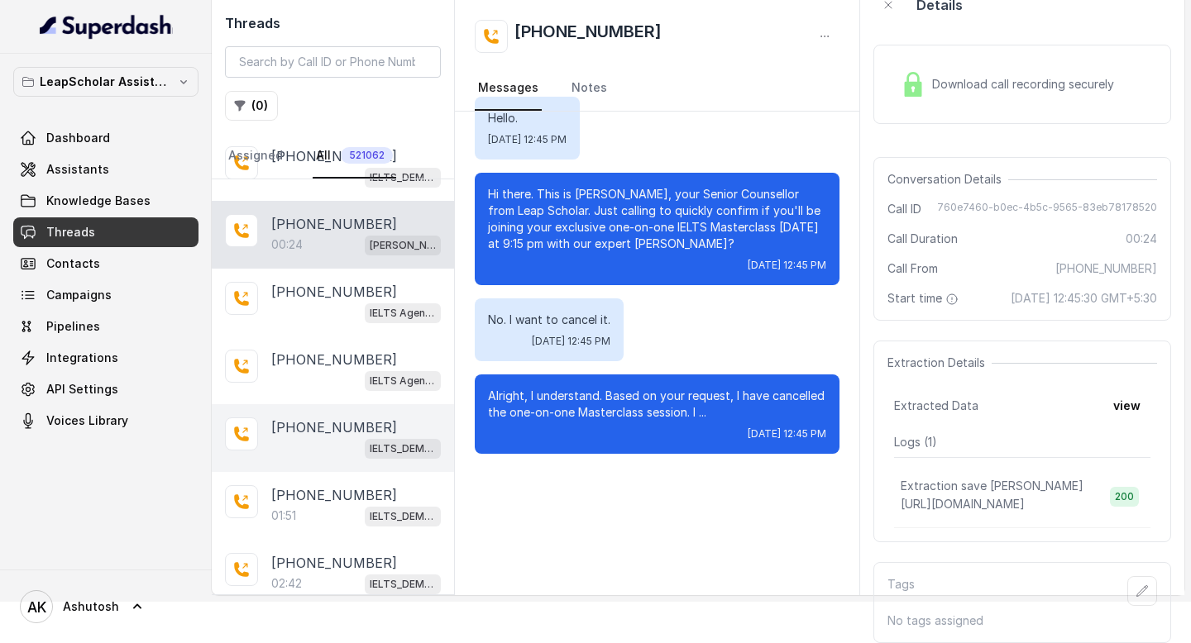
scroll to position [1941, 0]
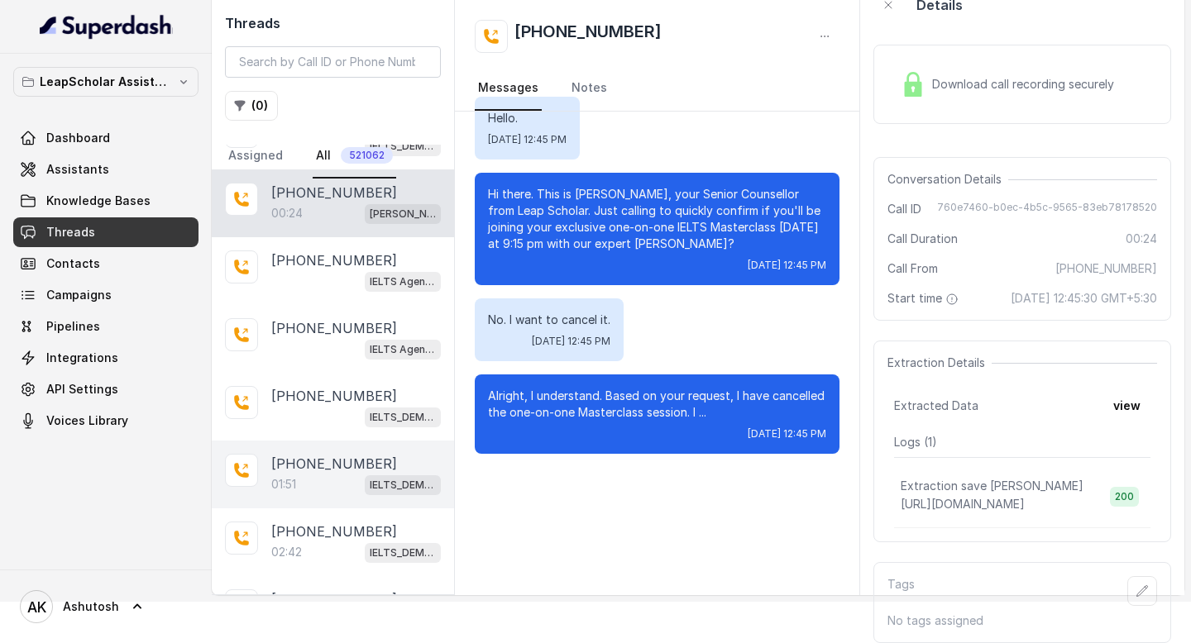
click at [301, 454] on p "[PHONE_NUMBER]" at bounding box center [334, 464] width 126 height 20
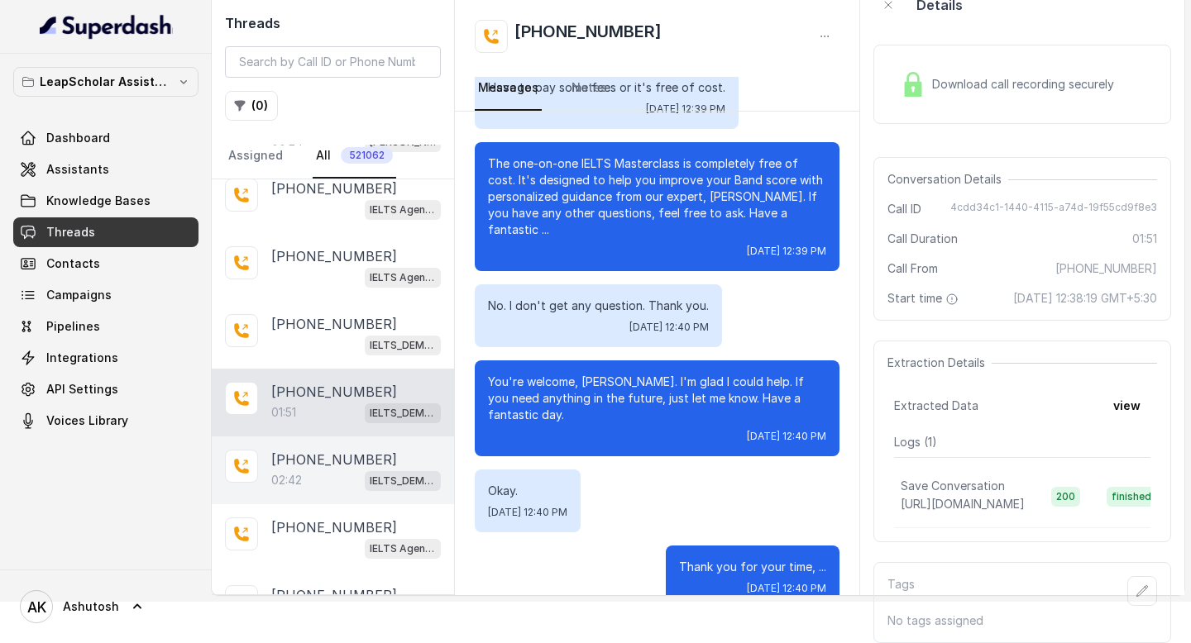
scroll to position [2028, 0]
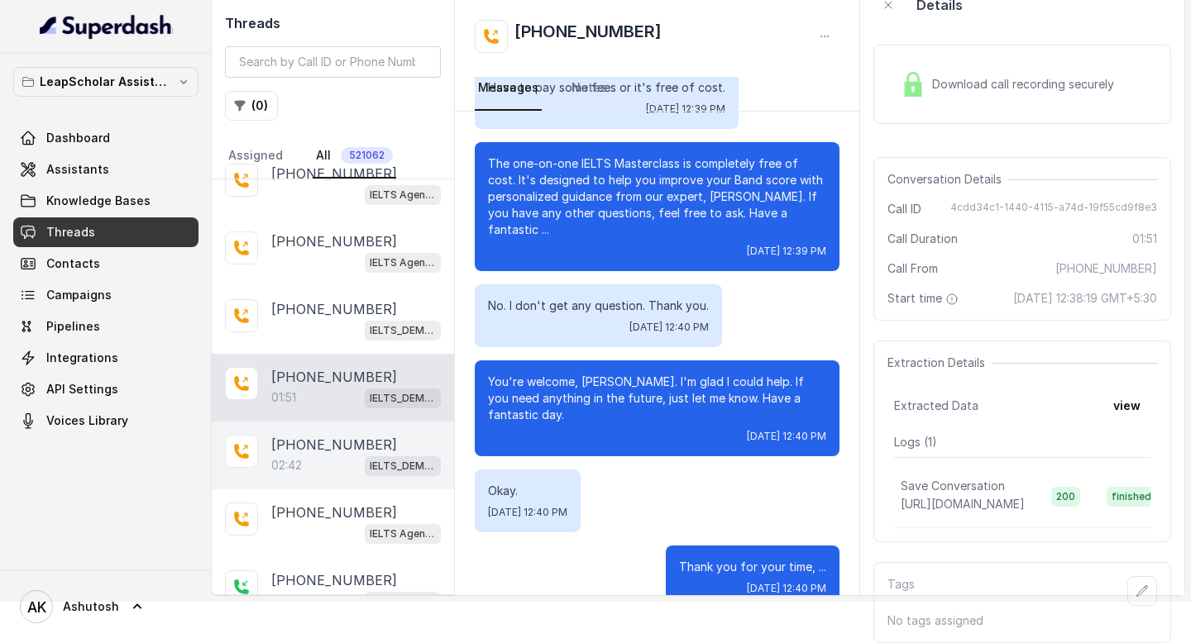
click at [308, 435] on p "[PHONE_NUMBER]" at bounding box center [334, 445] width 126 height 20
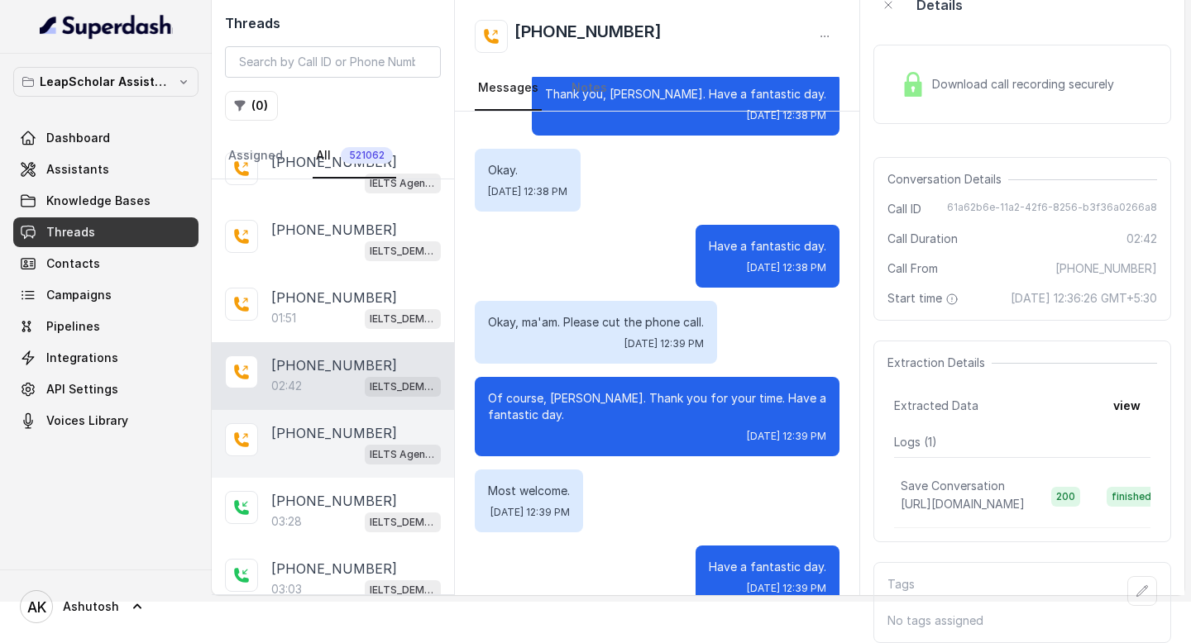
scroll to position [2114, 0]
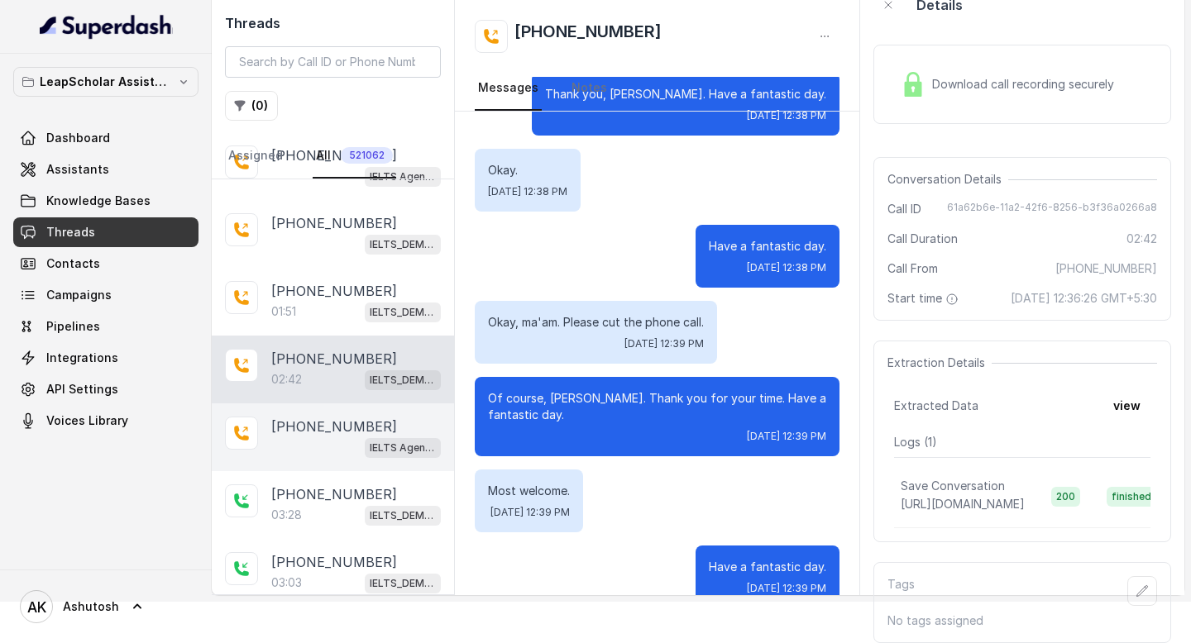
click at [330, 437] on div "IELTS Agent 2" at bounding box center [355, 447] width 169 height 21
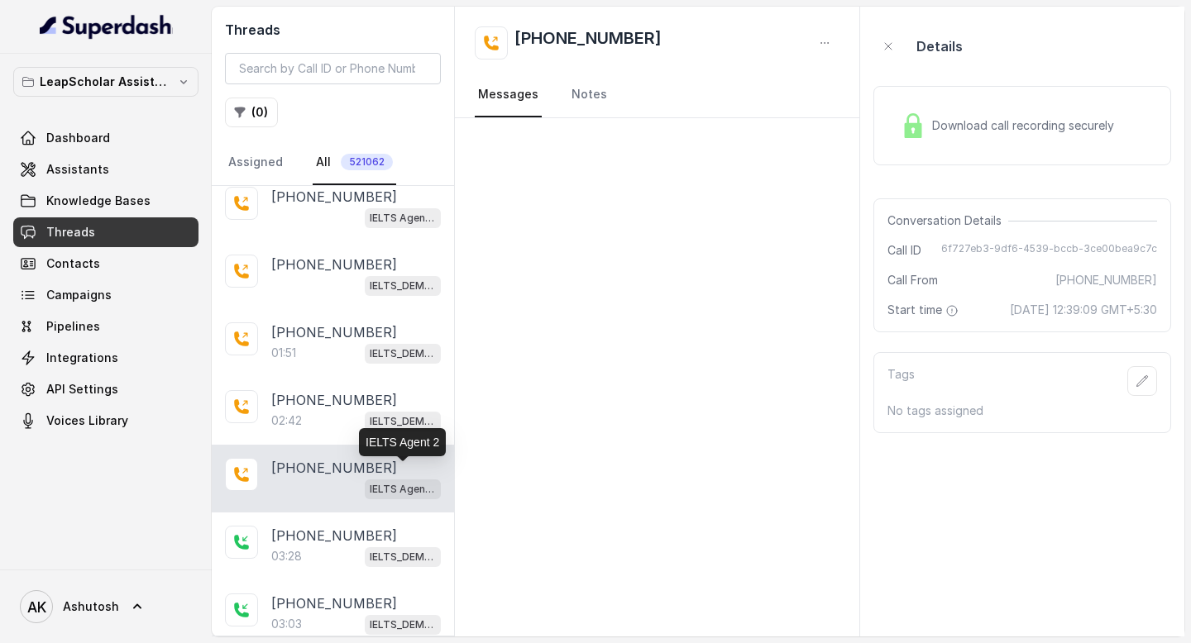
scroll to position [2246, 0]
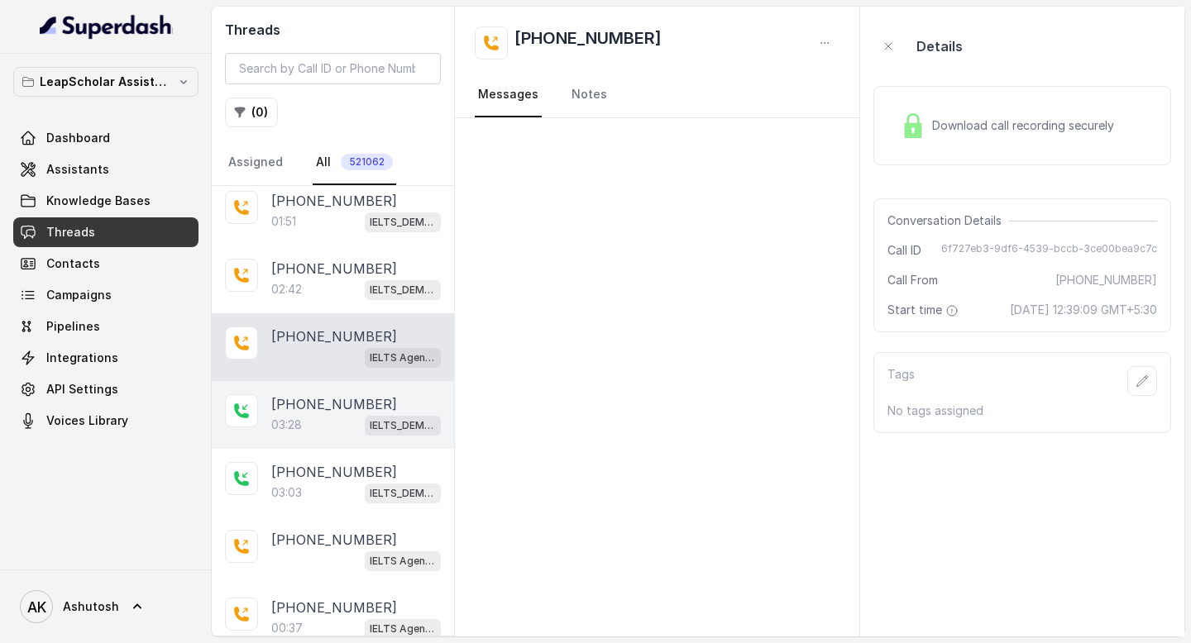
click at [322, 414] on div "03:28 IELTS_DEMO_gk (agent 1)" at bounding box center [355, 424] width 169 height 21
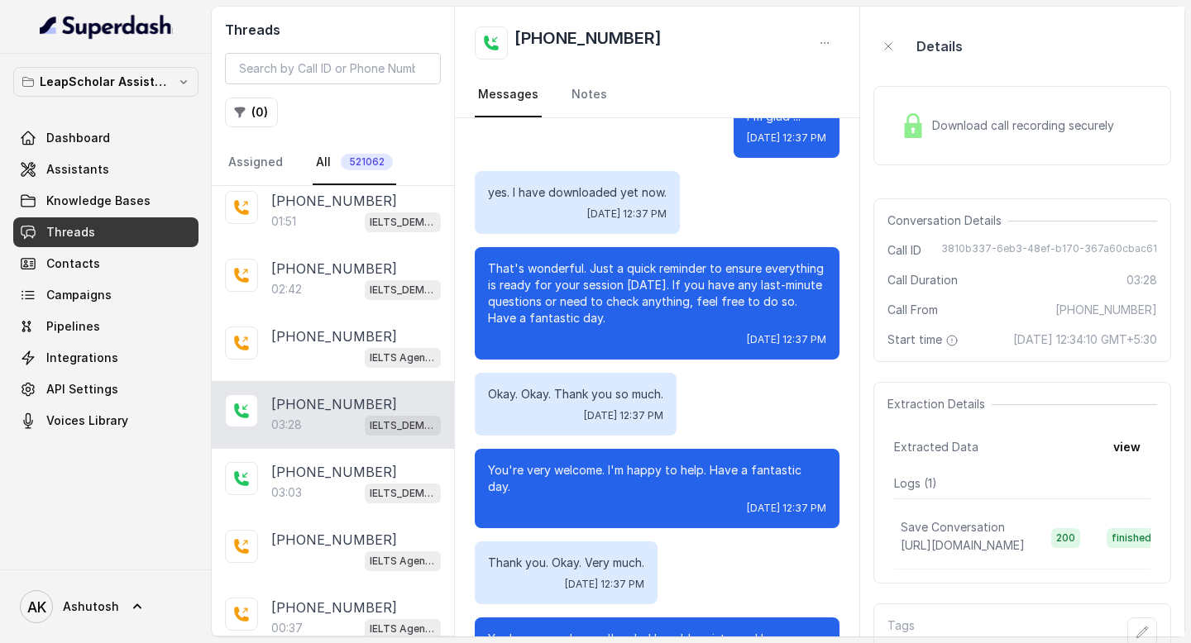
scroll to position [2782, 0]
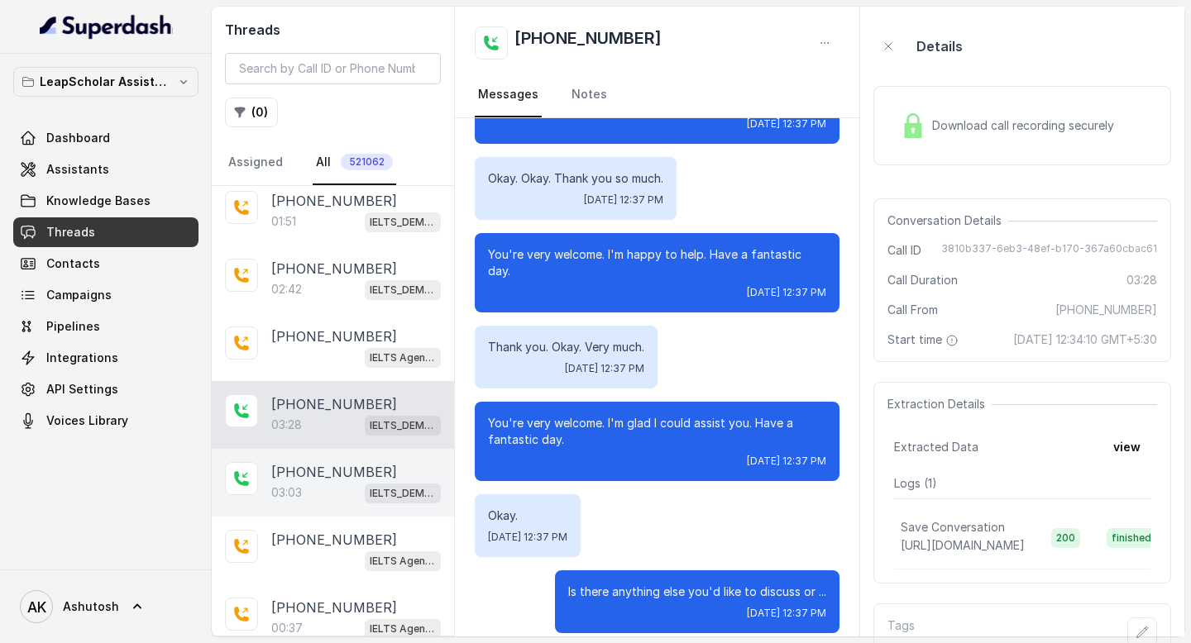
click at [302, 462] on p "[PHONE_NUMBER]" at bounding box center [334, 472] width 126 height 20
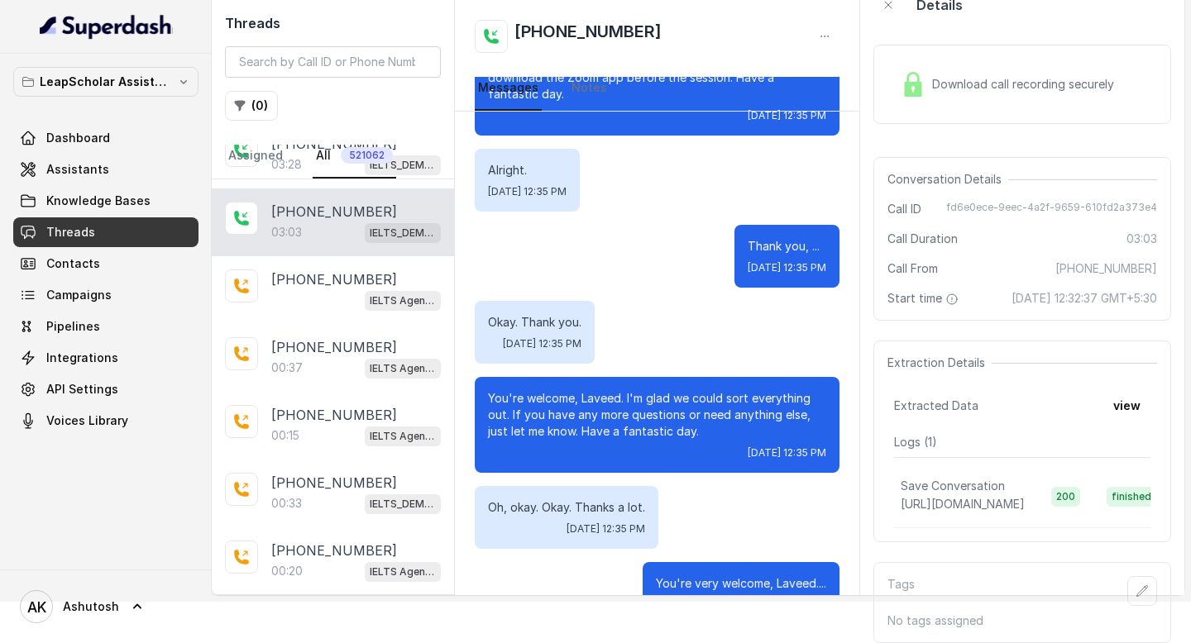
scroll to position [2513, 0]
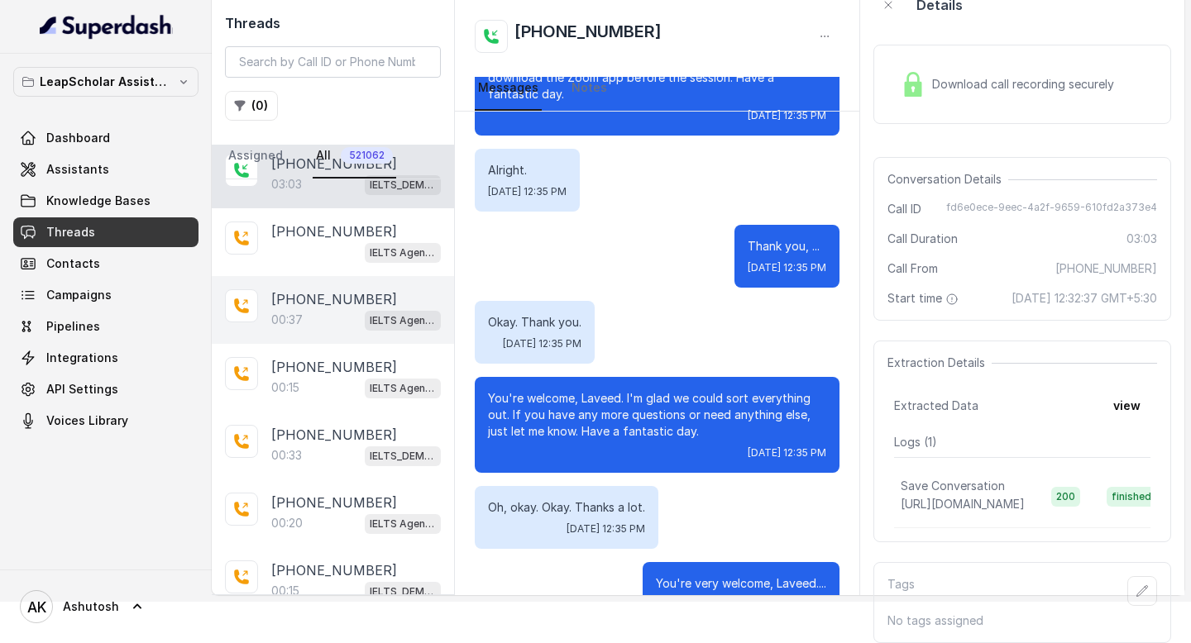
click at [328, 289] on p "[PHONE_NUMBER]" at bounding box center [334, 299] width 126 height 20
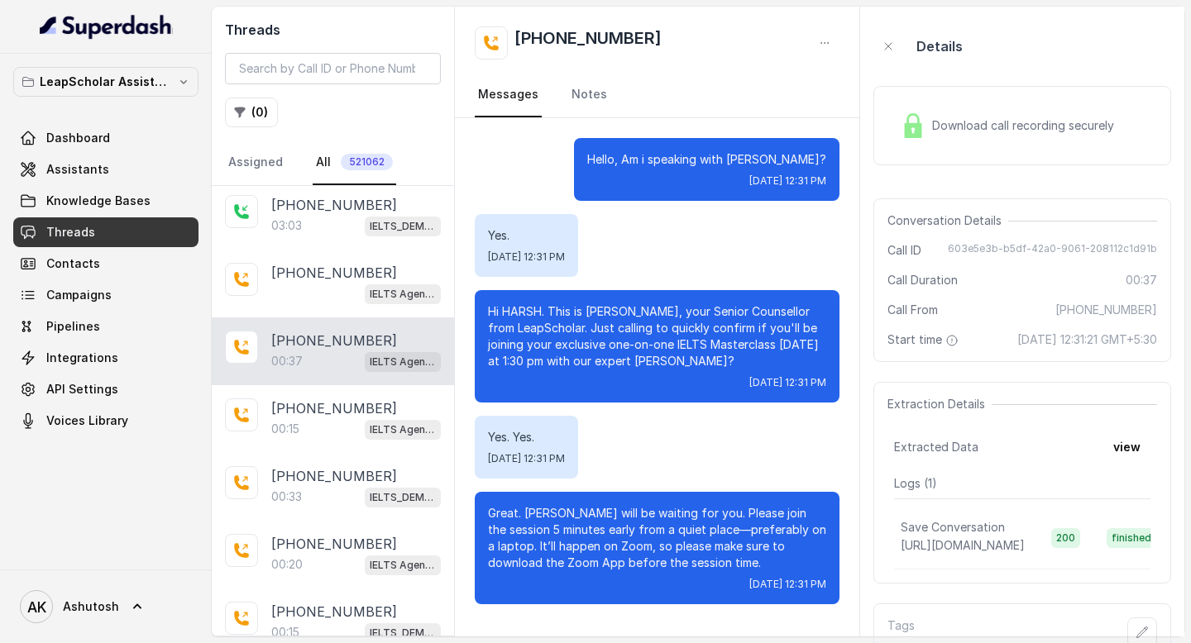
scroll to position [58, 0]
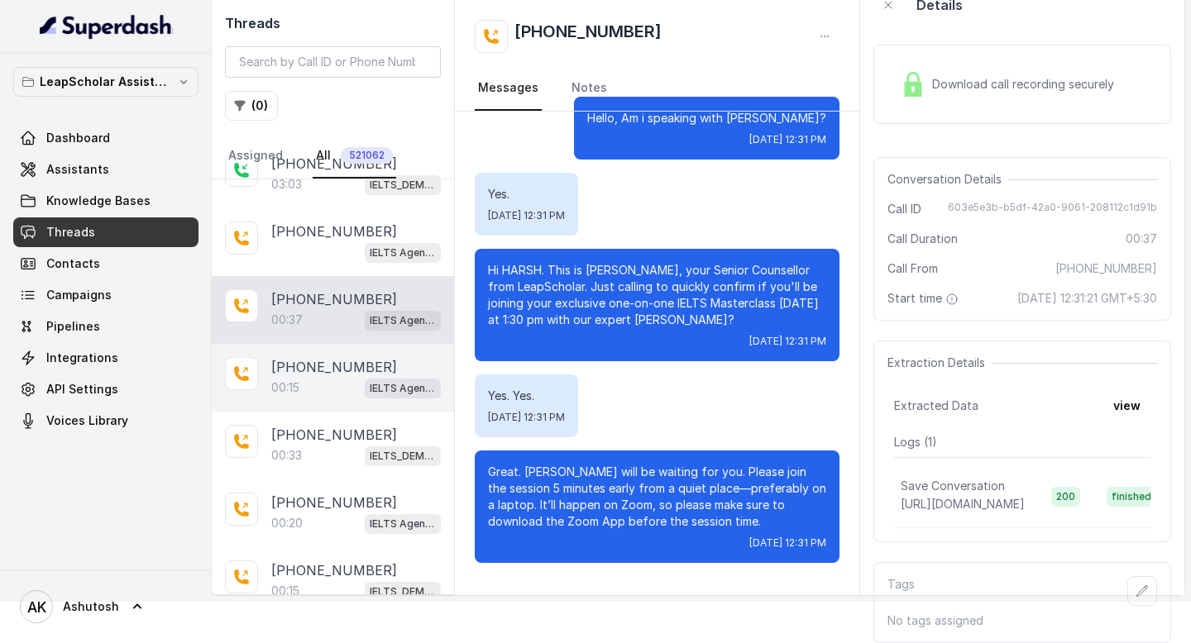
click at [311, 357] on p "[PHONE_NUMBER]" at bounding box center [334, 367] width 126 height 20
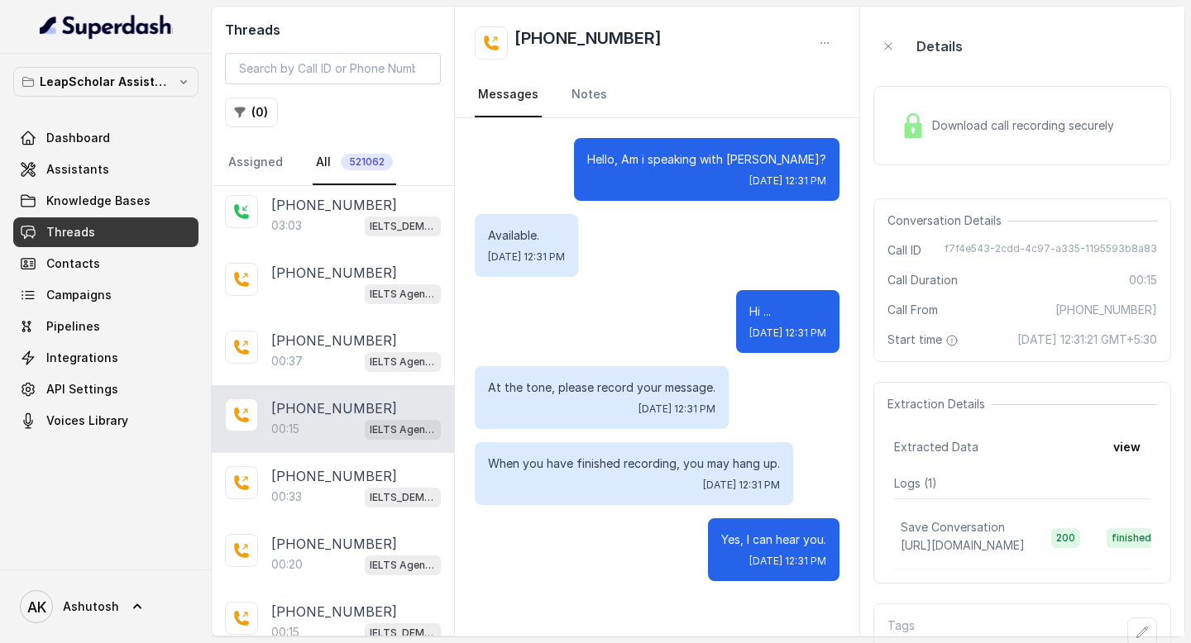
scroll to position [58, 0]
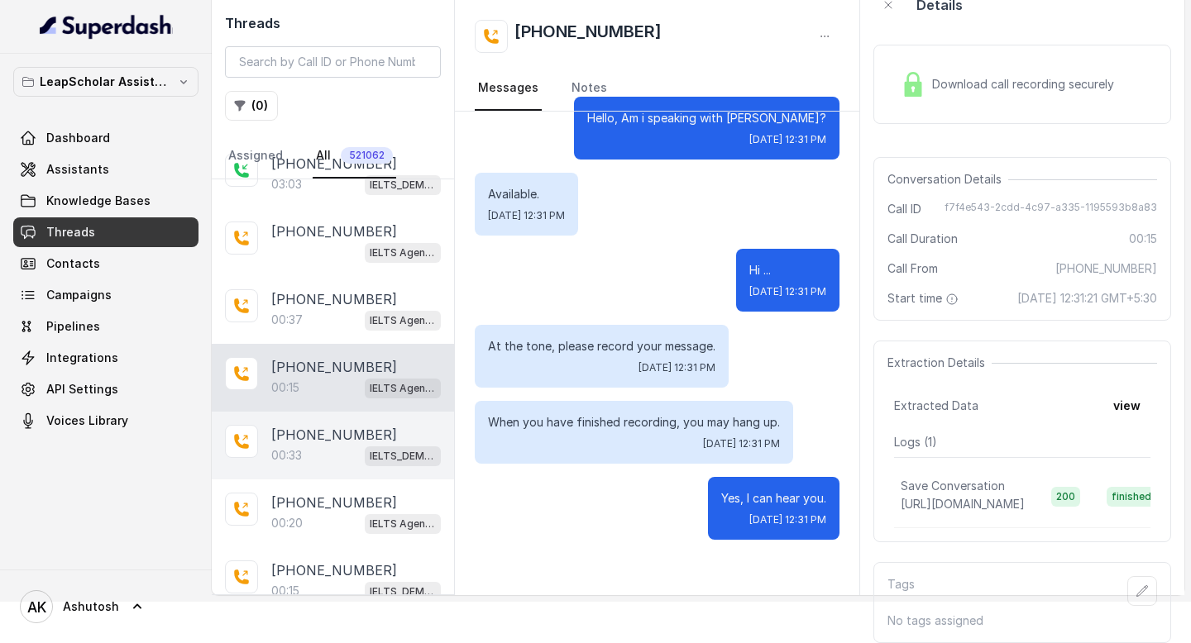
click at [289, 425] on p "[PHONE_NUMBER]" at bounding box center [334, 435] width 126 height 20
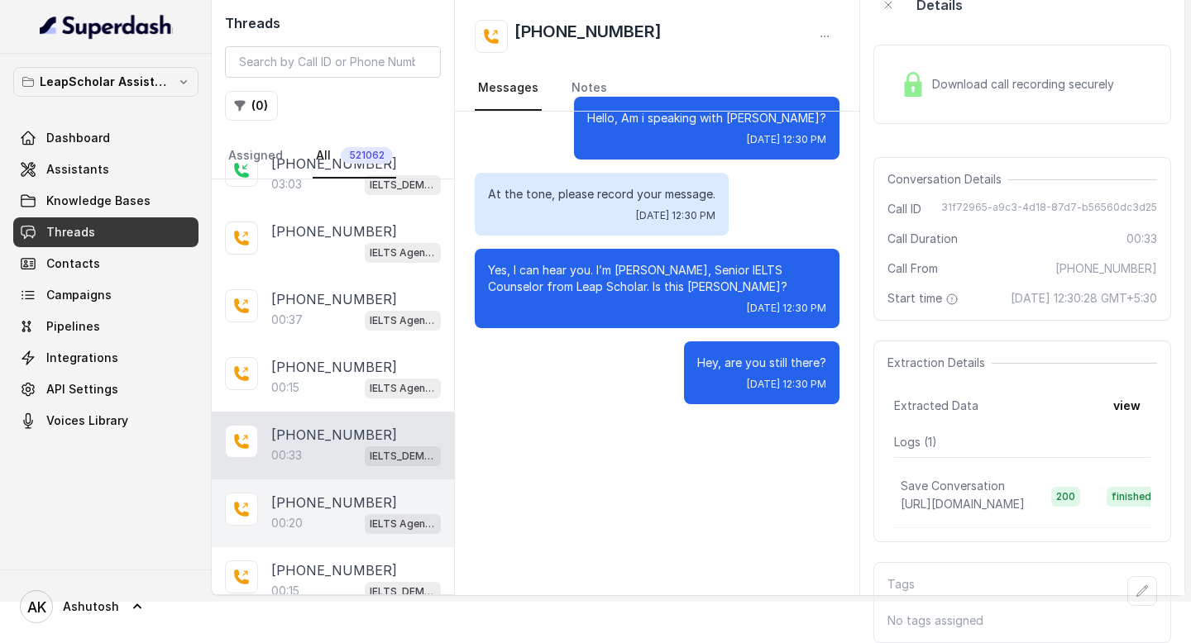
scroll to position [2566, 0]
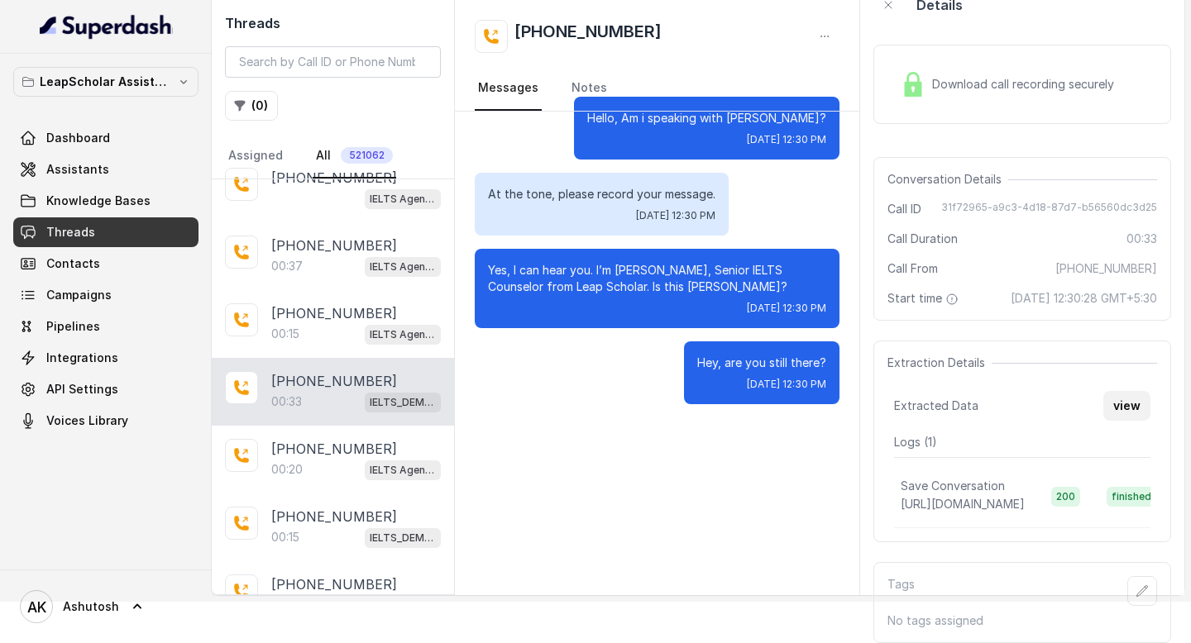
click at [1124, 394] on button "view" at bounding box center [1126, 406] width 47 height 30
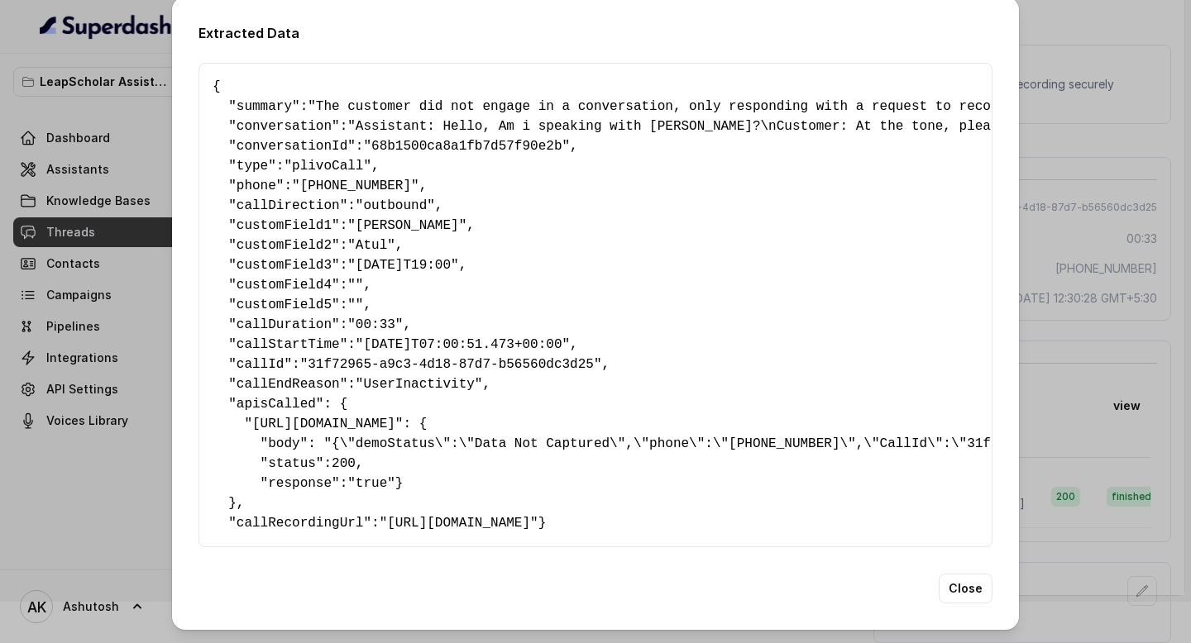
scroll to position [28, 0]
click at [975, 619] on div "Extracted Data { " summary ": "The customer did not engage in a conversation, o…" at bounding box center [595, 313] width 847 height 633
click at [972, 601] on button "Close" at bounding box center [965, 589] width 54 height 30
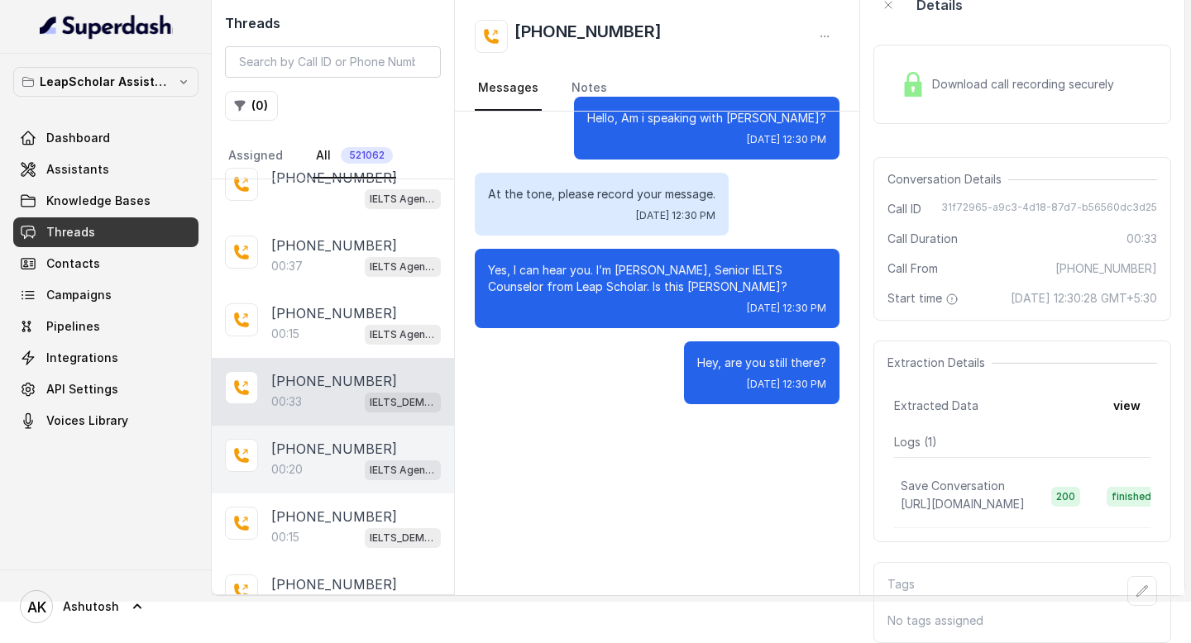
click at [316, 439] on p "[PHONE_NUMBER]" at bounding box center [334, 449] width 126 height 20
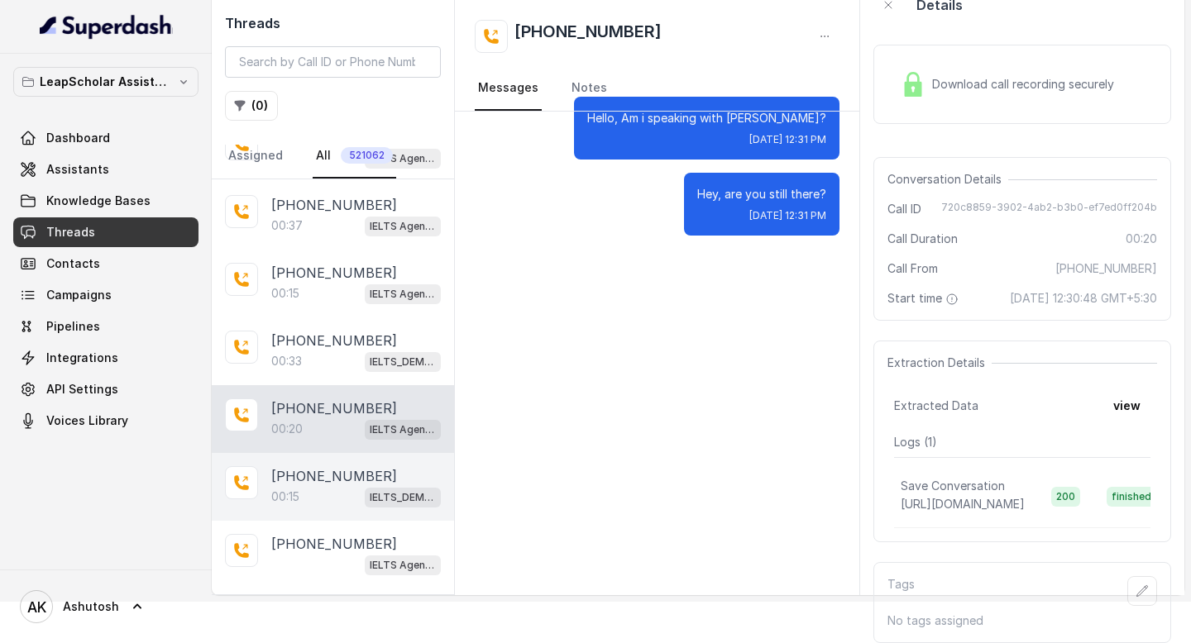
scroll to position [2606, 0]
click at [304, 467] on p "[PHONE_NUMBER]" at bounding box center [334, 477] width 126 height 20
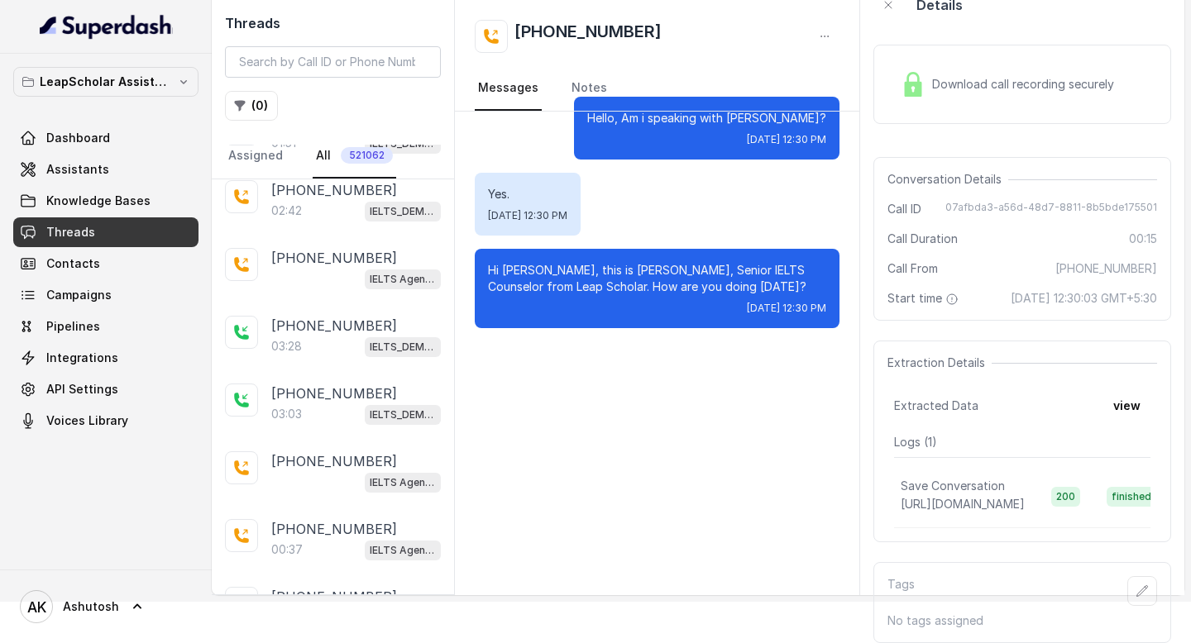
scroll to position [2286, 0]
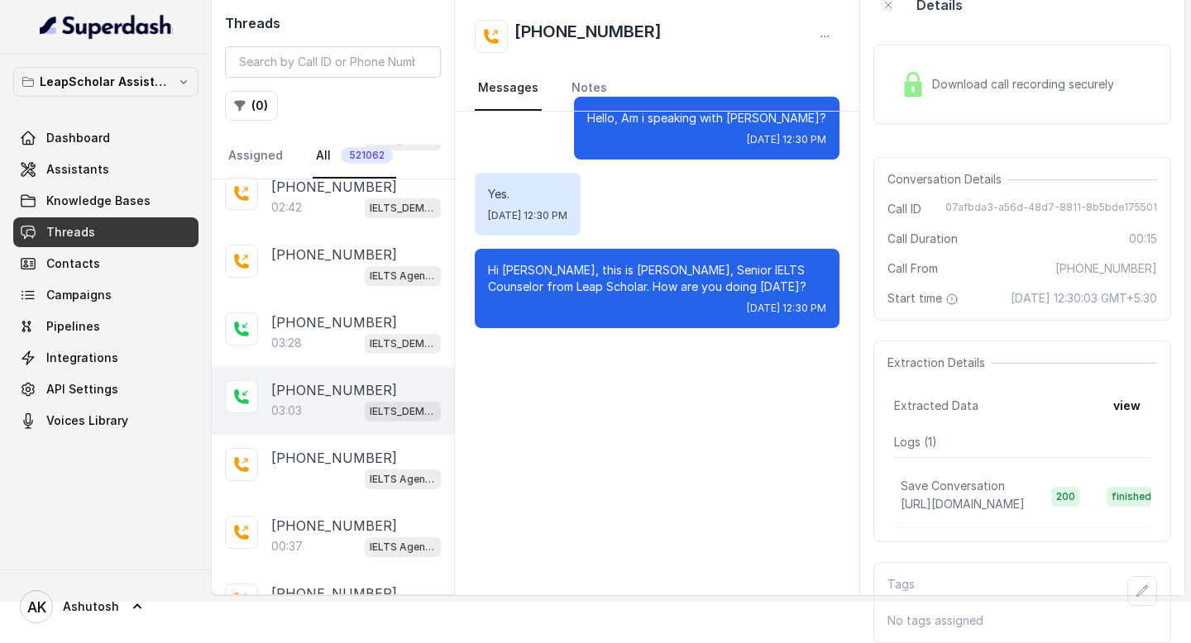
click at [310, 380] on p "[PHONE_NUMBER]" at bounding box center [334, 390] width 126 height 20
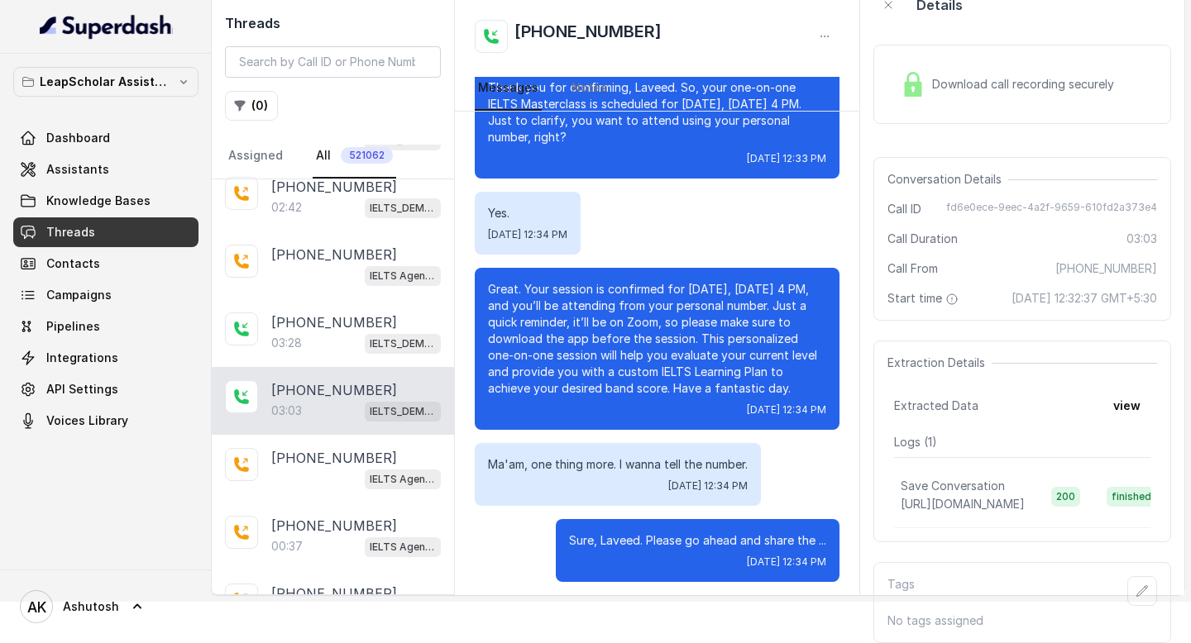
scroll to position [1203, 0]
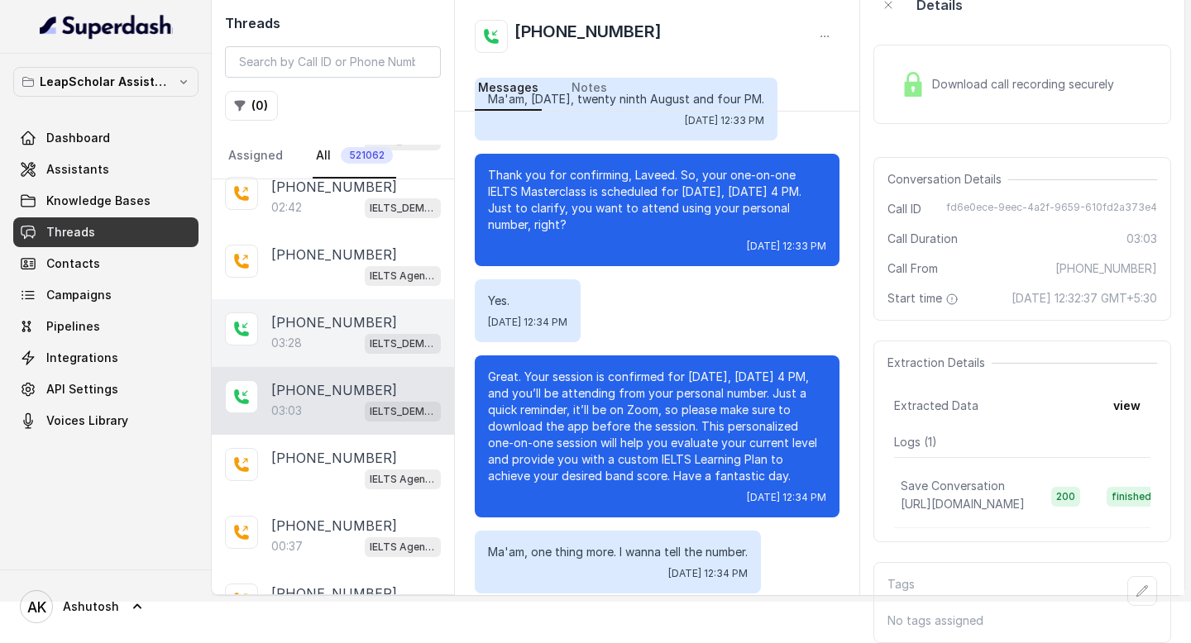
click at [332, 332] on div "03:28 IELTS_DEMO_gk (agent 1)" at bounding box center [355, 342] width 169 height 21
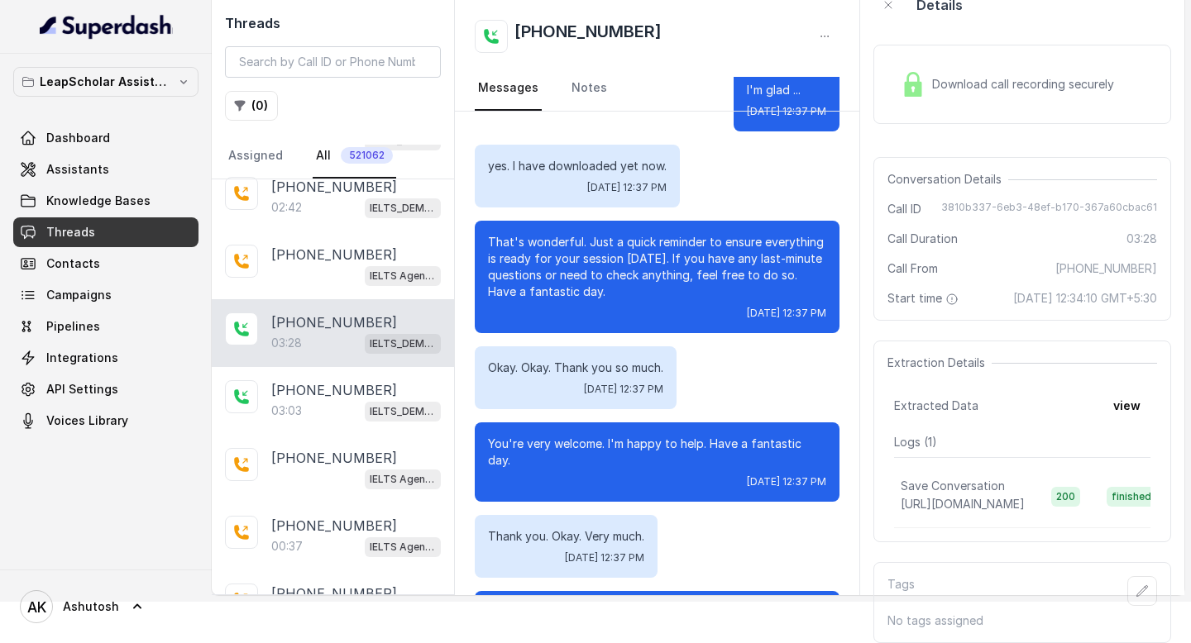
scroll to position [2782, 0]
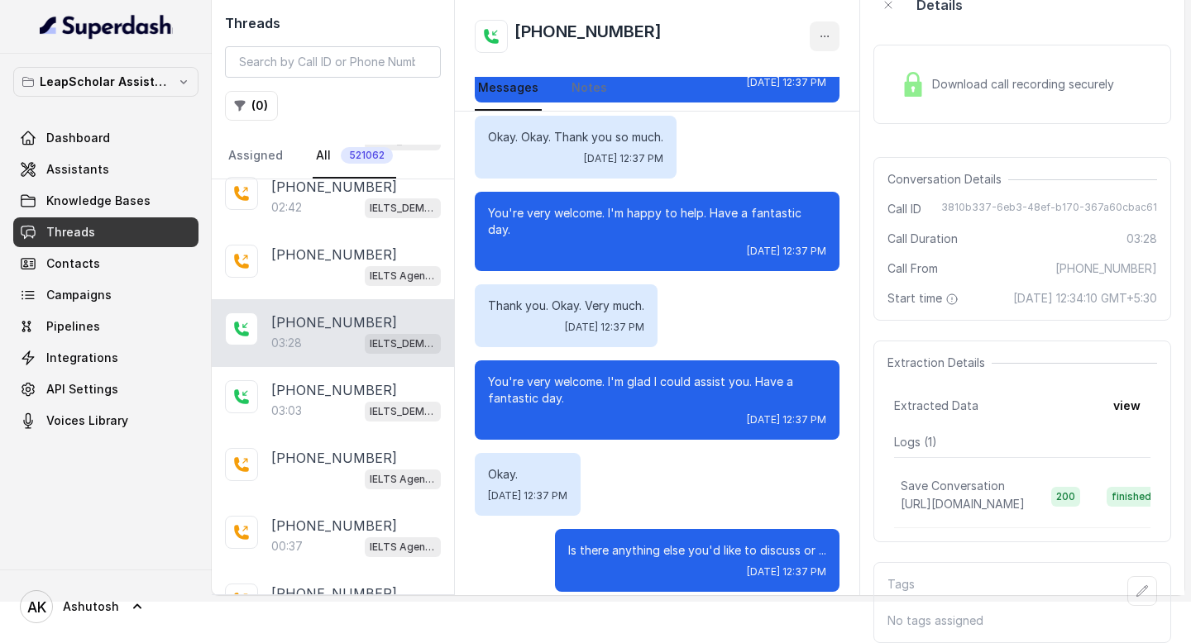
click at [820, 25] on button "button" at bounding box center [824, 36] width 30 height 30
click at [717, 31] on div "[PHONE_NUMBER]" at bounding box center [657, 36] width 365 height 33
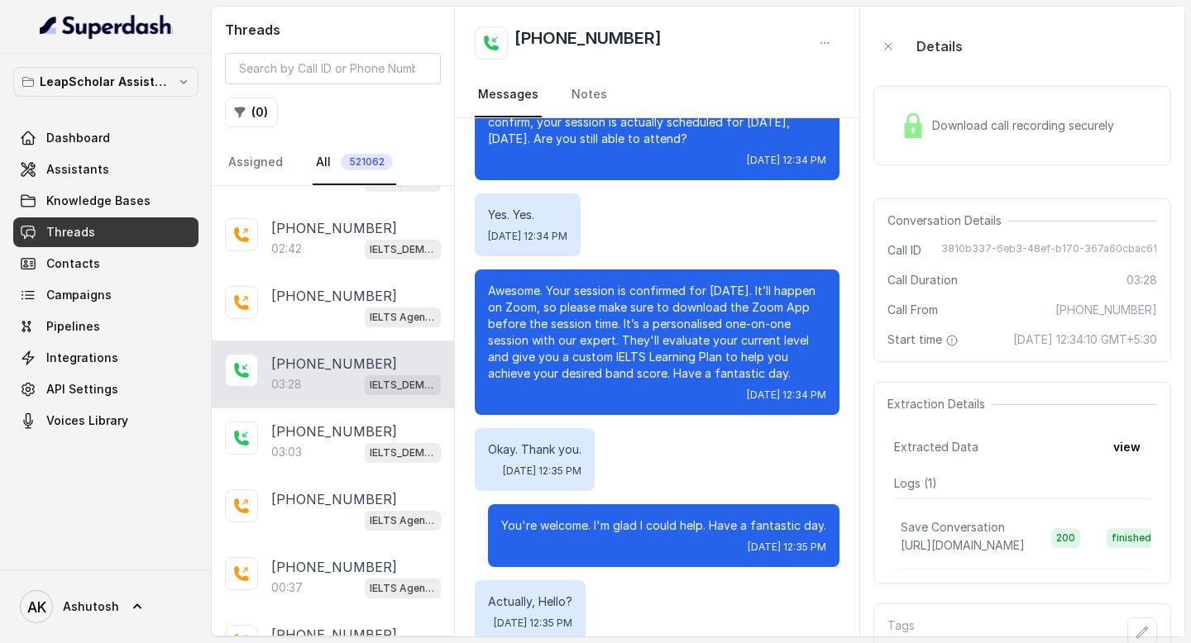
scroll to position [559, 0]
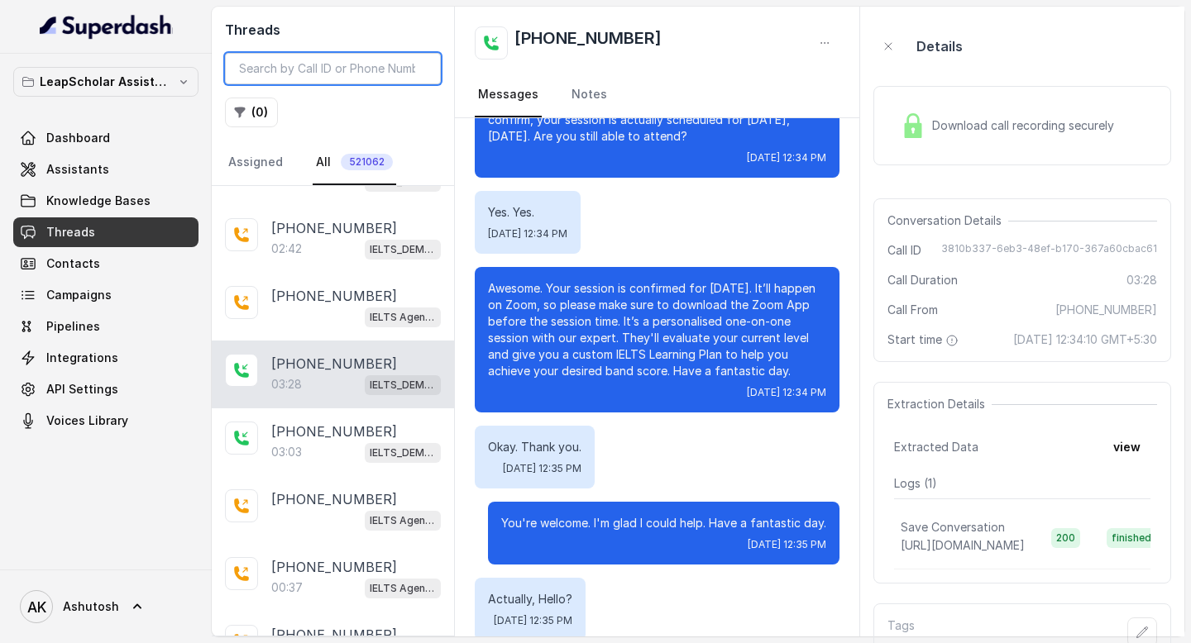
click at [300, 73] on input "search" at bounding box center [333, 68] width 216 height 31
paste input "bfd64256-8013-41cd-9b9c-c41ab1872a85"
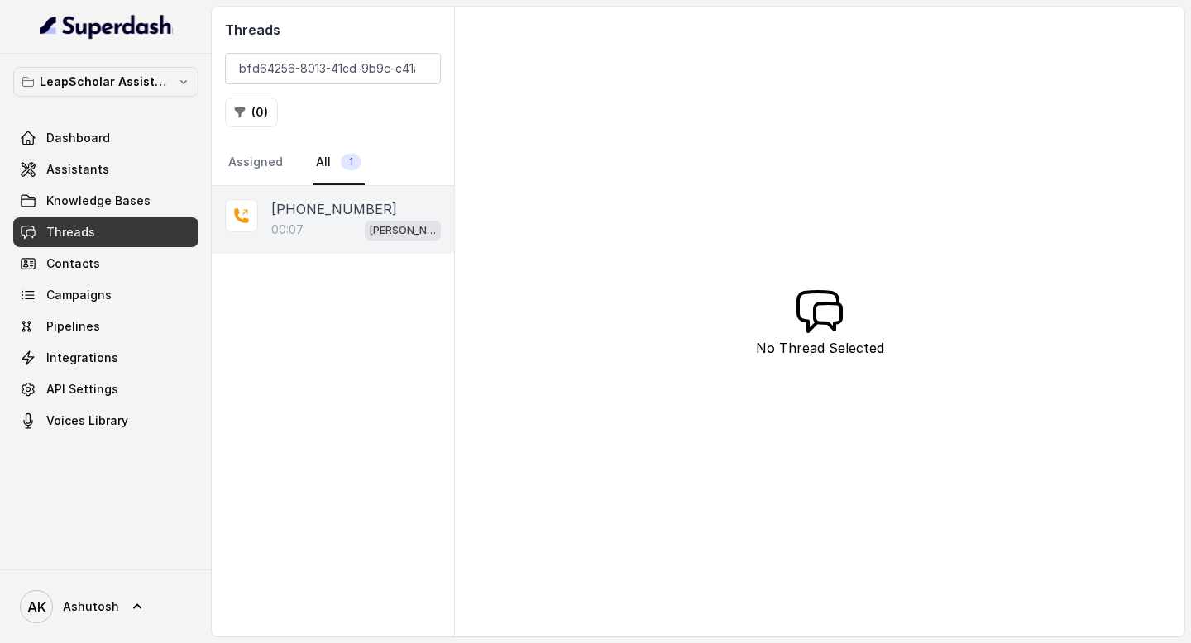
click at [289, 210] on p "[PHONE_NUMBER]" at bounding box center [334, 209] width 126 height 20
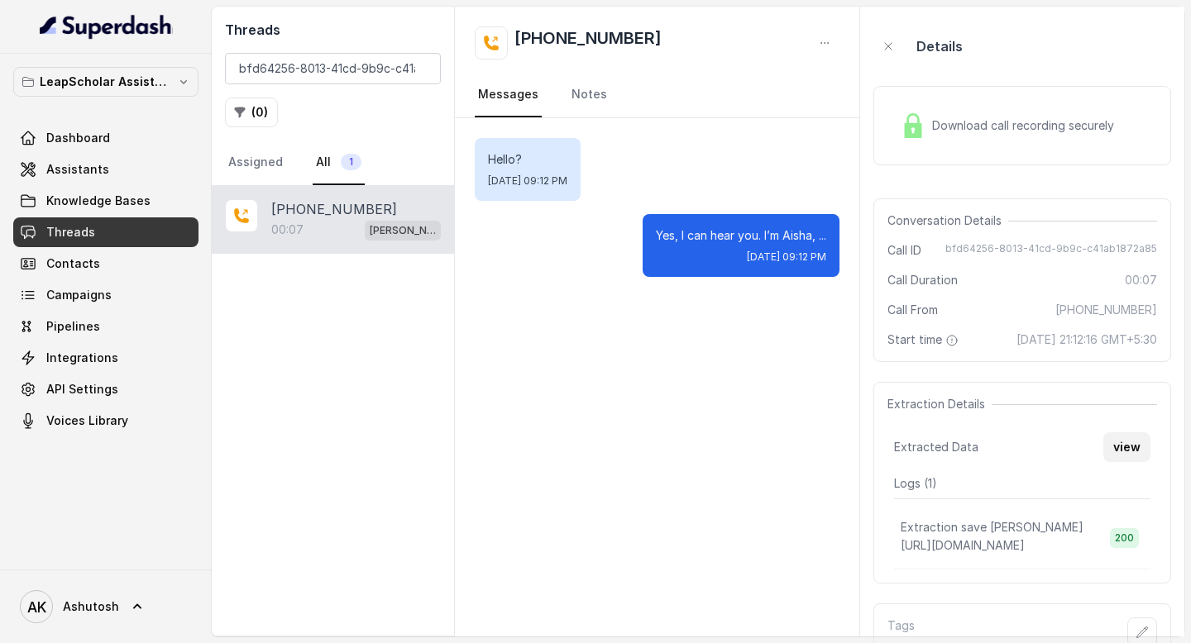
click at [1111, 457] on button "view" at bounding box center [1126, 447] width 47 height 30
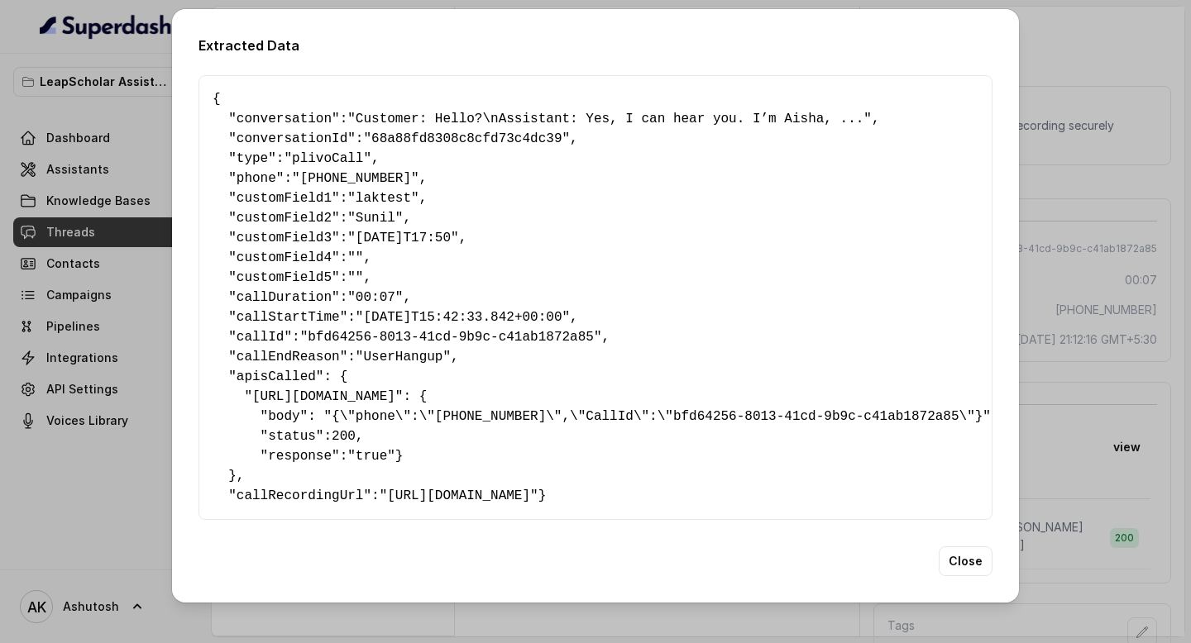
scroll to position [3, 0]
click at [961, 576] on button "Close" at bounding box center [965, 562] width 54 height 30
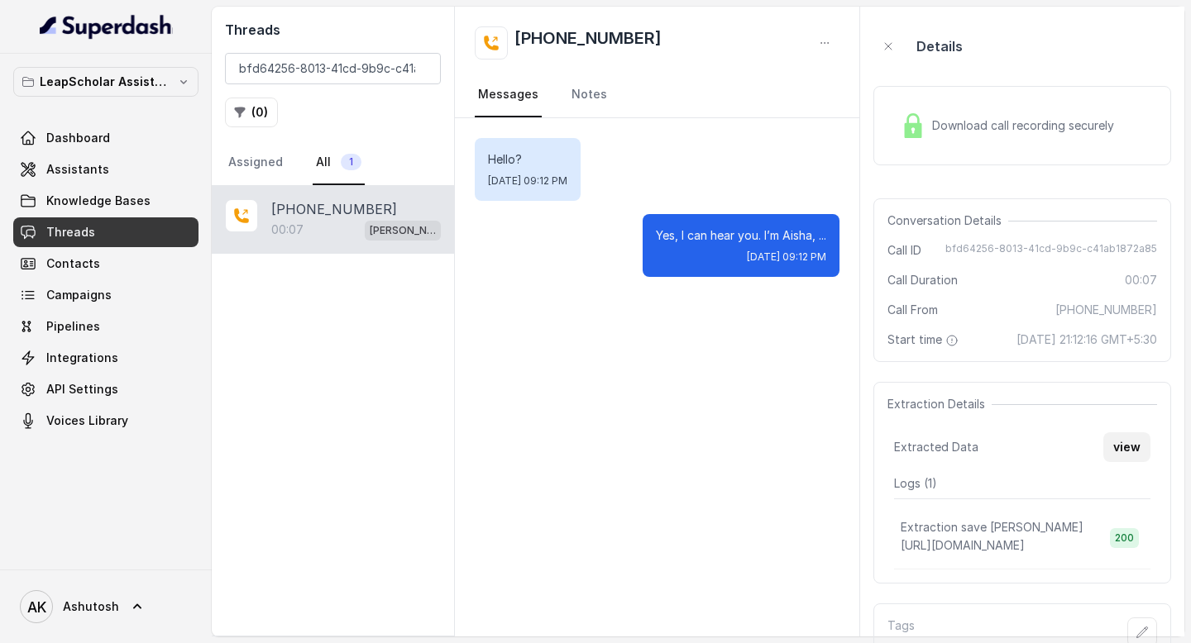
click at [1119, 462] on button "view" at bounding box center [1126, 447] width 47 height 30
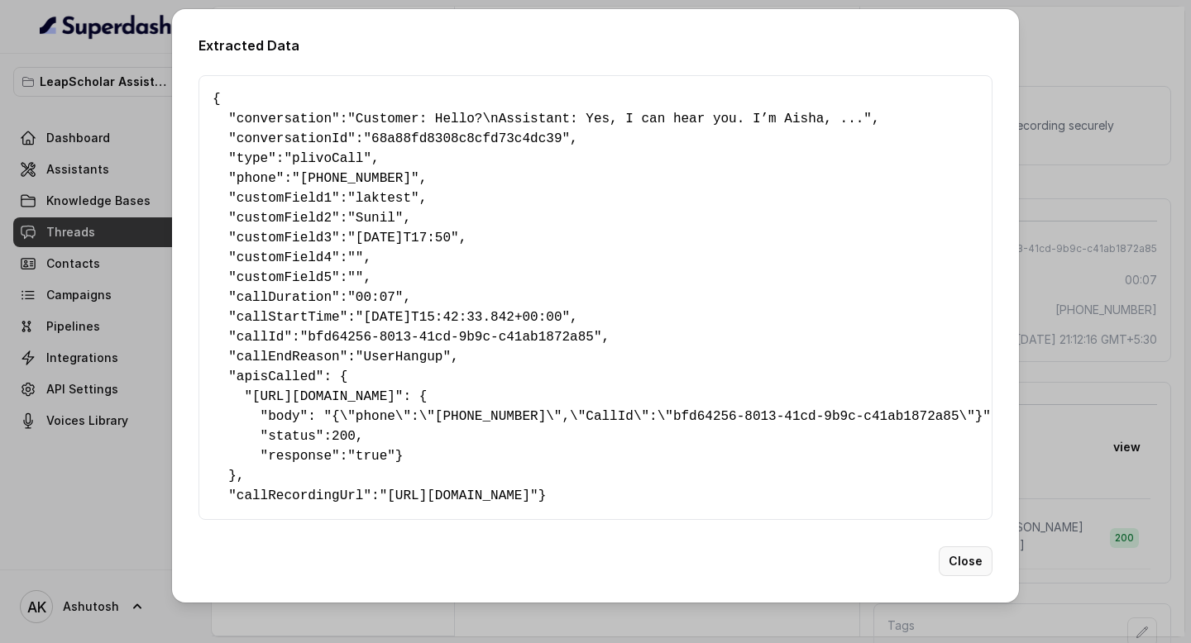
click at [957, 576] on button "Close" at bounding box center [965, 562] width 54 height 30
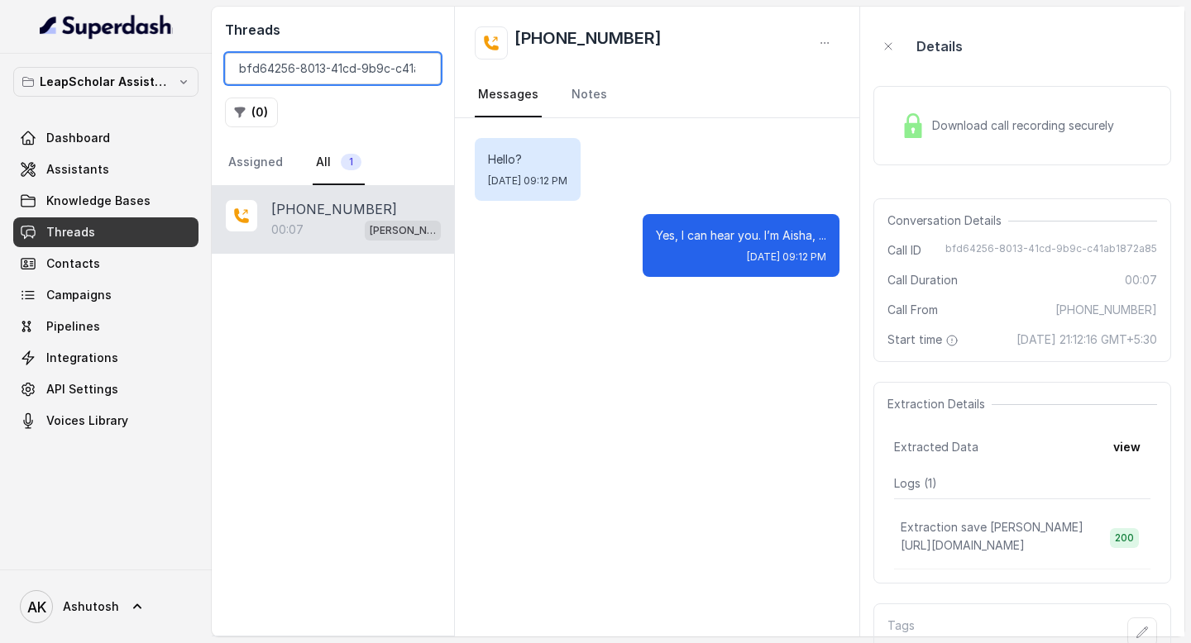
click at [372, 71] on input "bfd64256-8013-41cd-9b9c-c41ab1872a85" at bounding box center [333, 68] width 216 height 31
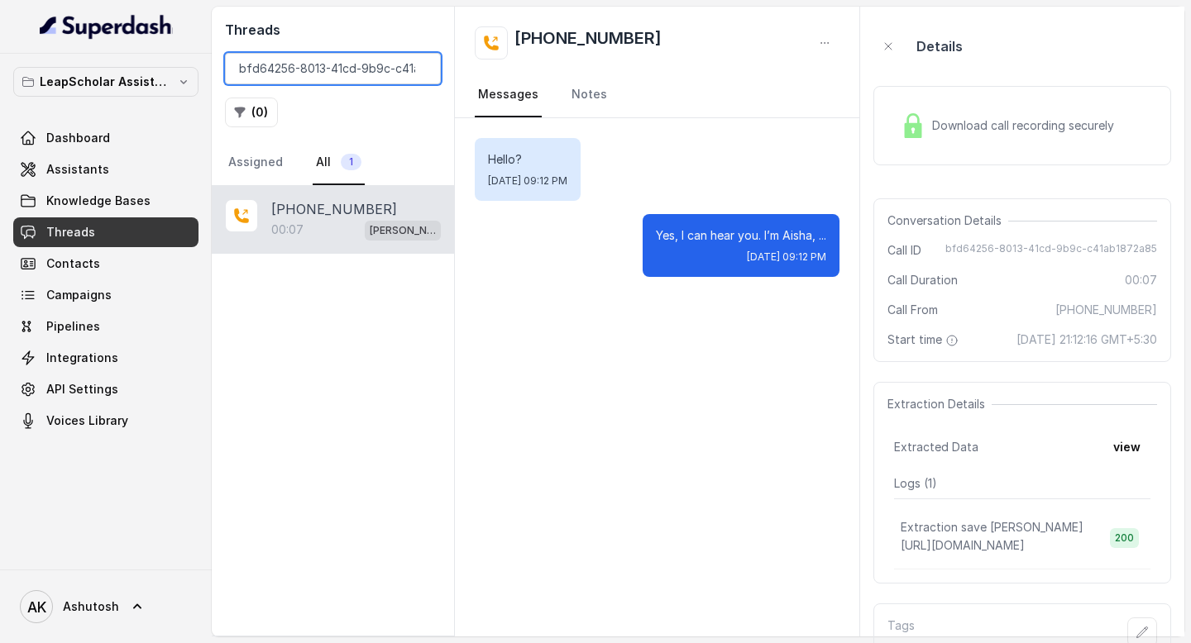
click at [291, 55] on input "bfd64256-8013-41cd-9b9c-c41ab1872a85" at bounding box center [333, 68] width 216 height 31
click at [291, 60] on input "bfd64256-8013-41cd-9b9c-c41ab1872a85" at bounding box center [333, 68] width 216 height 31
type input "-8013-41cd-9b9c-c41ab1872a85"
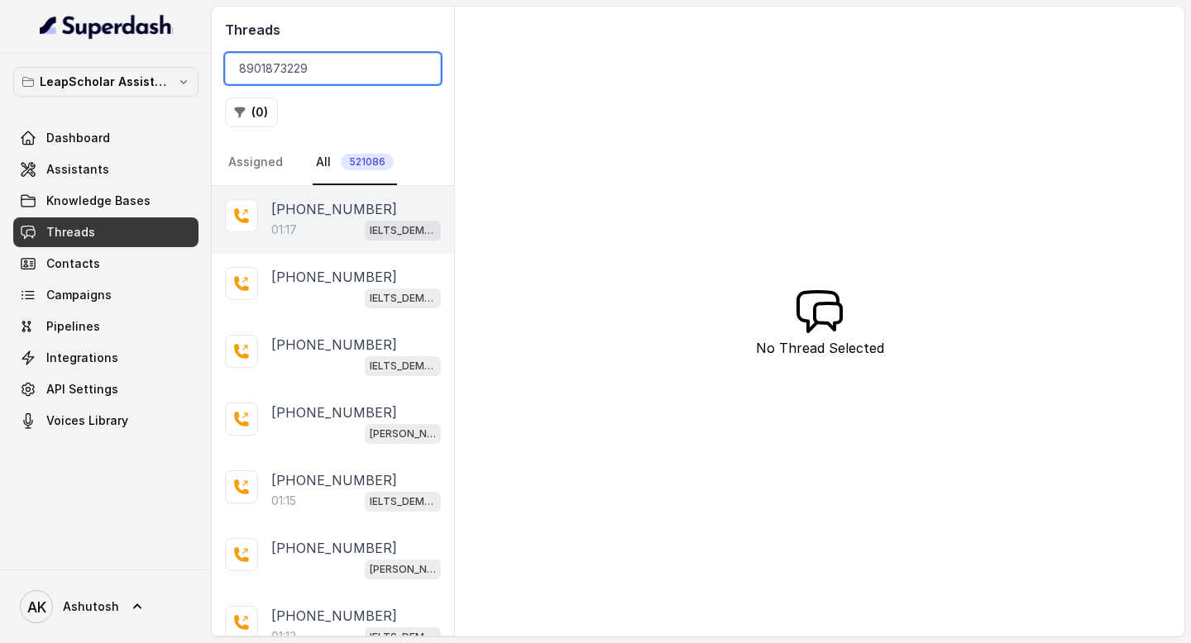
type input "8901873229"
click at [317, 199] on p "[PHONE_NUMBER]" at bounding box center [334, 209] width 126 height 20
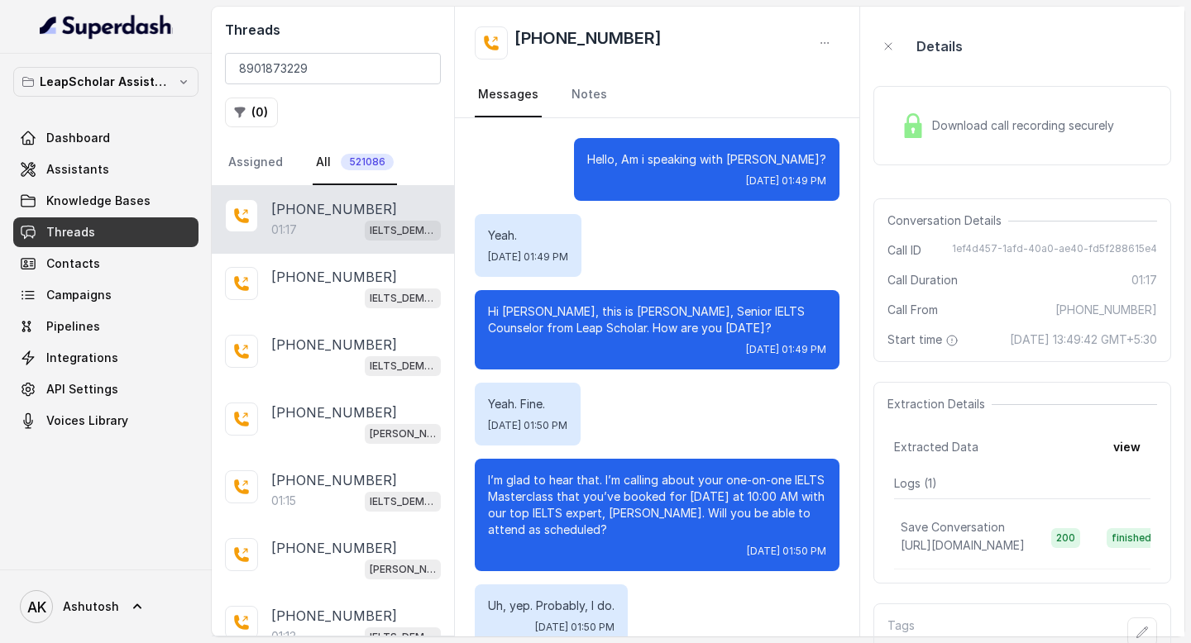
scroll to position [695, 0]
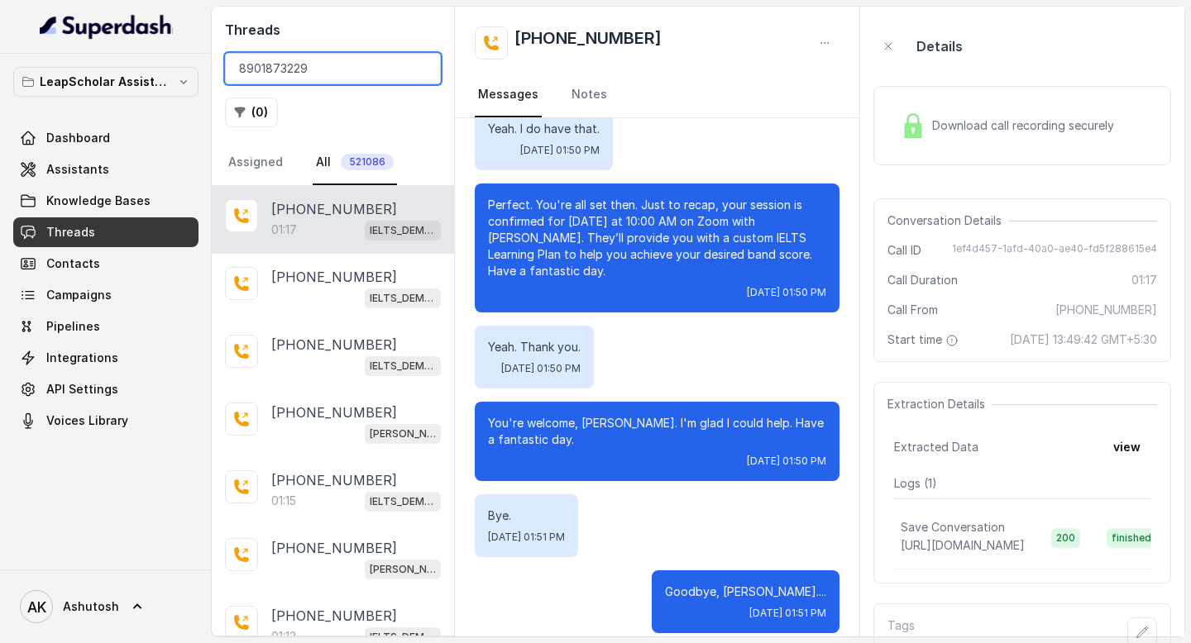
click at [332, 57] on input "8901873229" at bounding box center [333, 68] width 216 height 31
click at [332, 60] on input "8901873229" at bounding box center [333, 68] width 216 height 31
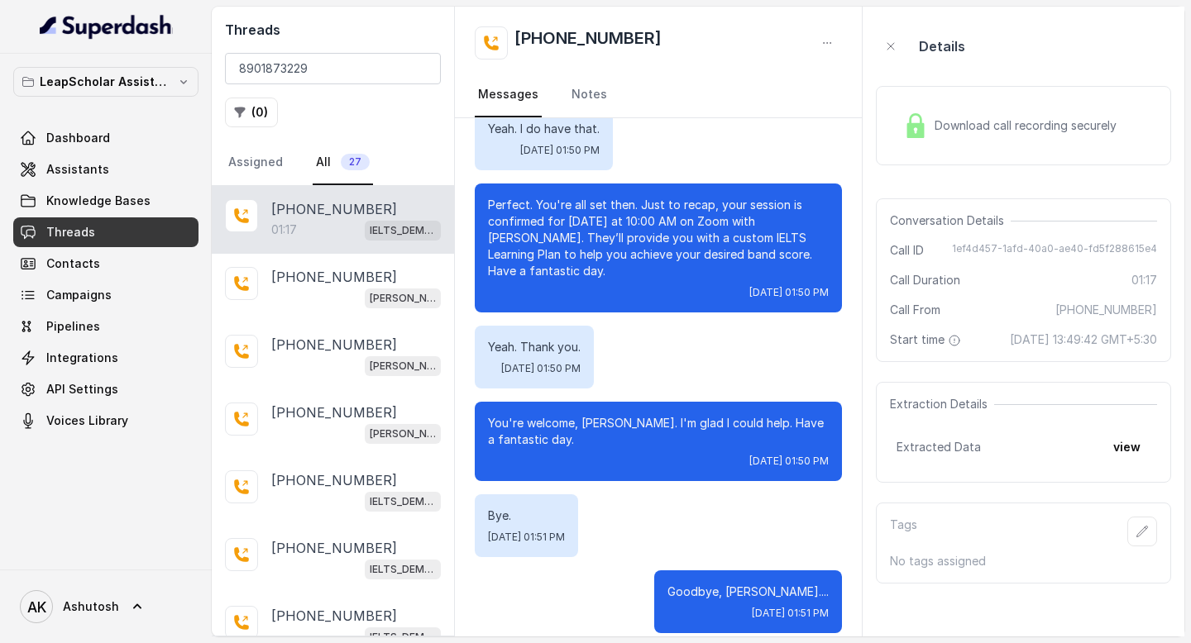
click at [328, 199] on p "[PHONE_NUMBER]" at bounding box center [334, 209] width 126 height 20
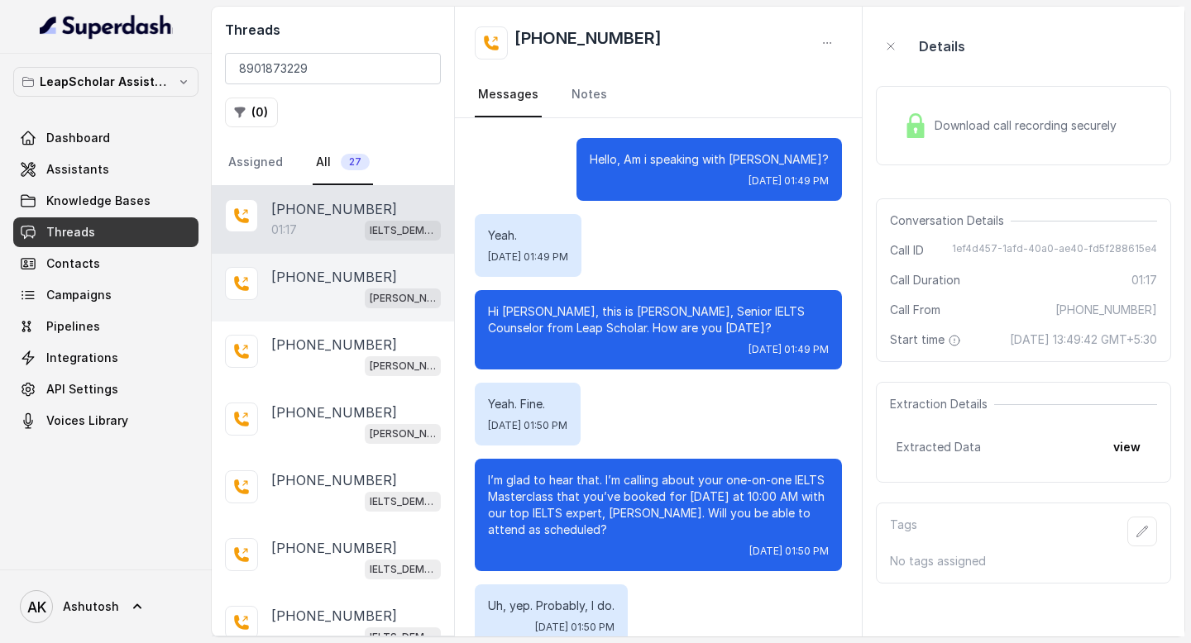
click at [314, 269] on p "[PHONE_NUMBER]" at bounding box center [334, 277] width 126 height 20
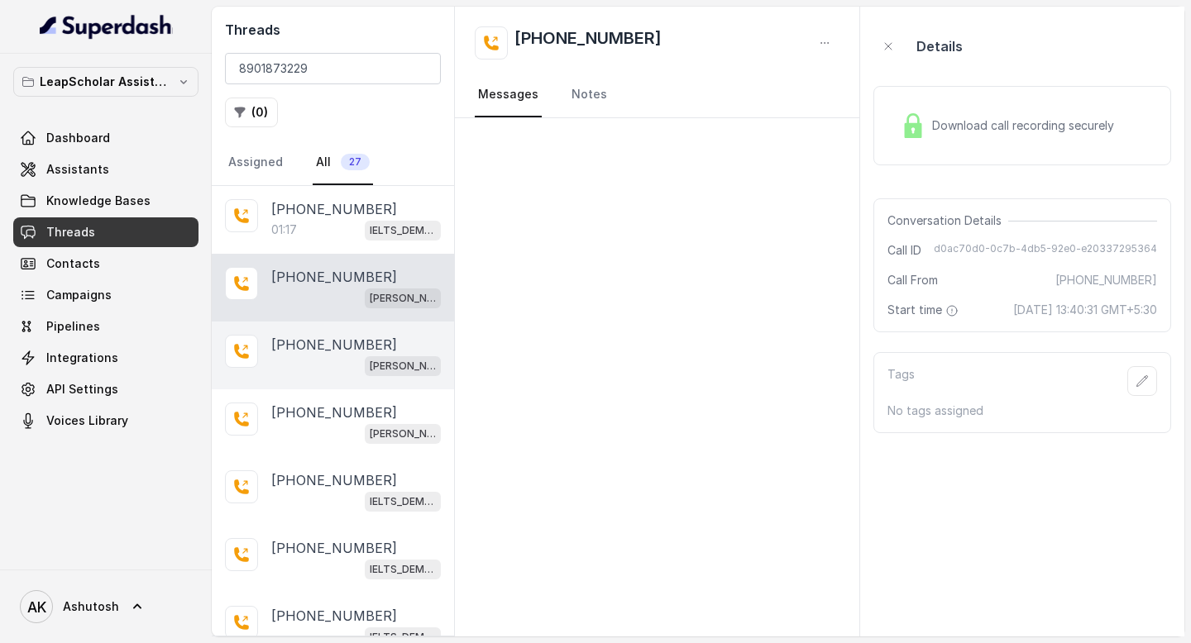
click at [290, 361] on div "[PERSON_NAME] ielts testing (agent -1) (please don't remove phone number)" at bounding box center [355, 365] width 169 height 21
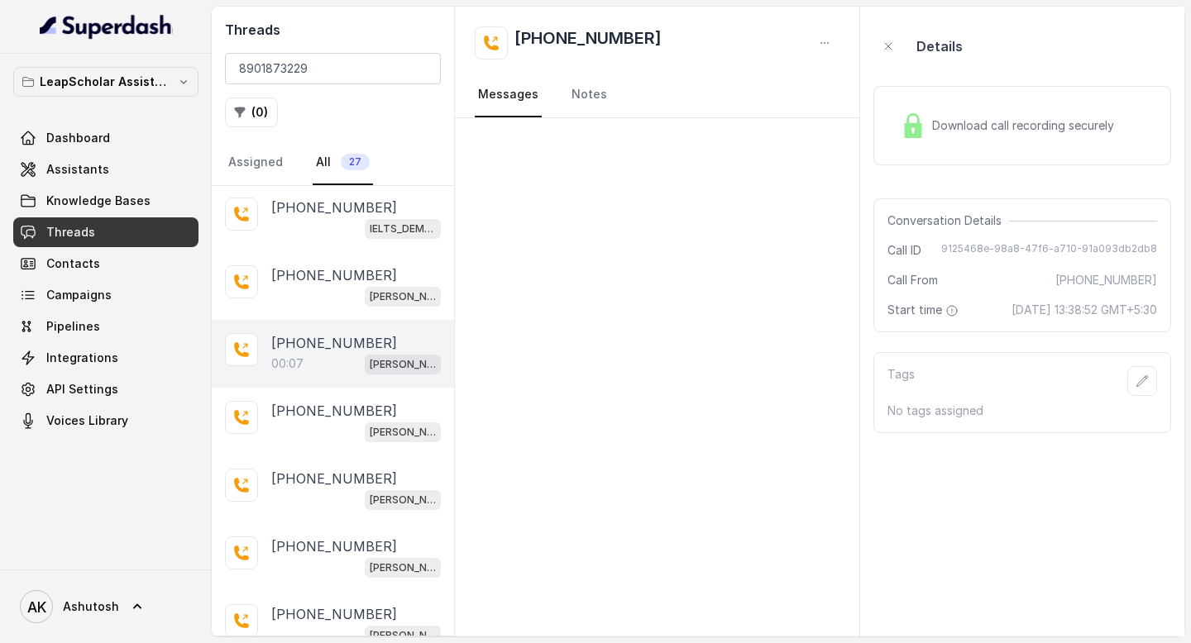
scroll to position [471, 0]
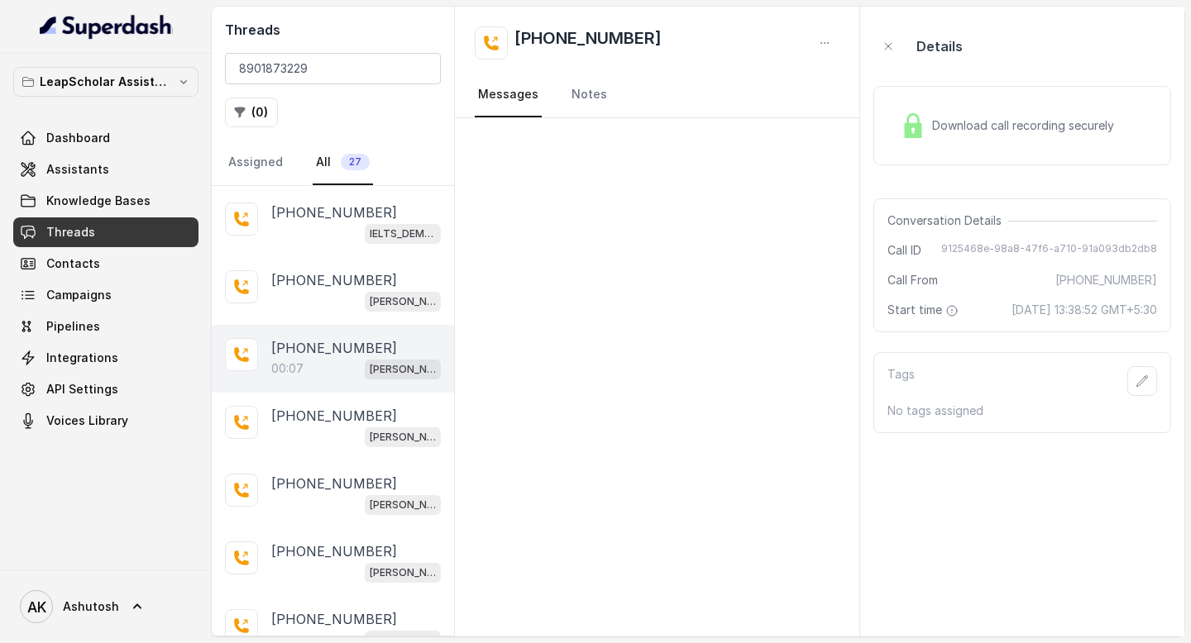
click at [308, 338] on p "[PHONE_NUMBER]" at bounding box center [334, 348] width 126 height 20
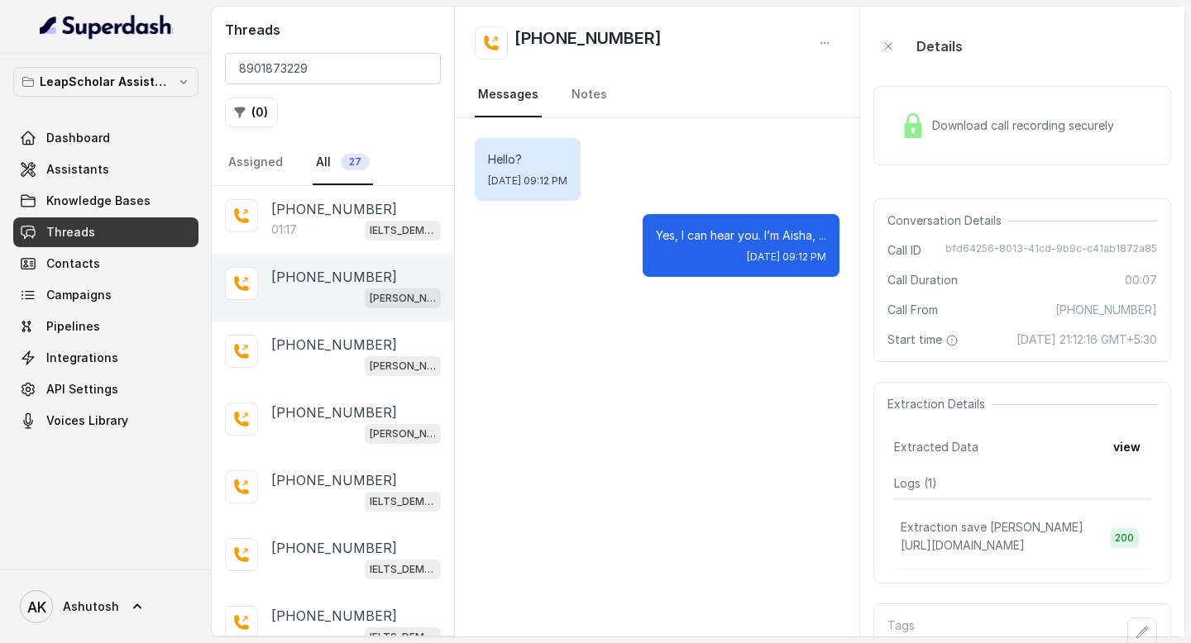
click at [338, 276] on p "[PHONE_NUMBER]" at bounding box center [334, 277] width 126 height 20
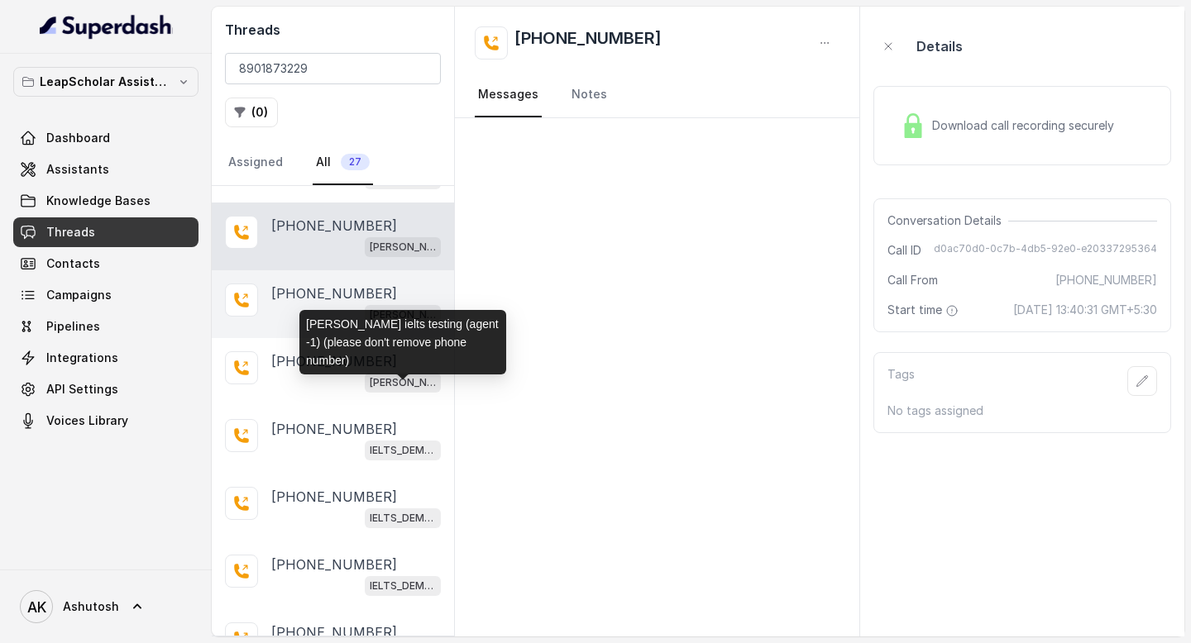
scroll to position [55, 0]
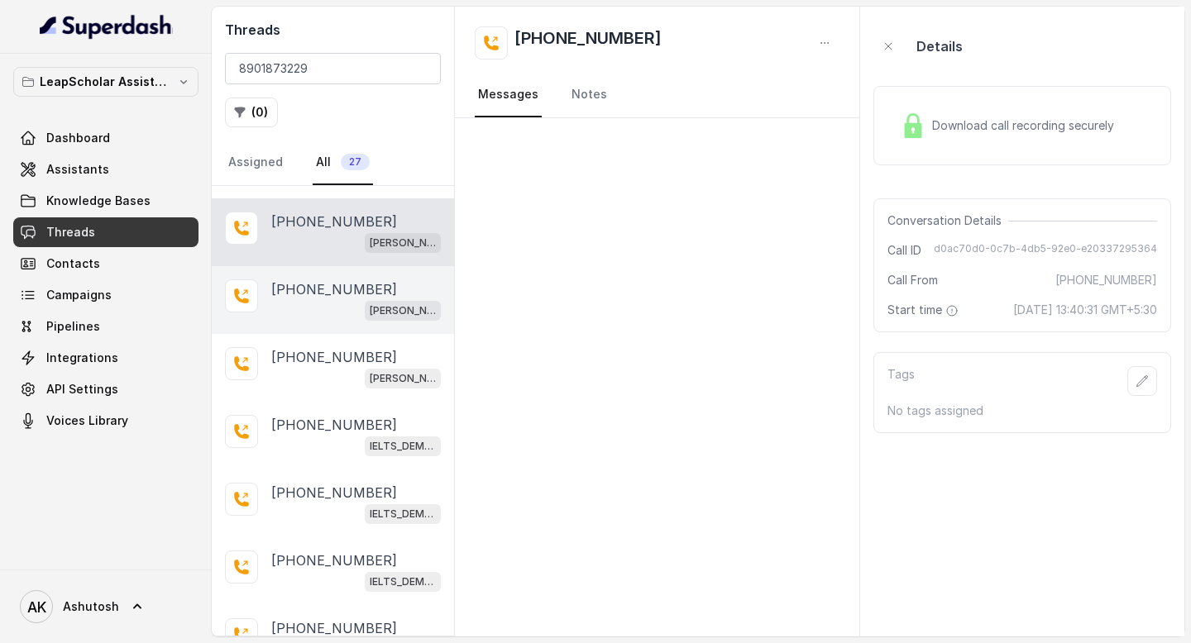
click at [318, 279] on p "[PHONE_NUMBER]" at bounding box center [334, 289] width 126 height 20
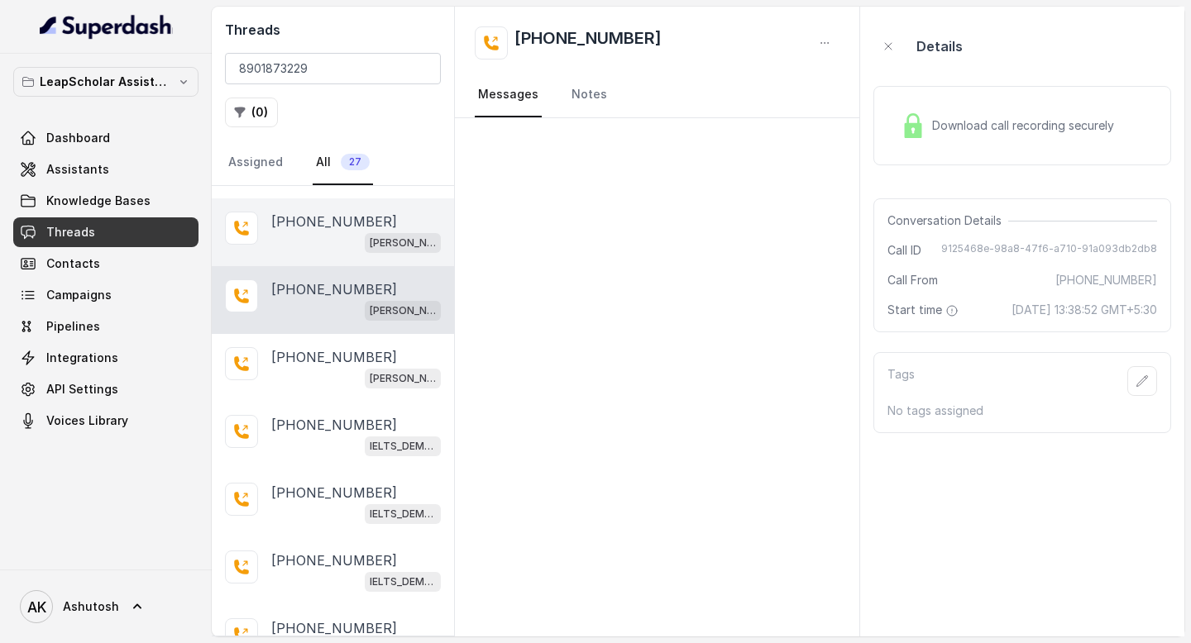
click at [321, 226] on p "[PHONE_NUMBER]" at bounding box center [334, 222] width 126 height 20
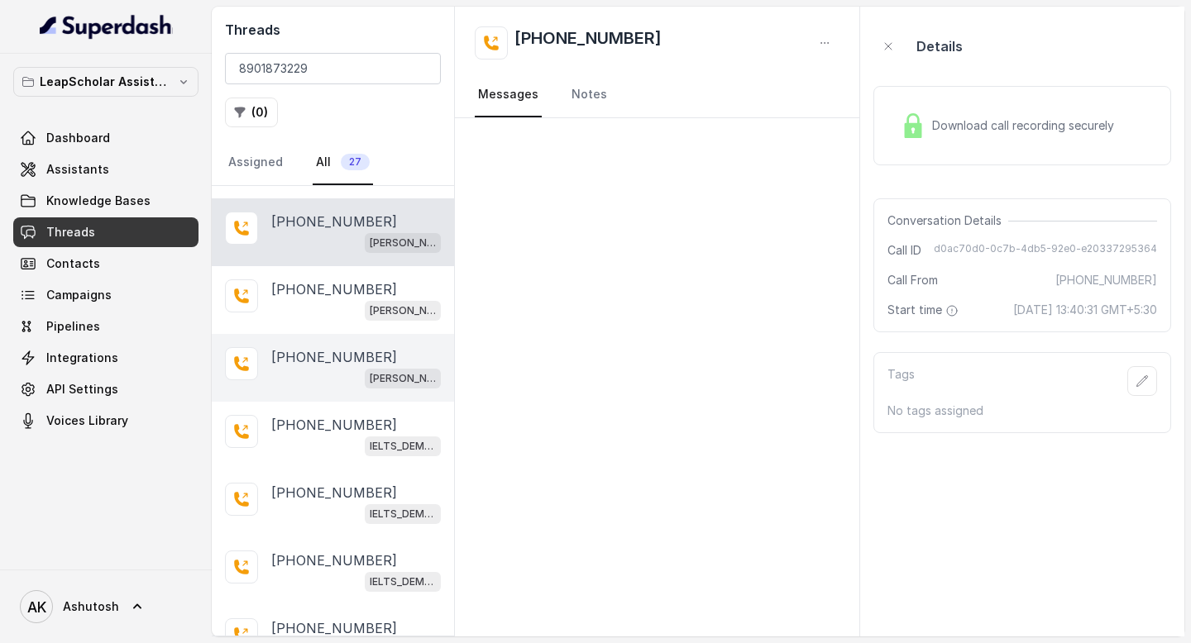
click at [313, 385] on div "[PERSON_NAME] ielts testing (agent -1) (please don't remove phone number)" at bounding box center [355, 377] width 169 height 21
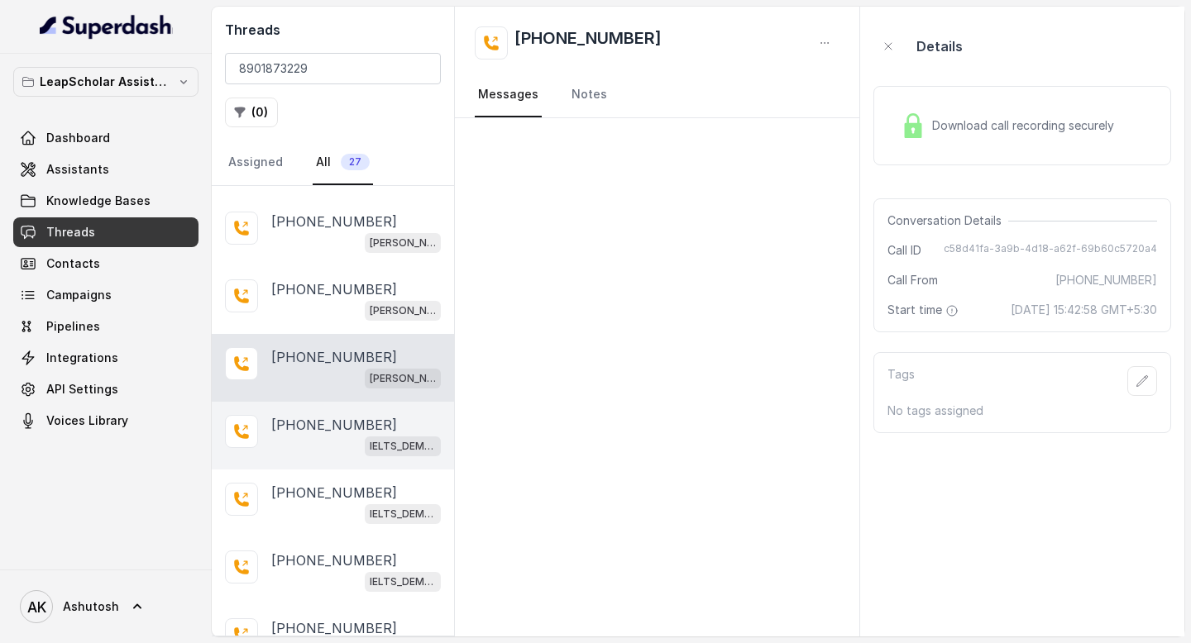
click at [309, 415] on p "[PHONE_NUMBER]" at bounding box center [334, 425] width 126 height 20
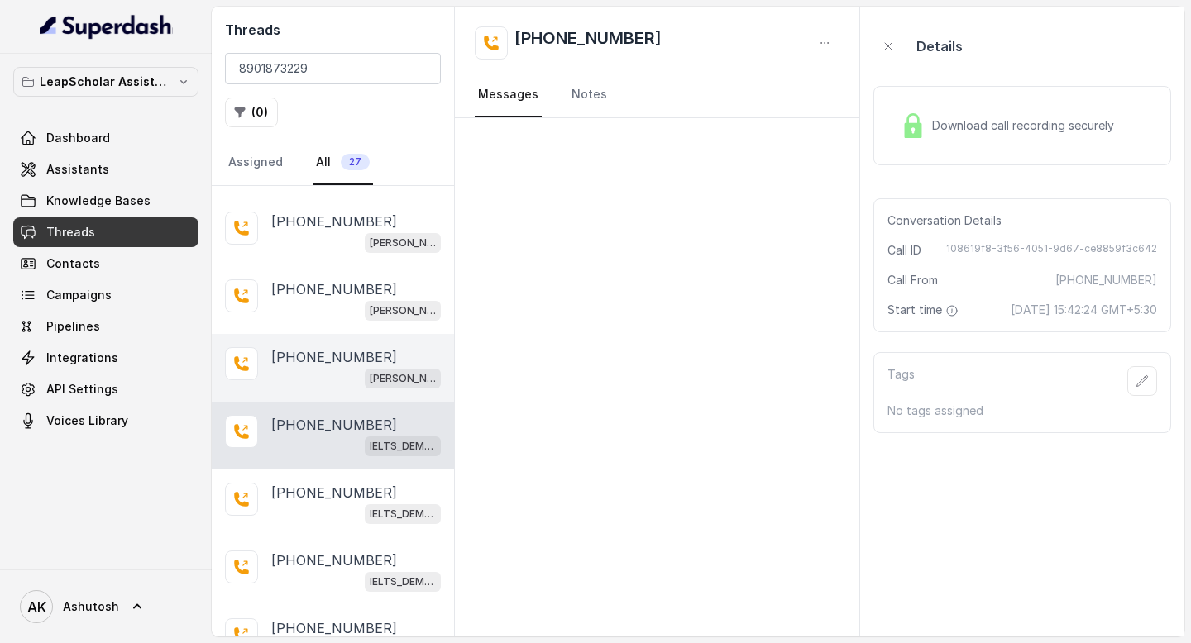
click at [309, 362] on p "[PHONE_NUMBER]" at bounding box center [334, 357] width 126 height 20
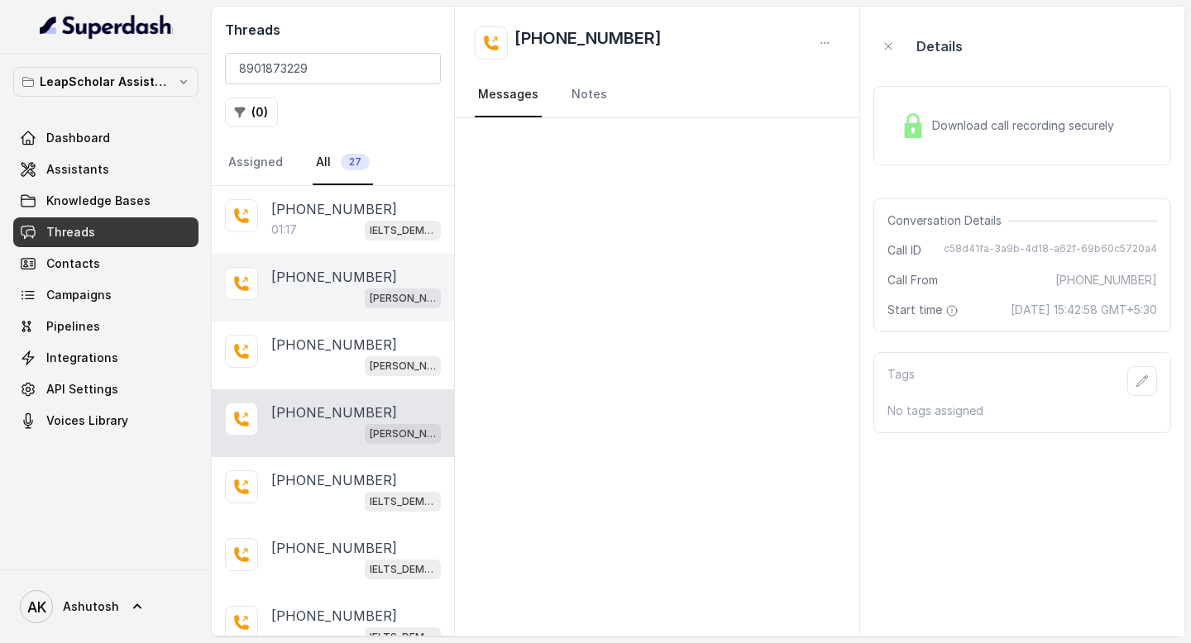
click at [316, 268] on p "[PHONE_NUMBER]" at bounding box center [334, 277] width 126 height 20
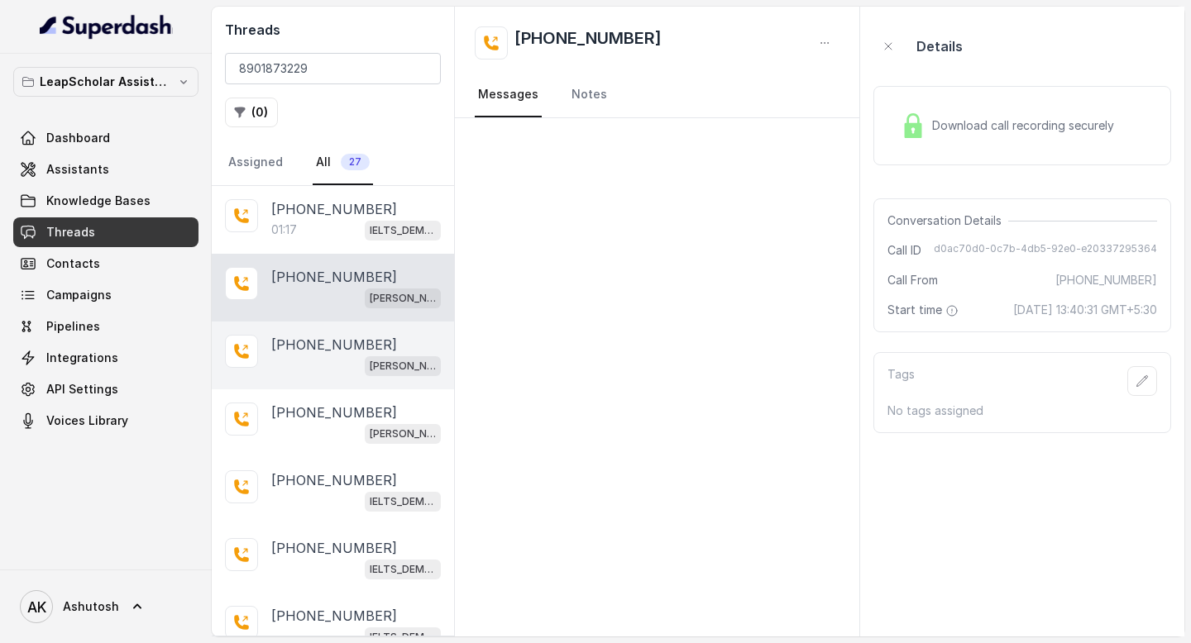
click at [313, 347] on p "[PHONE_NUMBER]" at bounding box center [334, 345] width 126 height 20
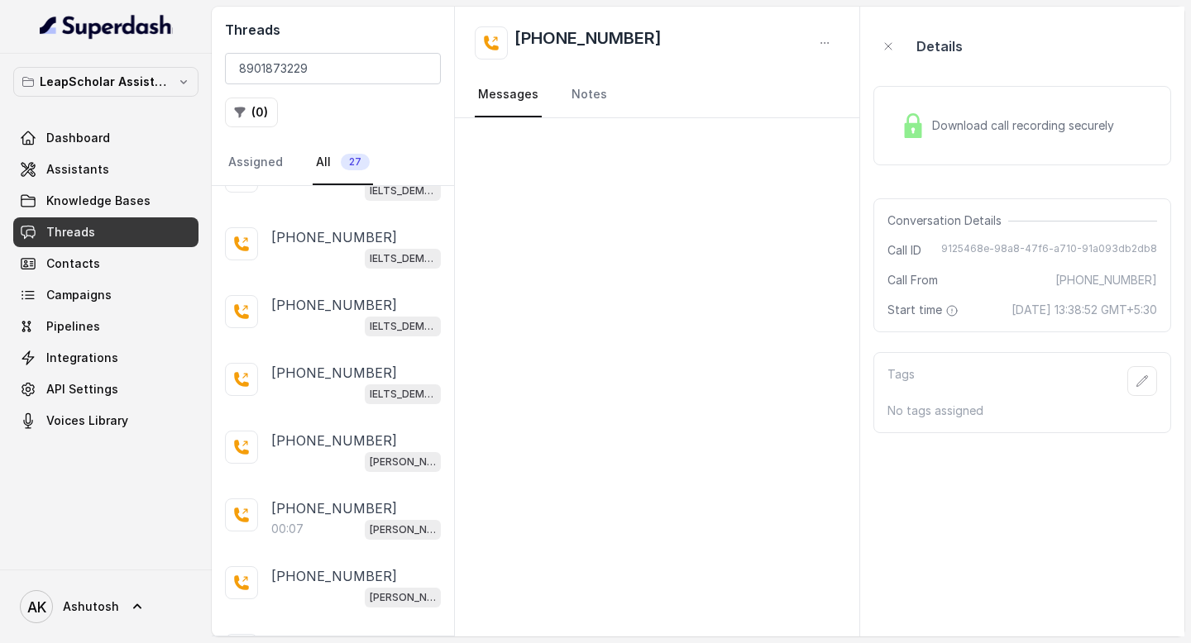
scroll to position [328, 0]
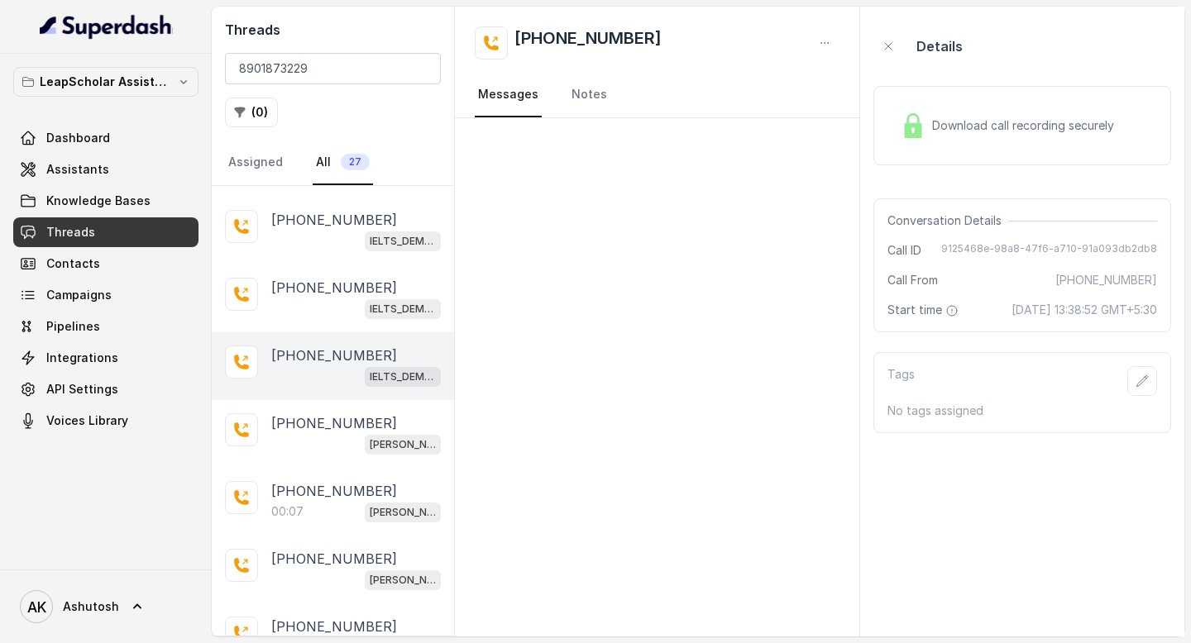
click at [316, 339] on div "[PHONE_NUMBER] IELTS_DEMO_gk (agent 1)" at bounding box center [333, 366] width 242 height 68
